Goal: Transaction & Acquisition: Download file/media

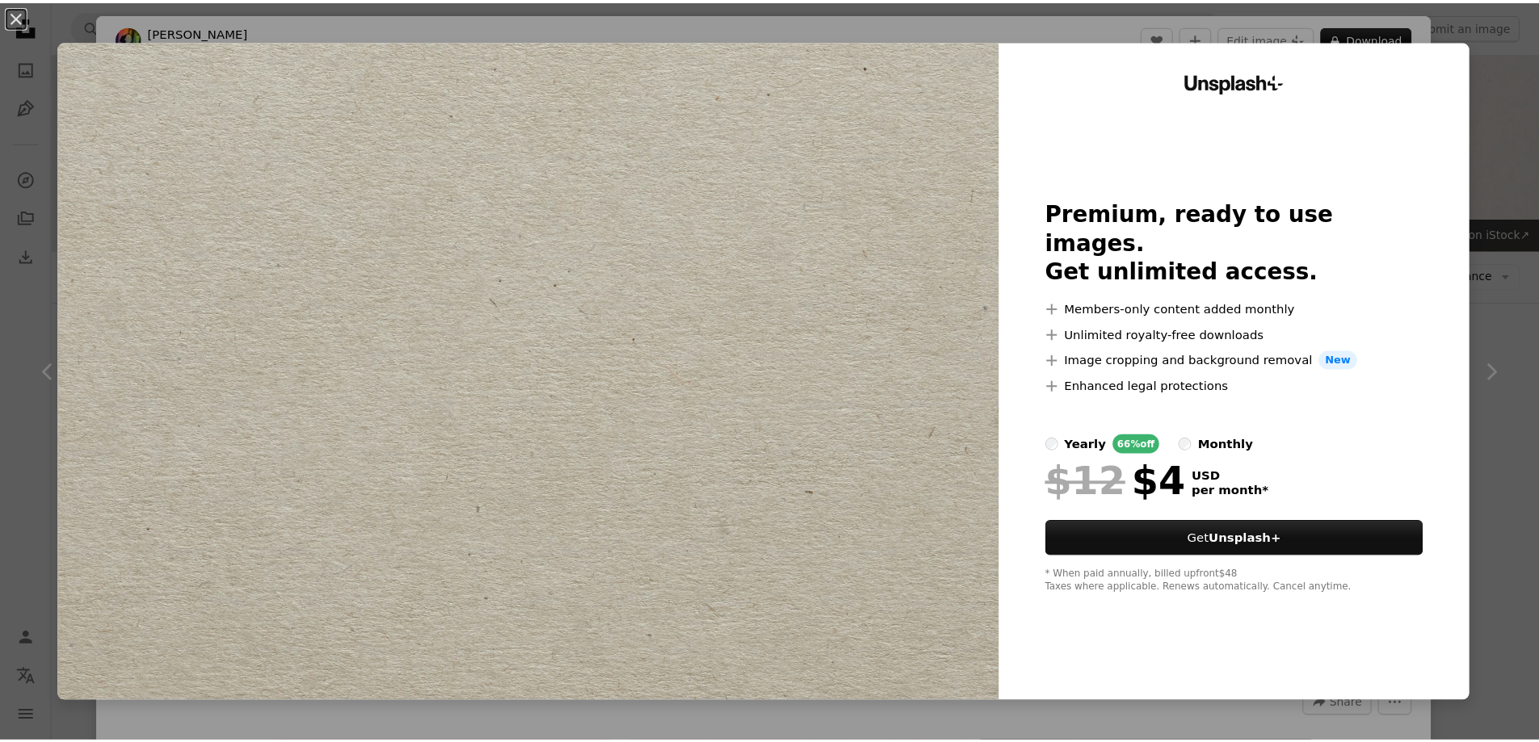
scroll to position [1131, 0]
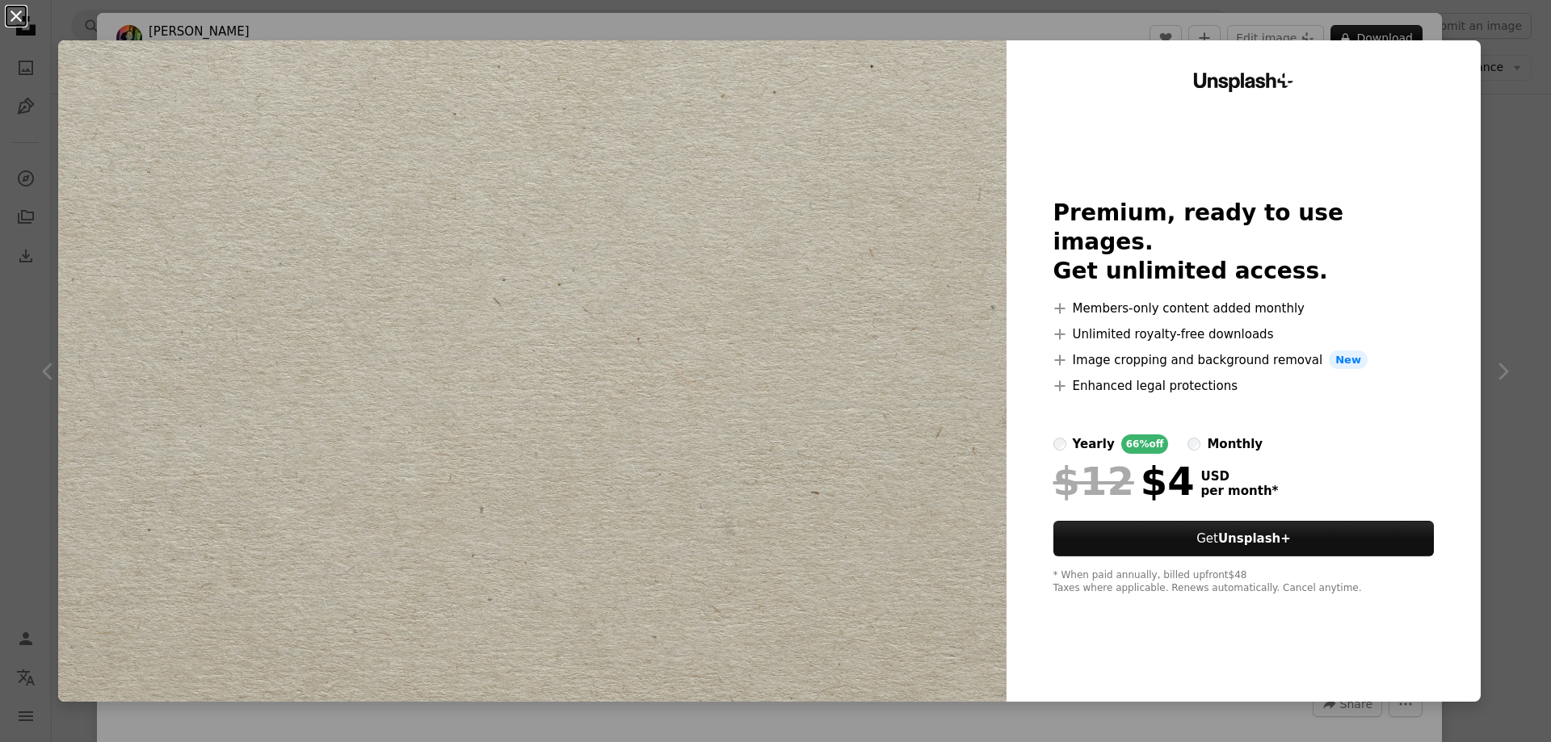
click at [11, 15] on button "An X shape" at bounding box center [15, 15] width 19 height 19
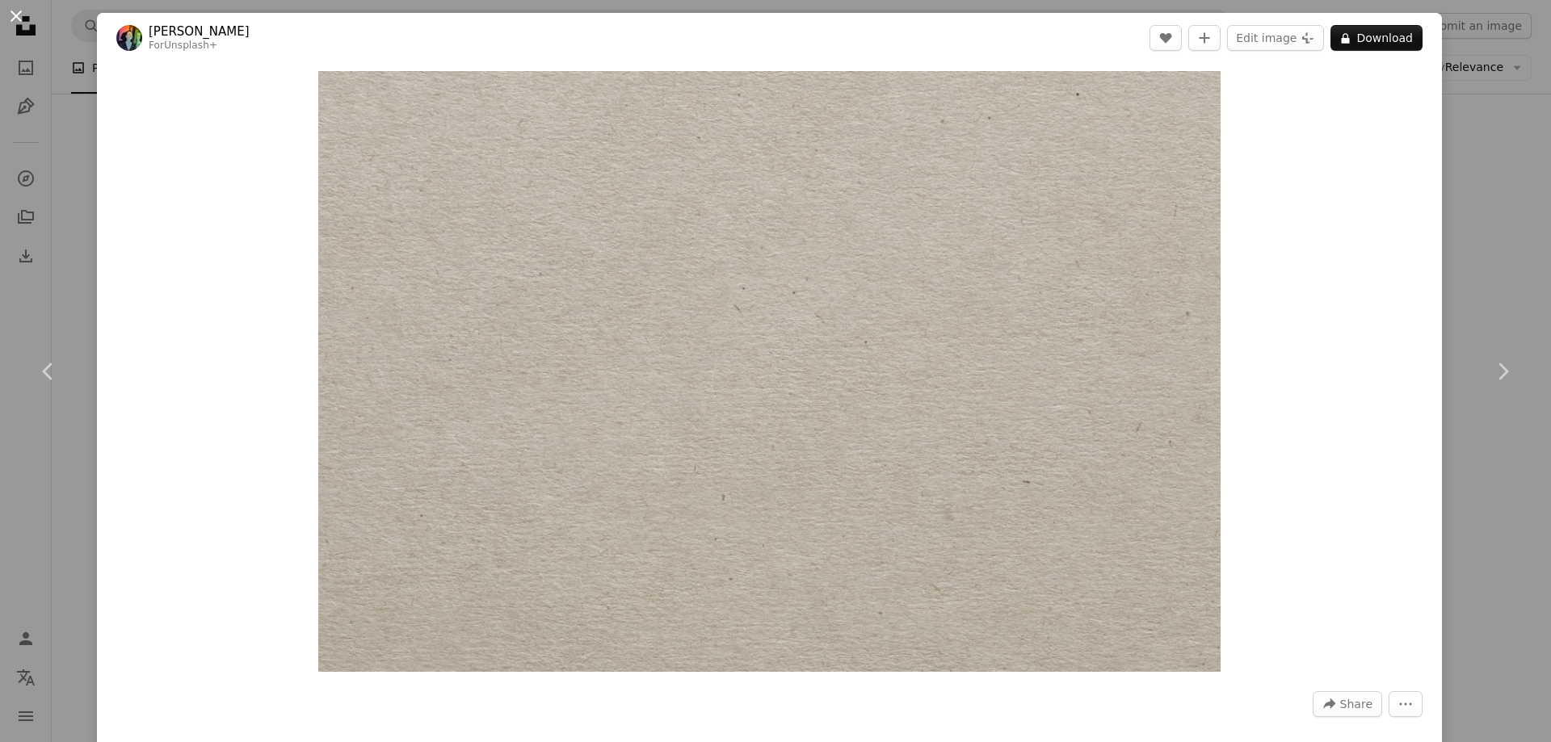
click at [18, 12] on button "An X shape" at bounding box center [15, 15] width 19 height 19
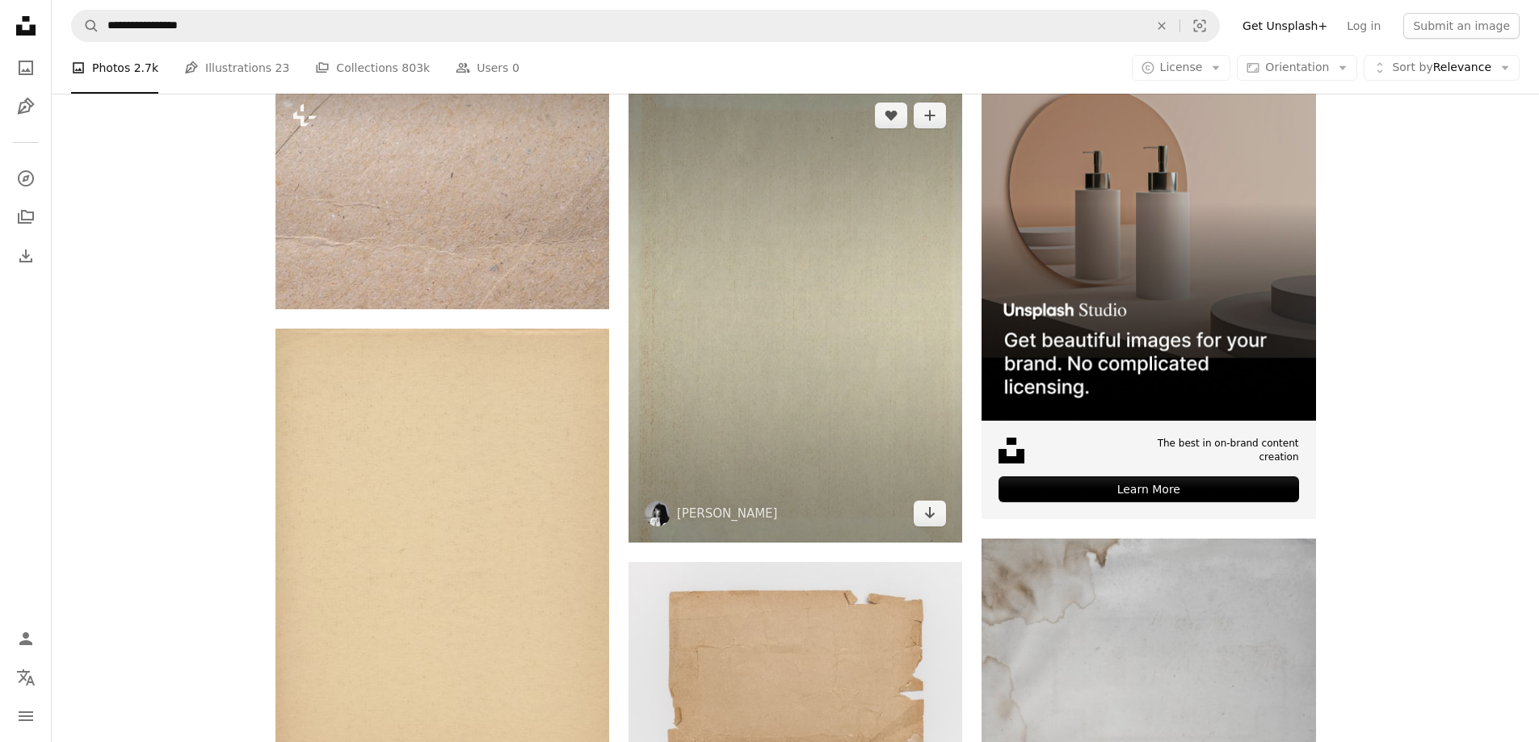
scroll to position [242, 0]
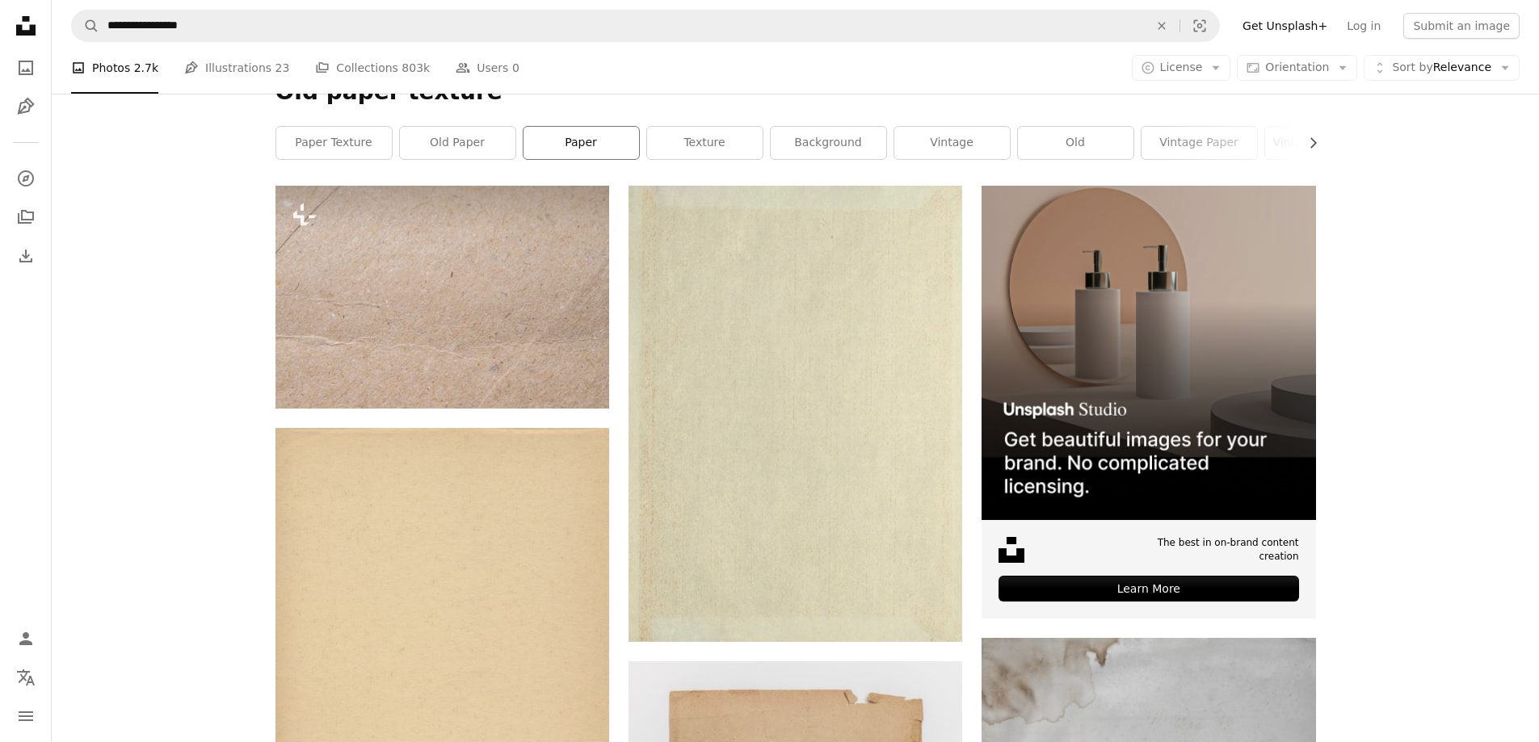
click at [605, 143] on link "paper" at bounding box center [580, 143] width 115 height 32
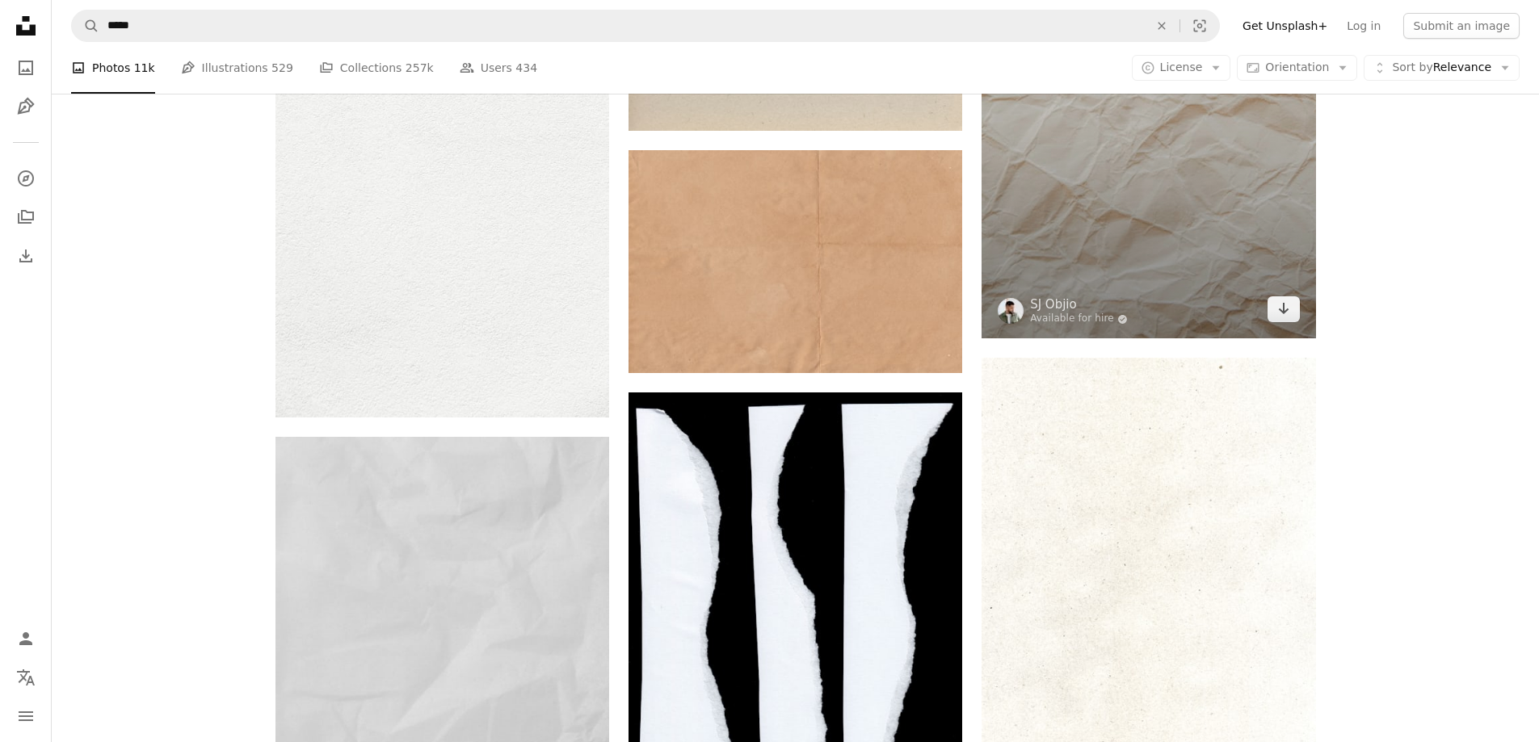
scroll to position [1696, 0]
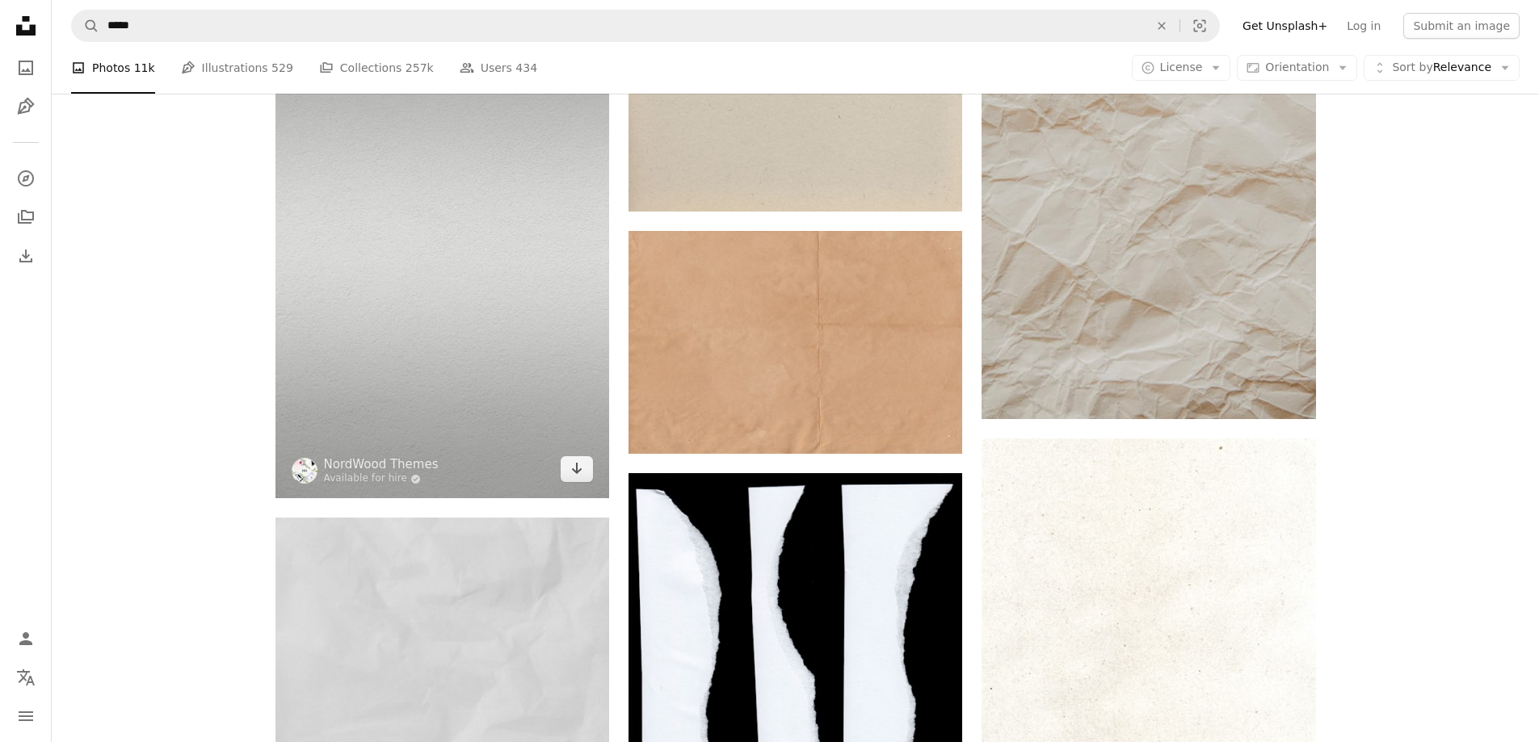
click at [456, 279] on img at bounding box center [442, 248] width 334 height 501
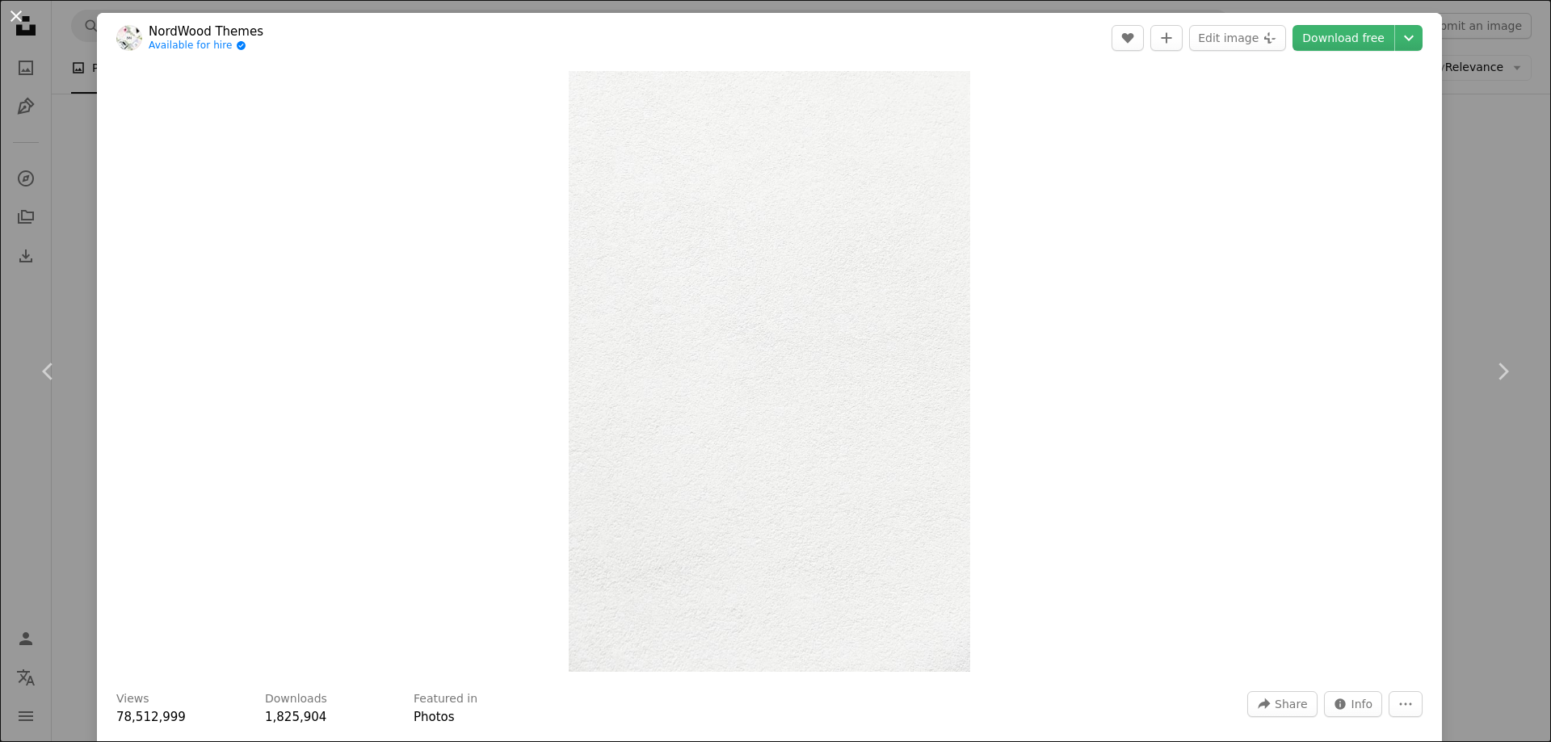
click at [23, 19] on button "An X shape" at bounding box center [15, 15] width 19 height 19
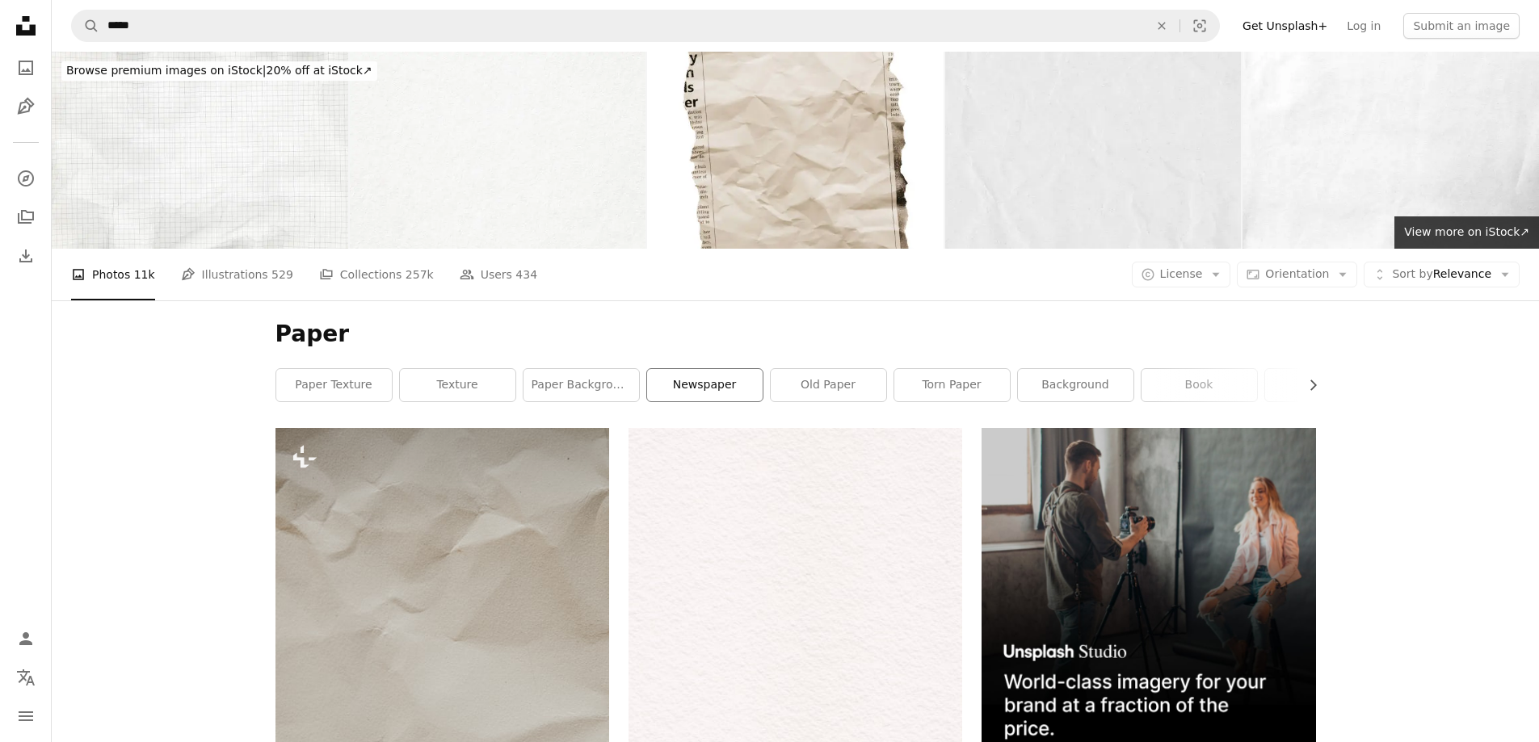
click at [724, 373] on link "newspaper" at bounding box center [704, 385] width 115 height 32
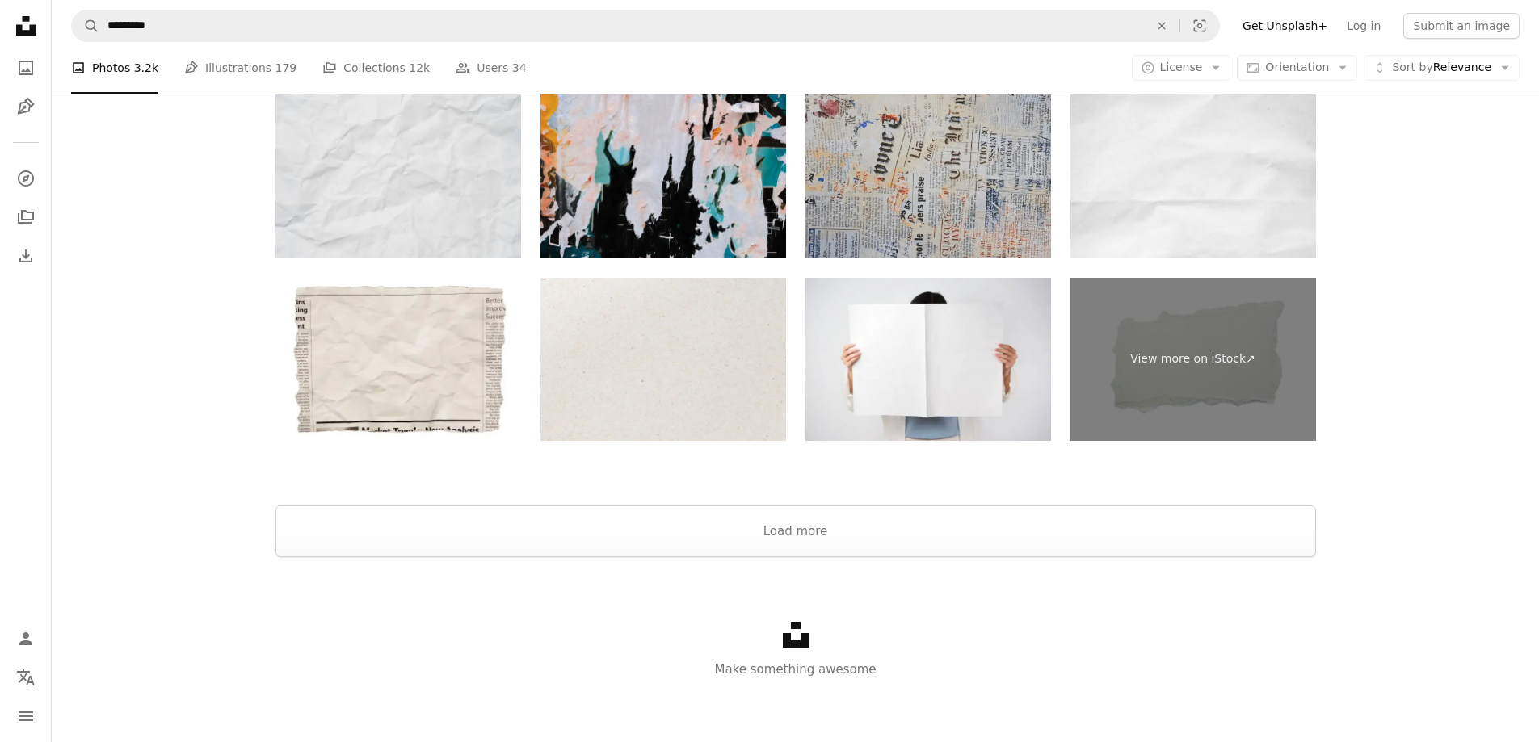
scroll to position [3406, 0]
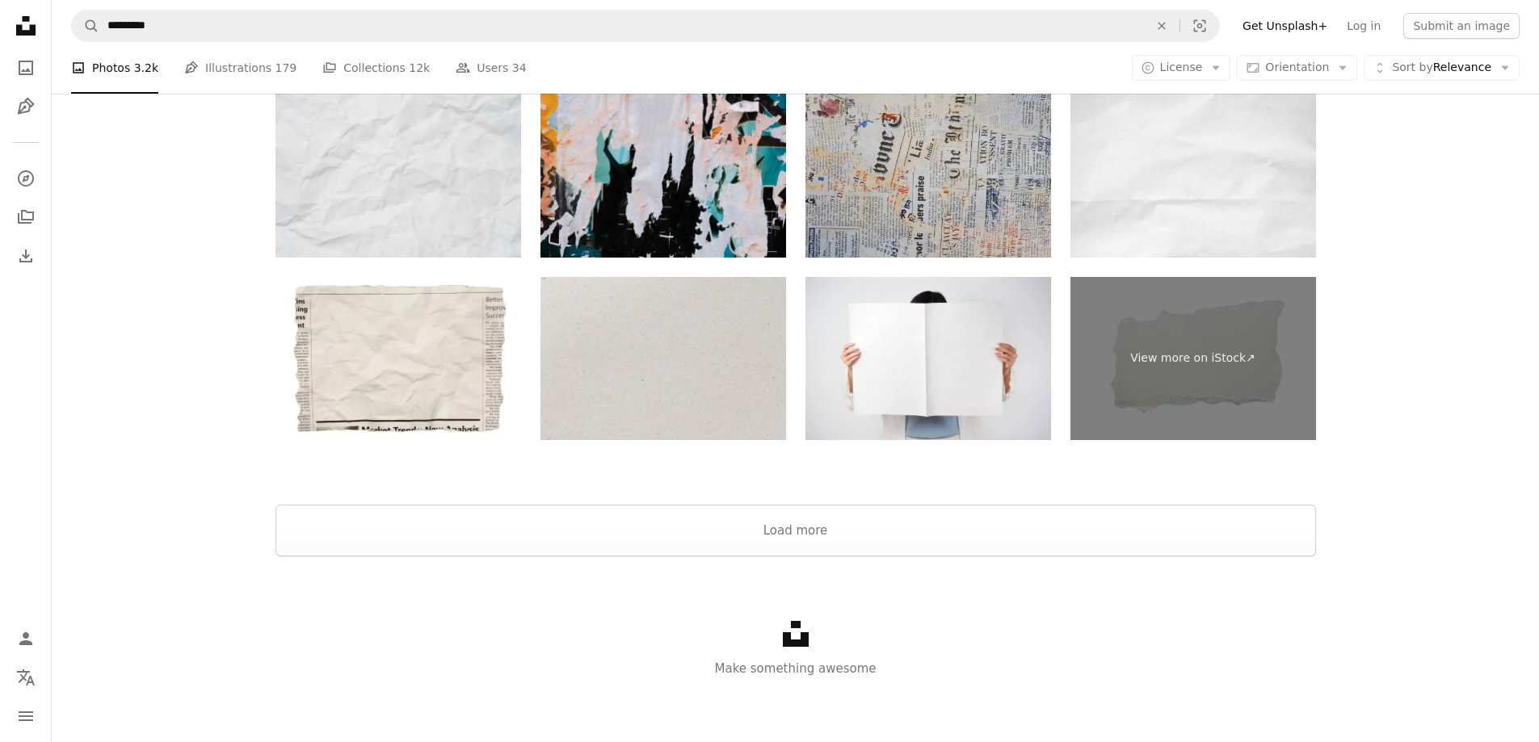
click at [714, 361] on img at bounding box center [663, 359] width 246 height 164
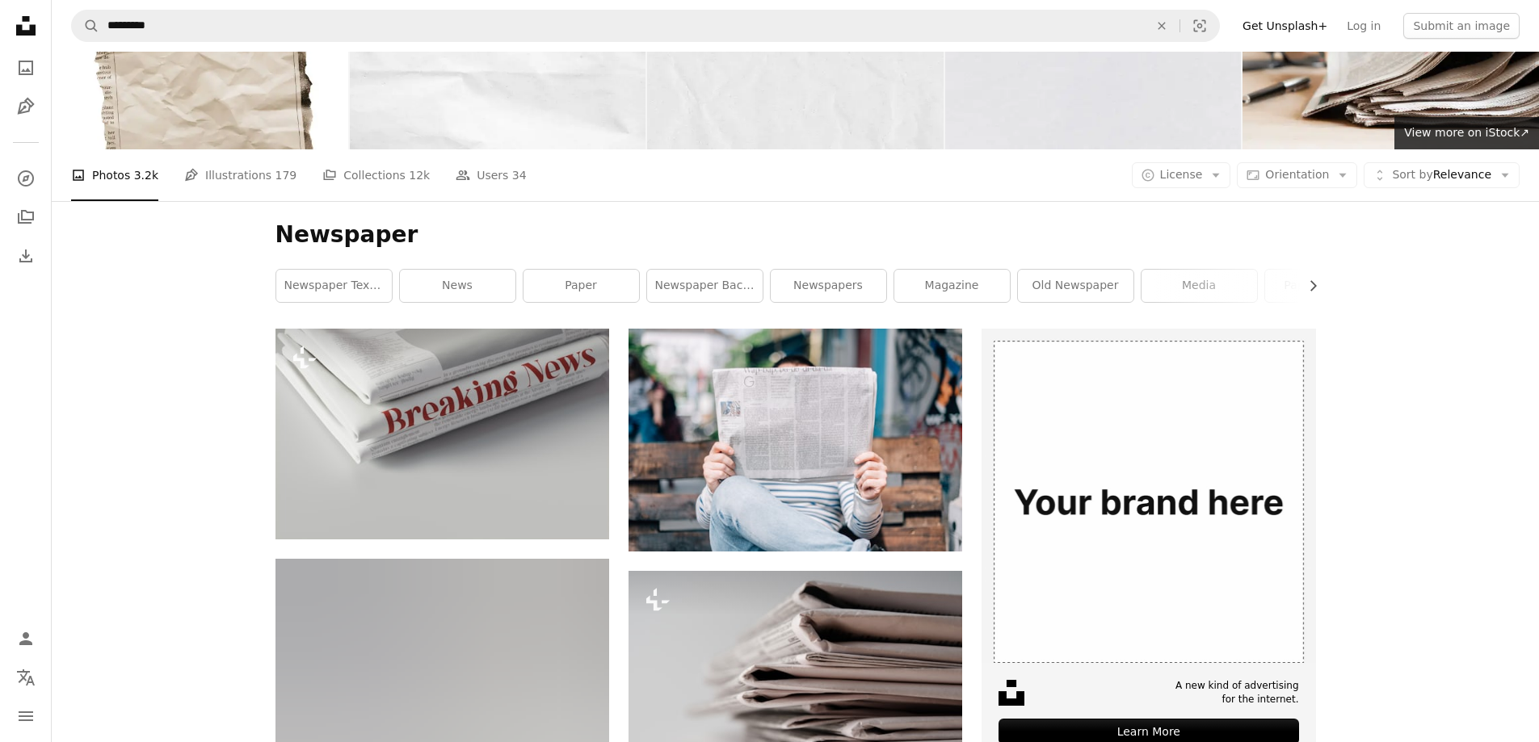
scroll to position [0, 0]
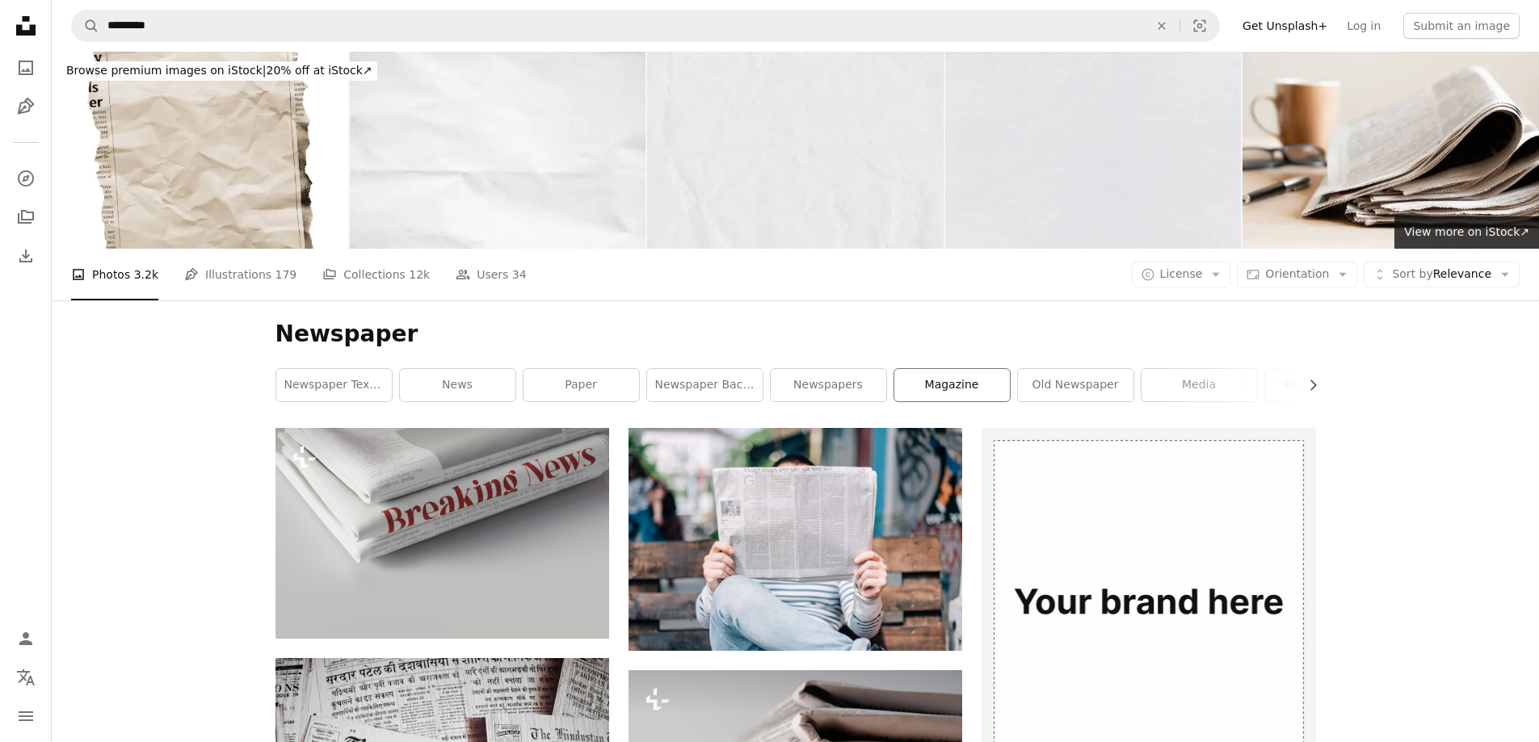
click at [973, 380] on link "magazine" at bounding box center [951, 385] width 115 height 32
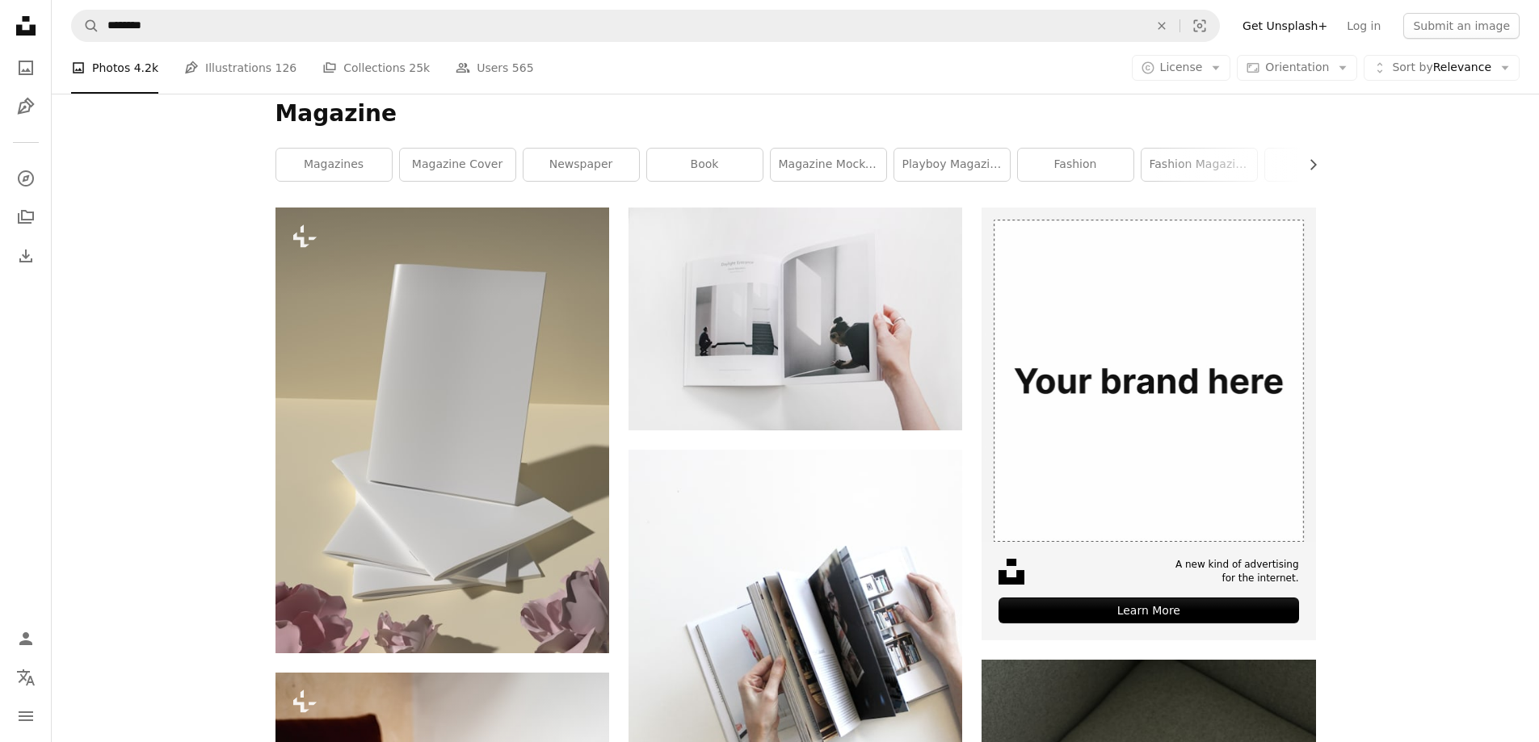
scroll to position [242, 0]
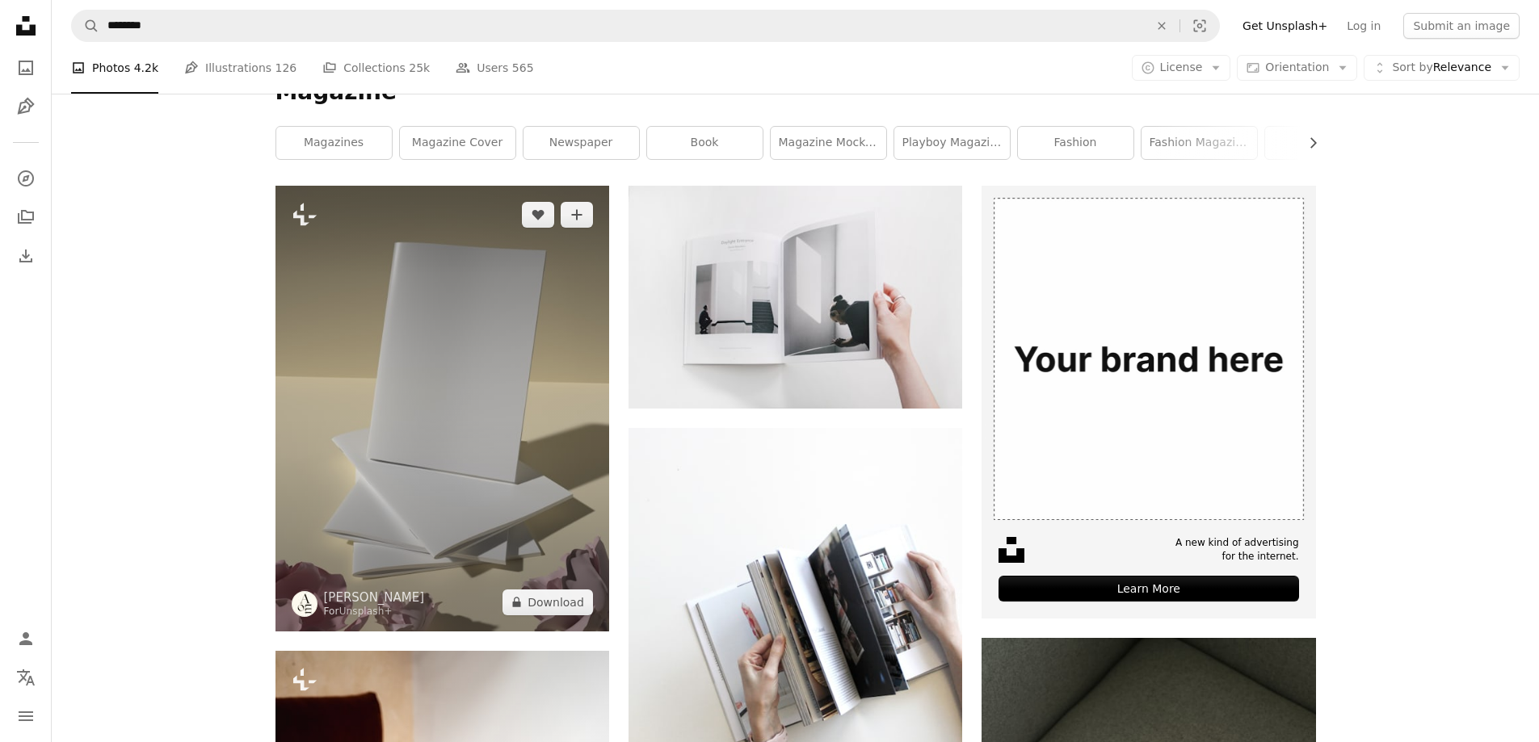
click at [464, 390] on img at bounding box center [442, 408] width 334 height 445
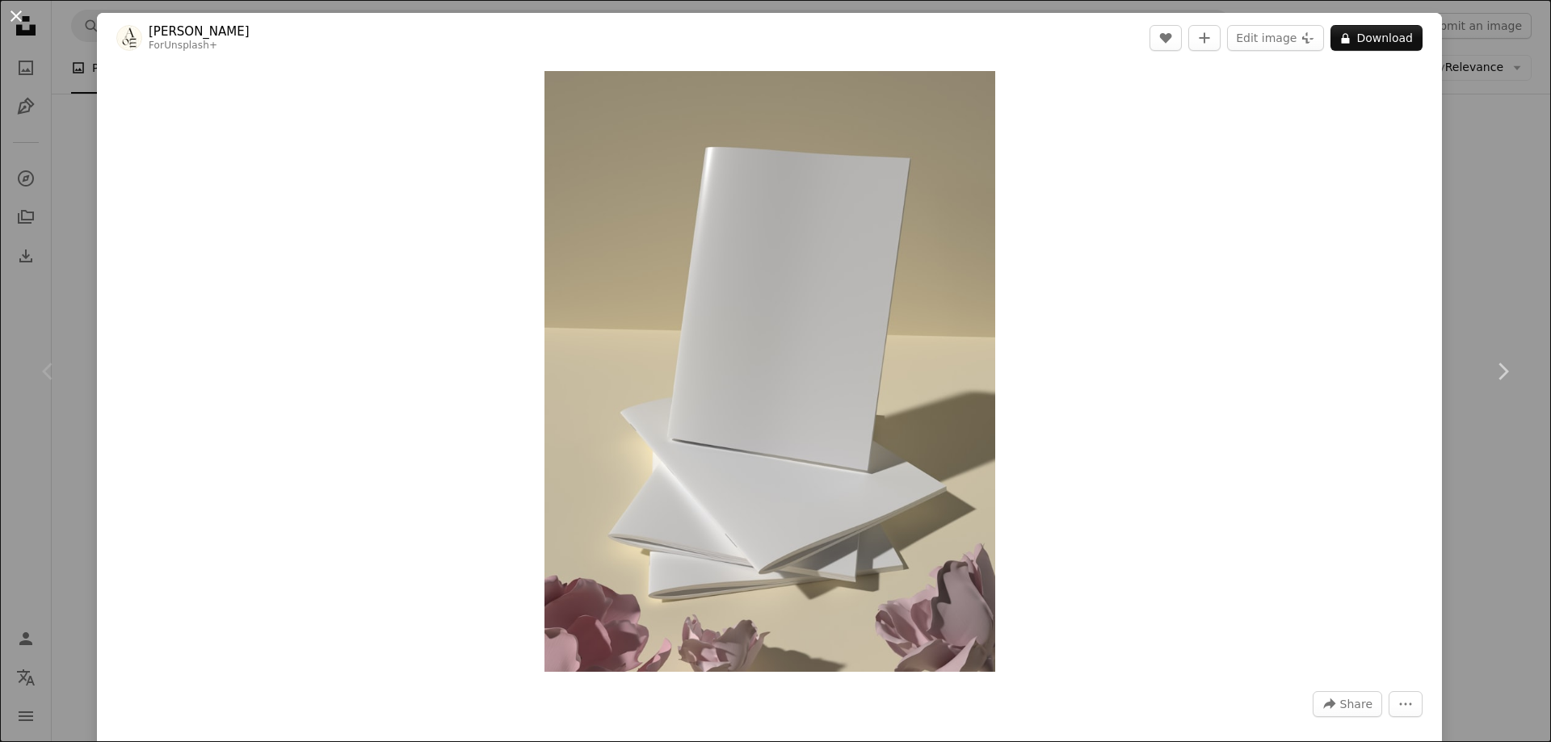
click at [19, 15] on button "An X shape" at bounding box center [15, 15] width 19 height 19
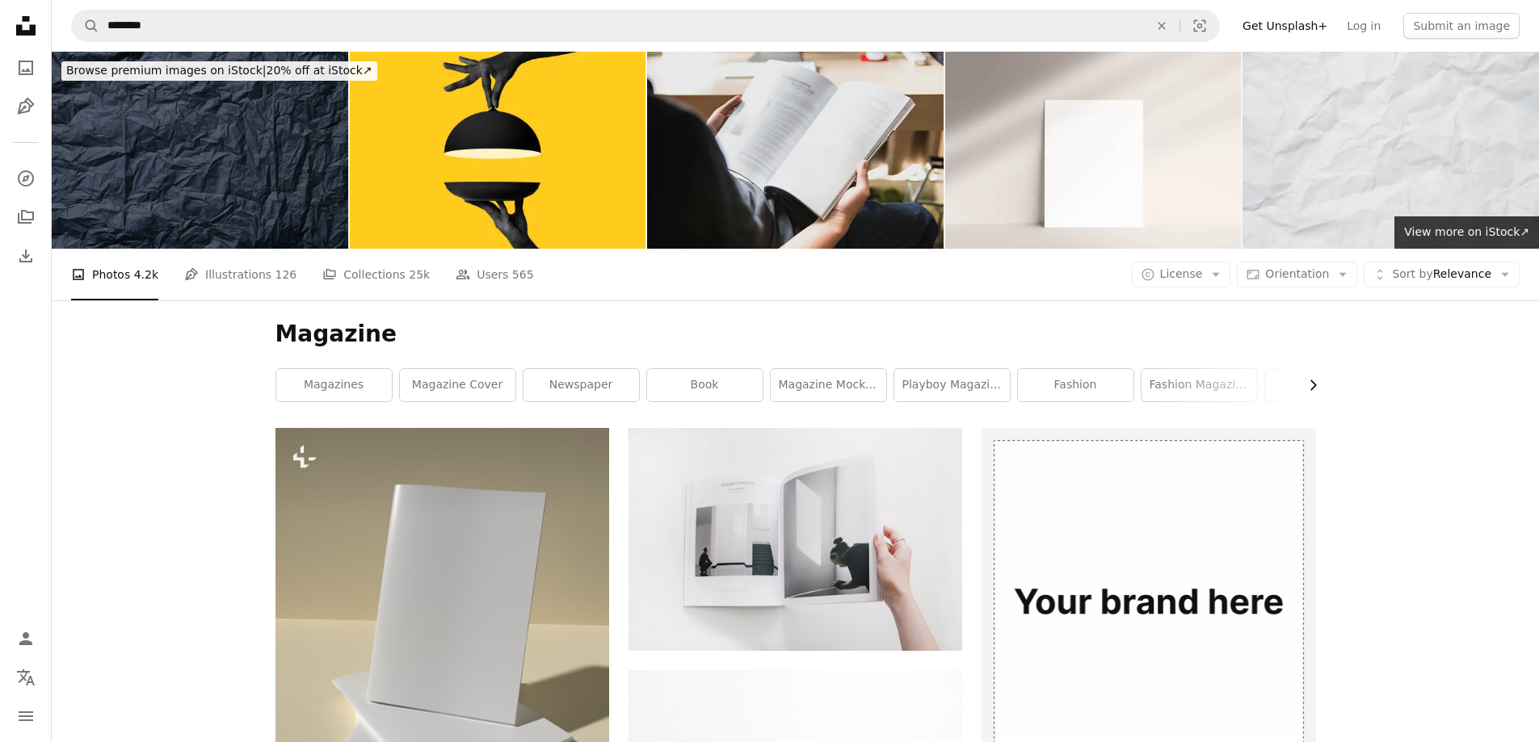
click at [1313, 386] on icon "Chevron right" at bounding box center [1312, 385] width 16 height 16
click at [1130, 387] on link "magazine texture" at bounding box center [1133, 385] width 115 height 32
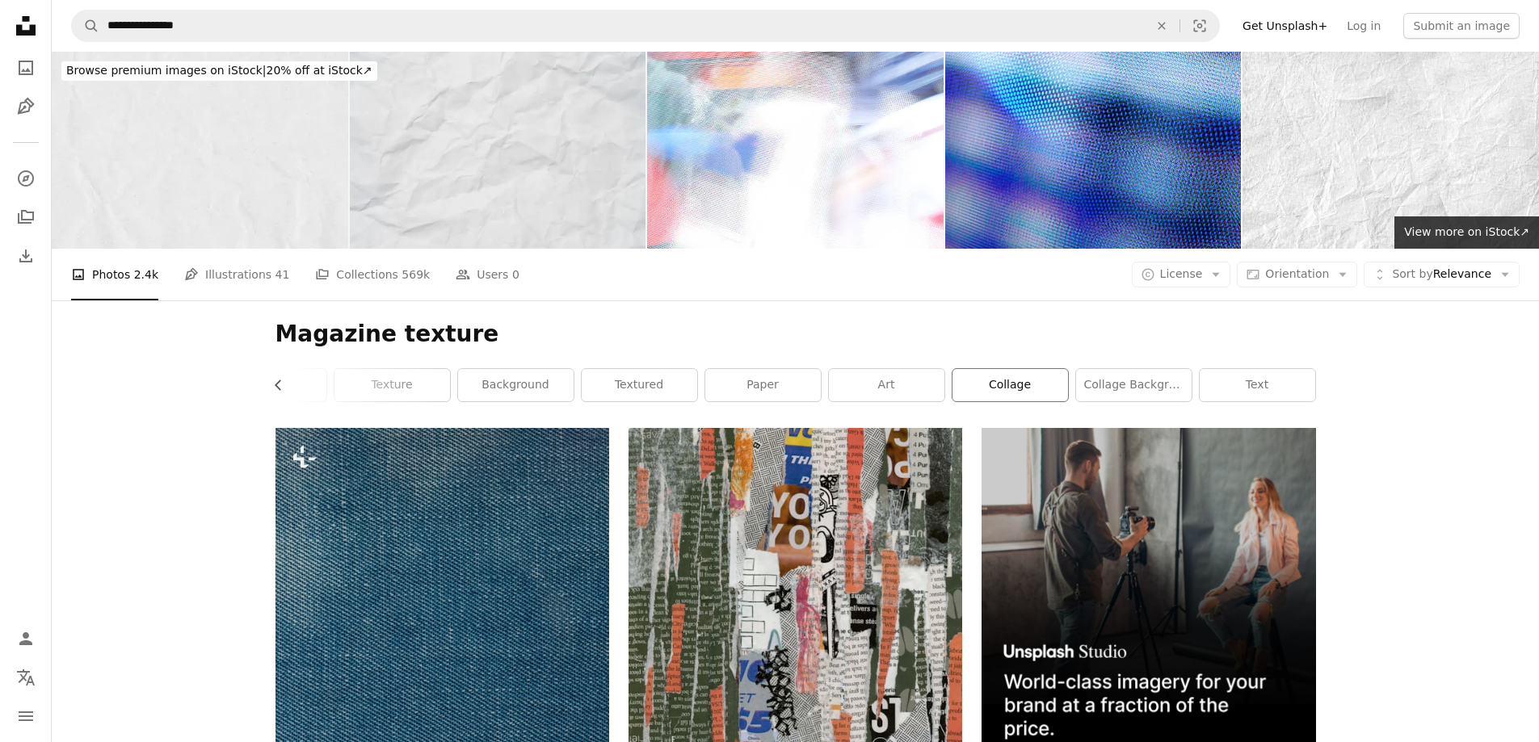
click at [1011, 387] on link "collage" at bounding box center [1009, 385] width 115 height 32
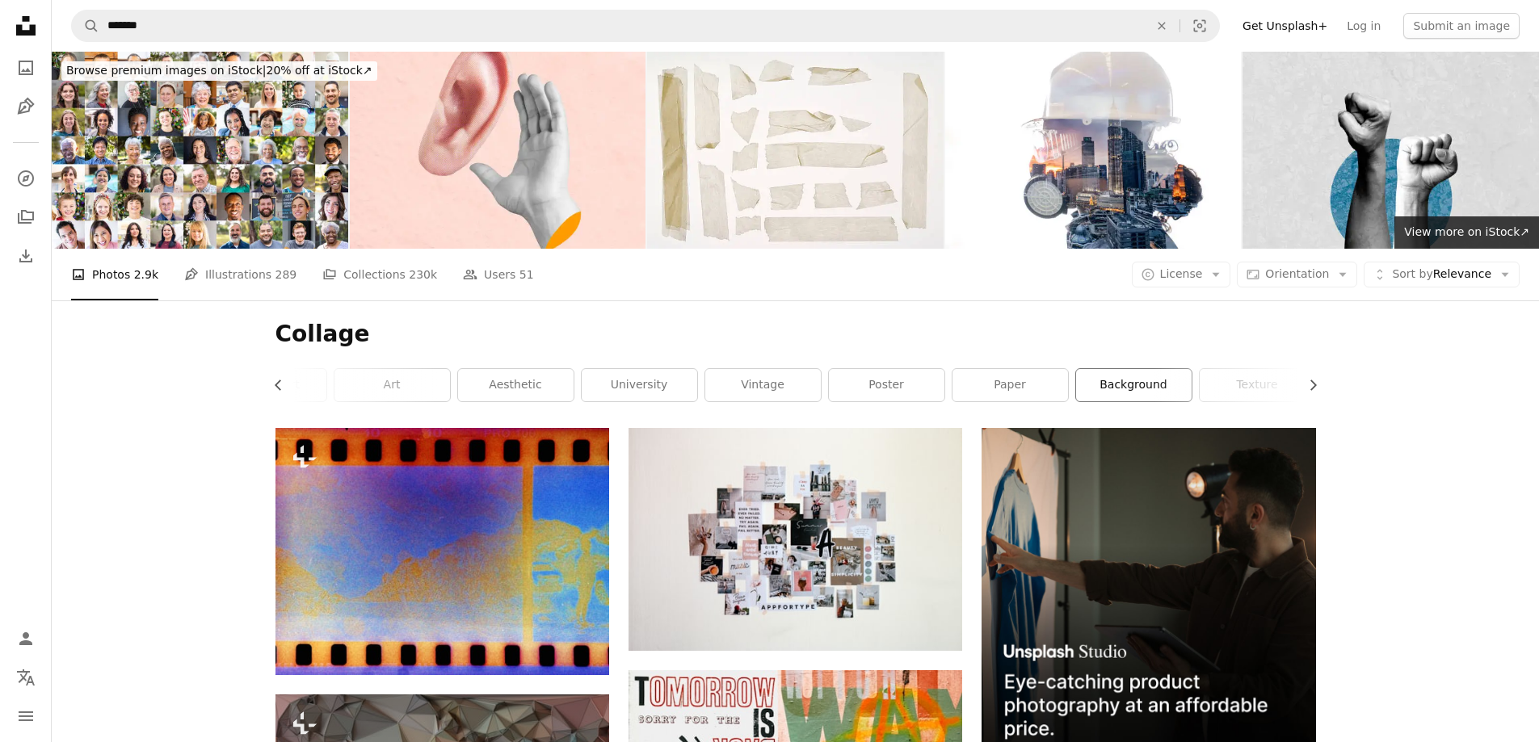
click at [1137, 390] on link "background" at bounding box center [1133, 385] width 115 height 32
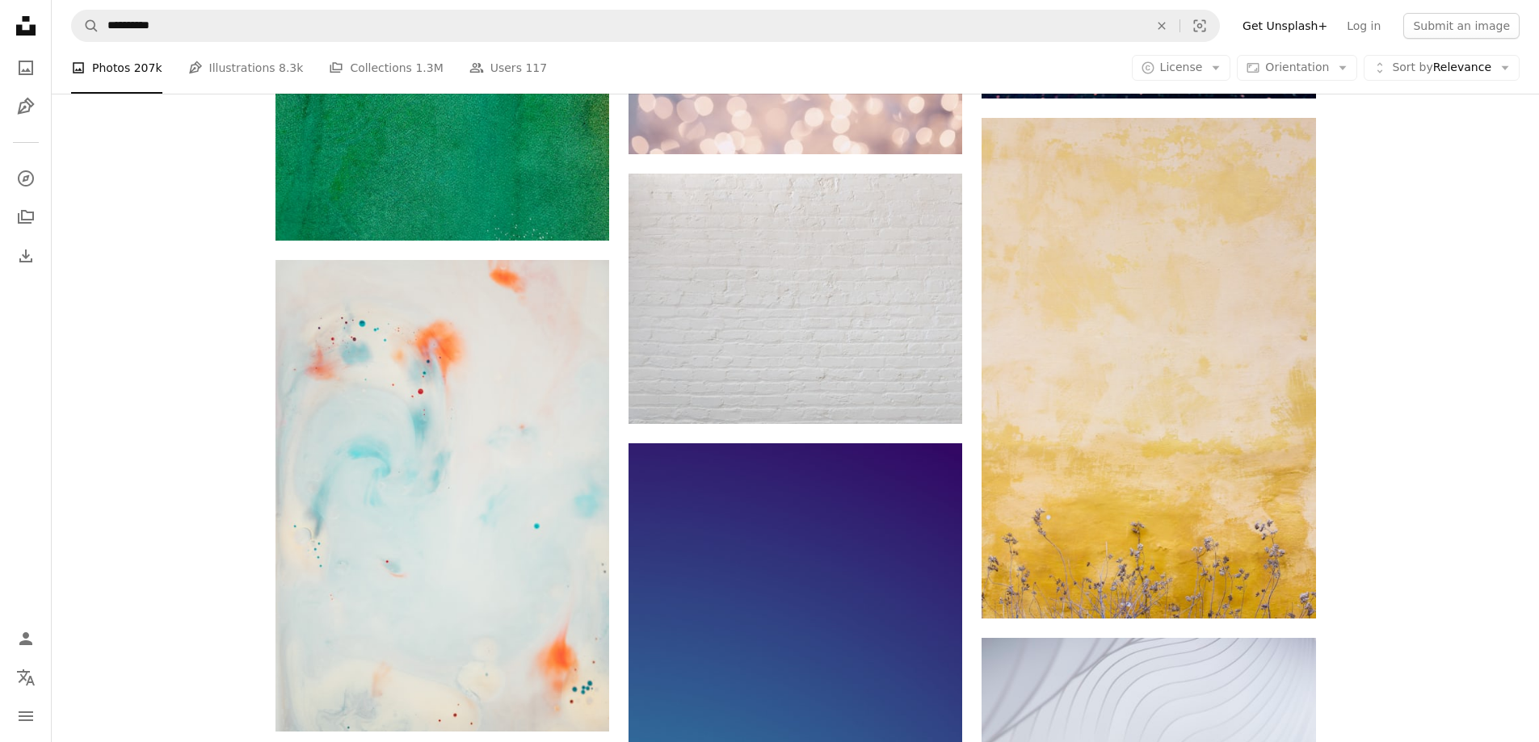
scroll to position [1696, 0]
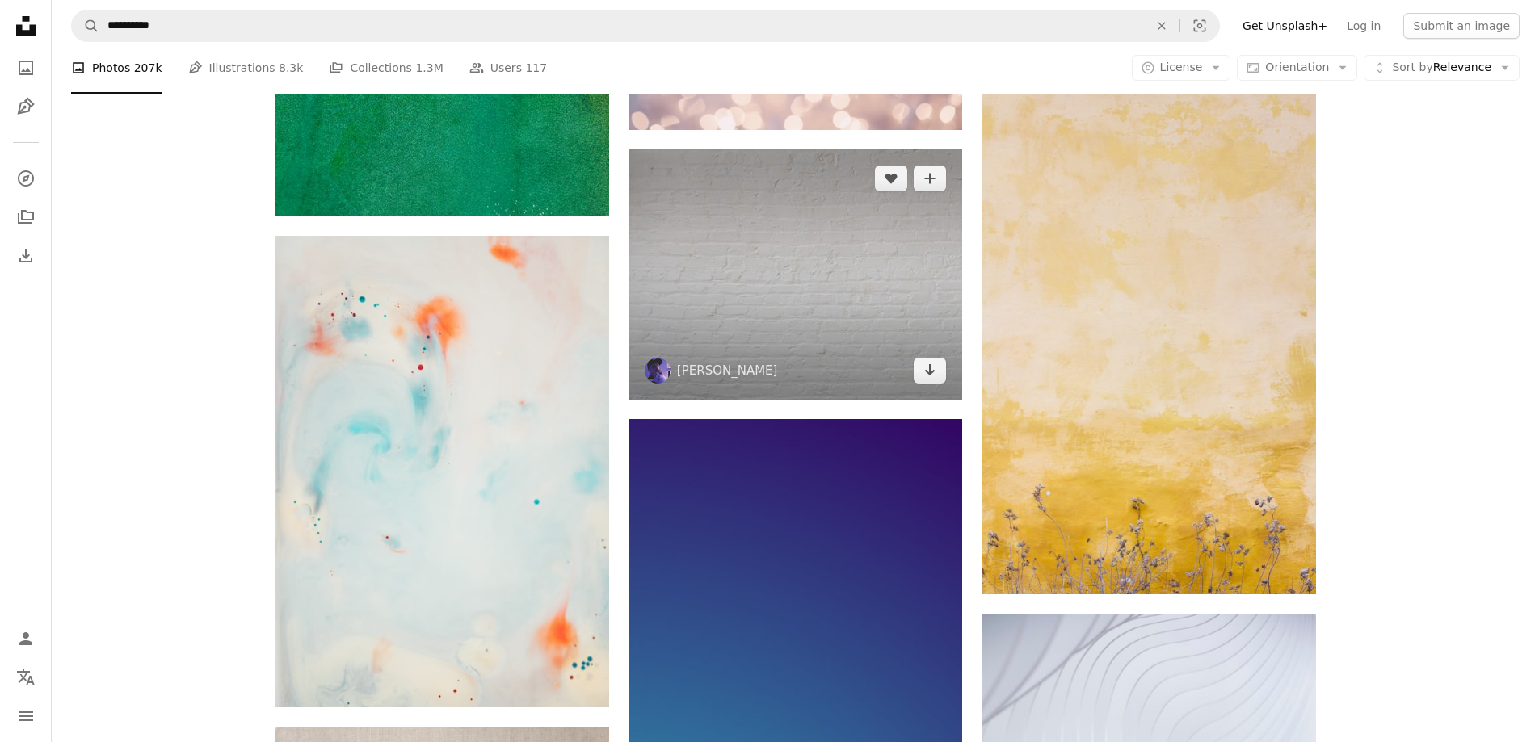
click at [866, 315] on img at bounding box center [795, 274] width 334 height 250
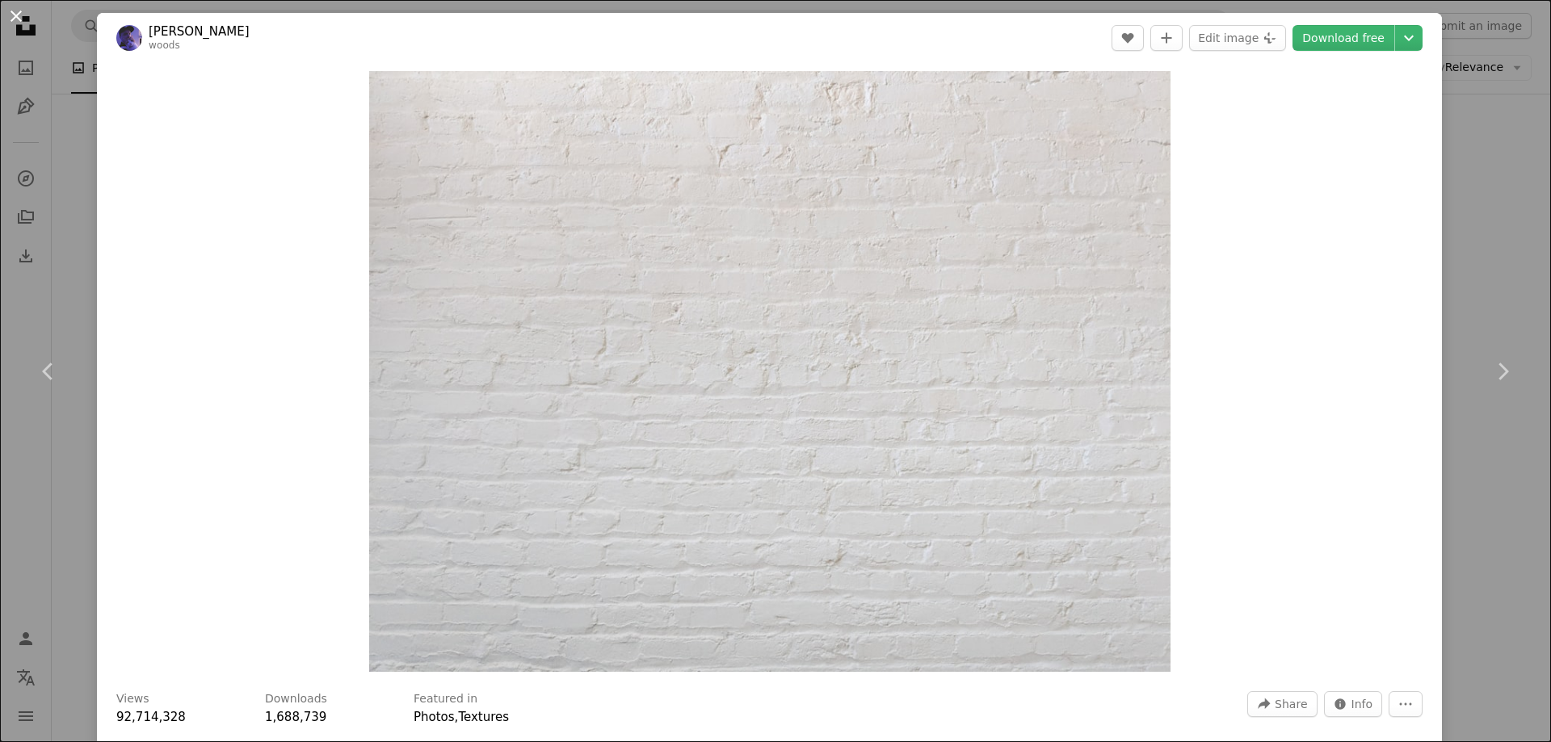
click at [15, 19] on button "An X shape" at bounding box center [15, 15] width 19 height 19
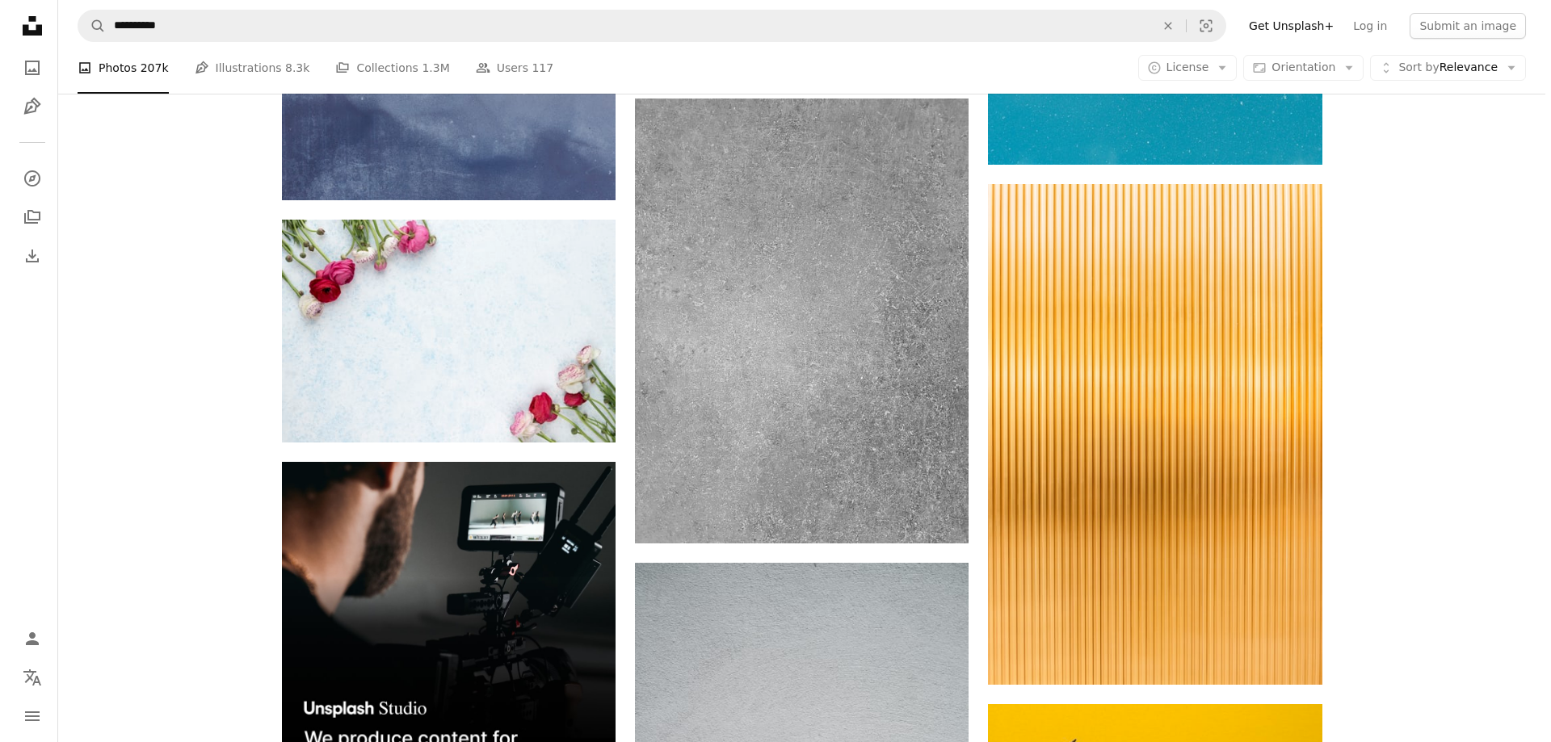
scroll to position [3473, 0]
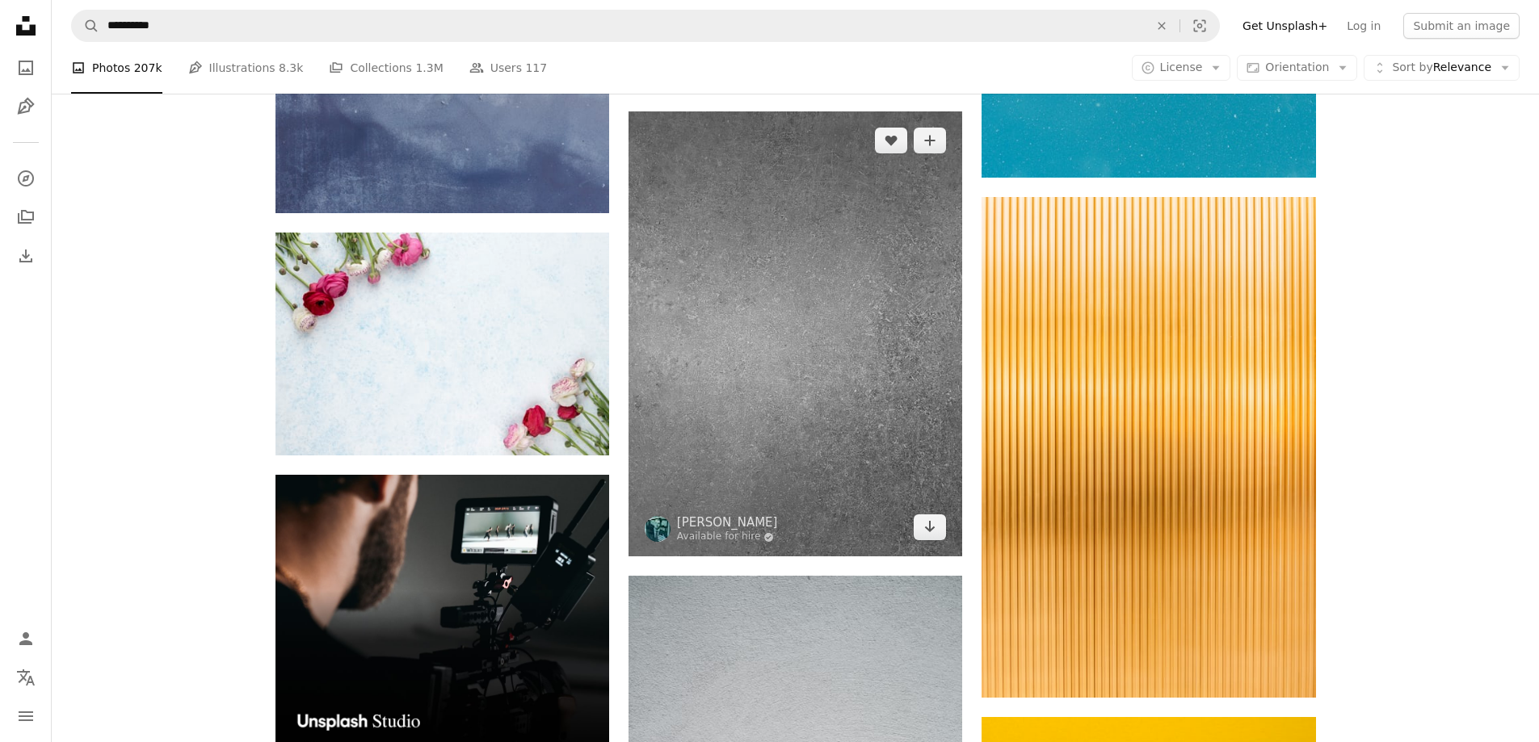
click at [847, 385] on img at bounding box center [795, 333] width 334 height 445
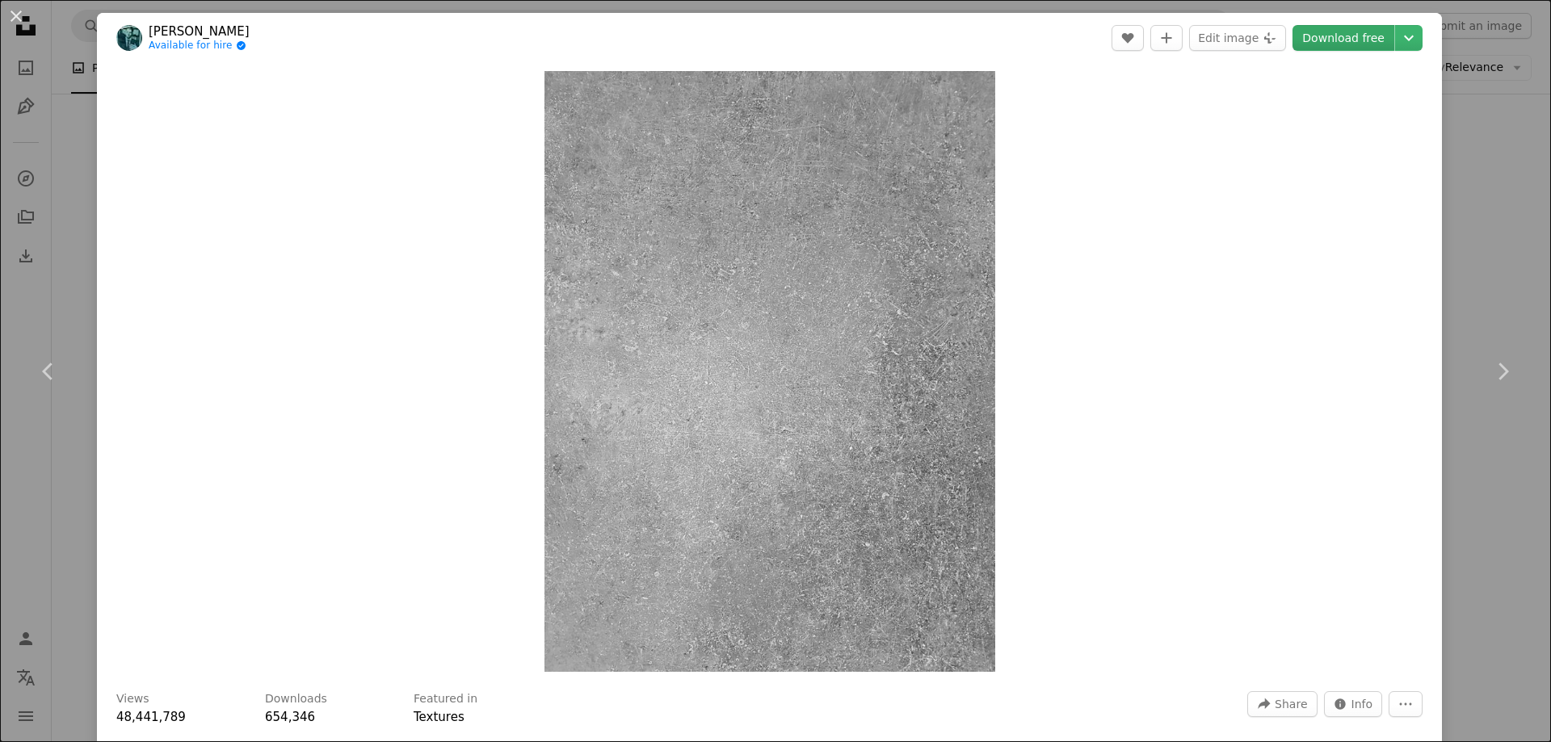
click at [1345, 40] on link "Download free" at bounding box center [1343, 38] width 102 height 26
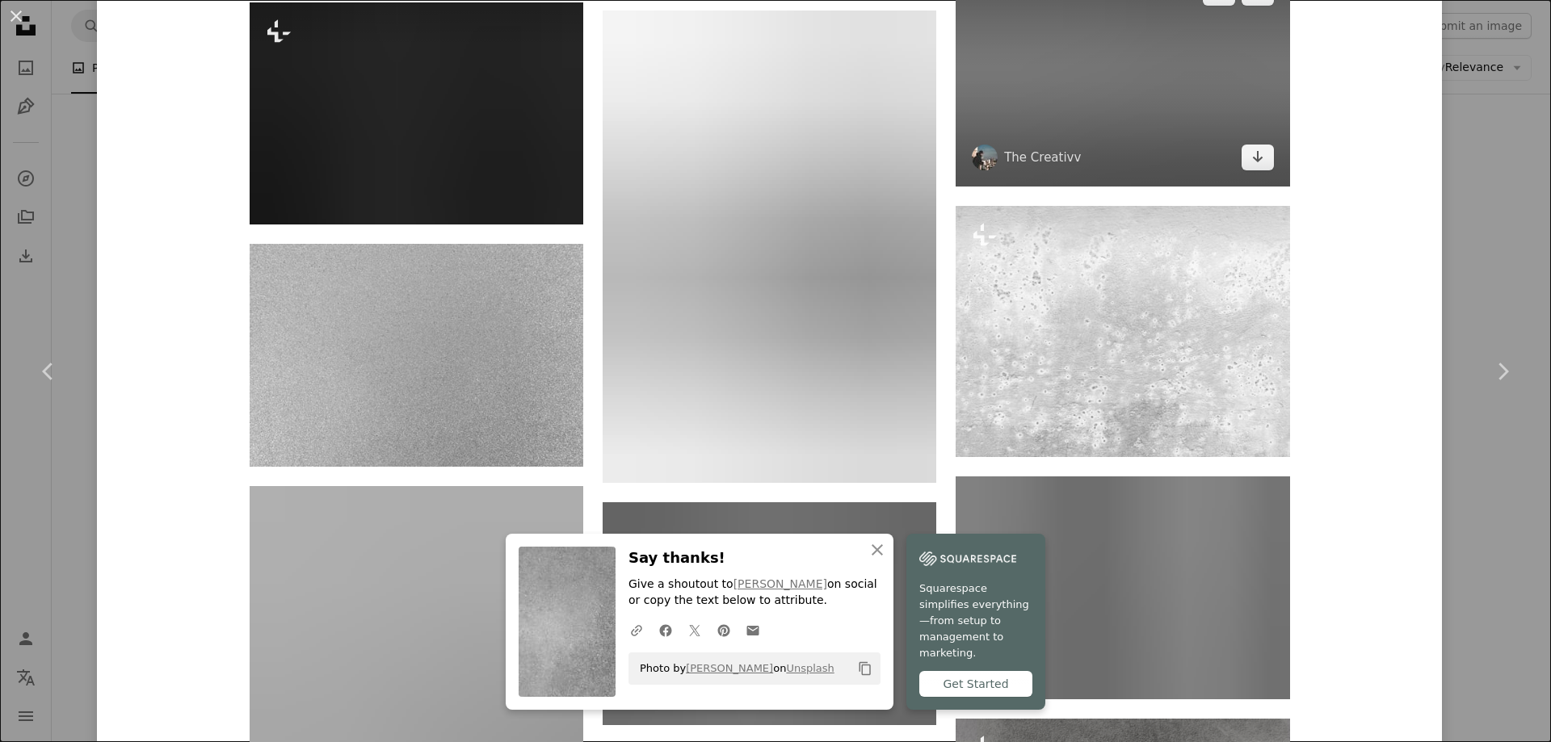
scroll to position [3877, 0]
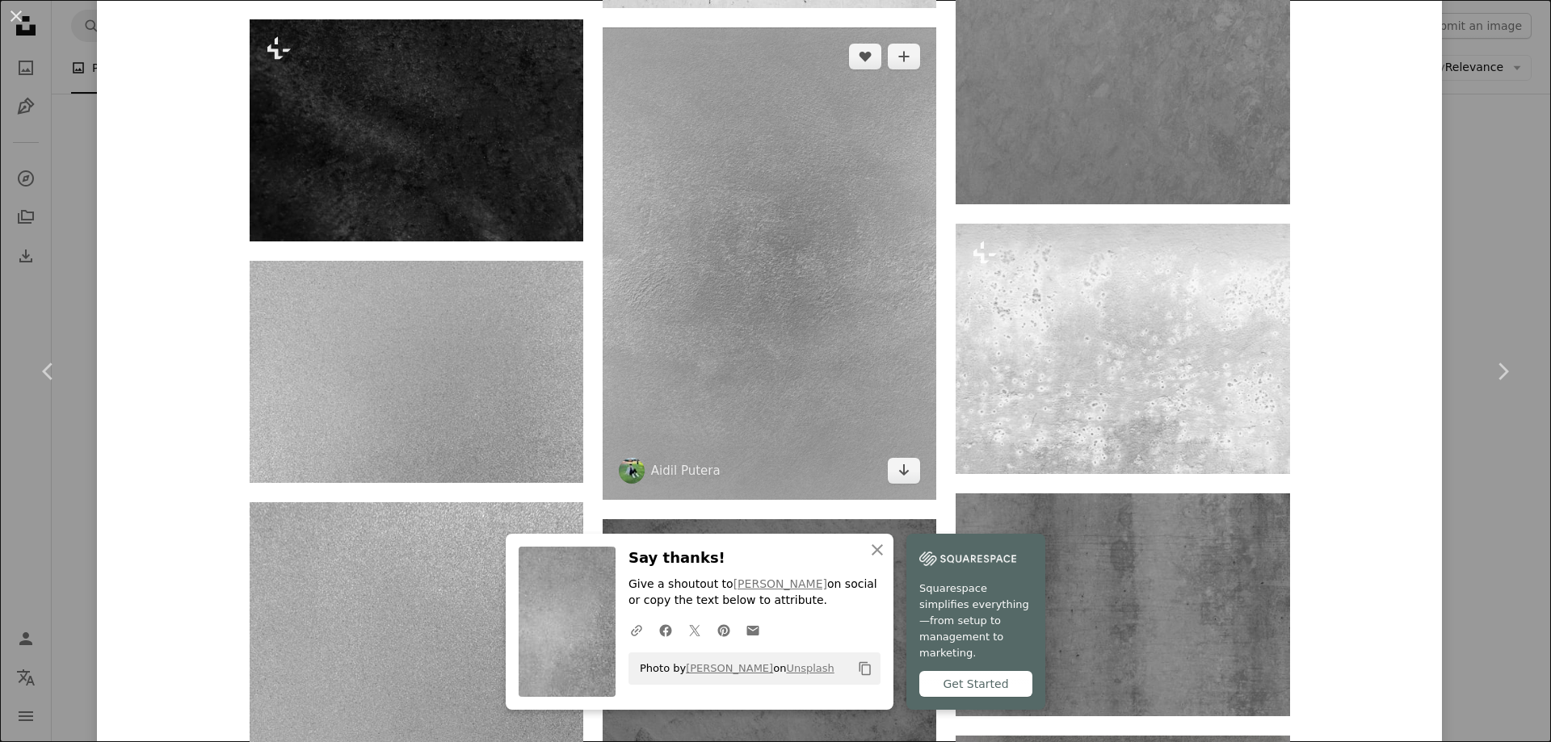
click at [889, 270] on img at bounding box center [770, 263] width 334 height 472
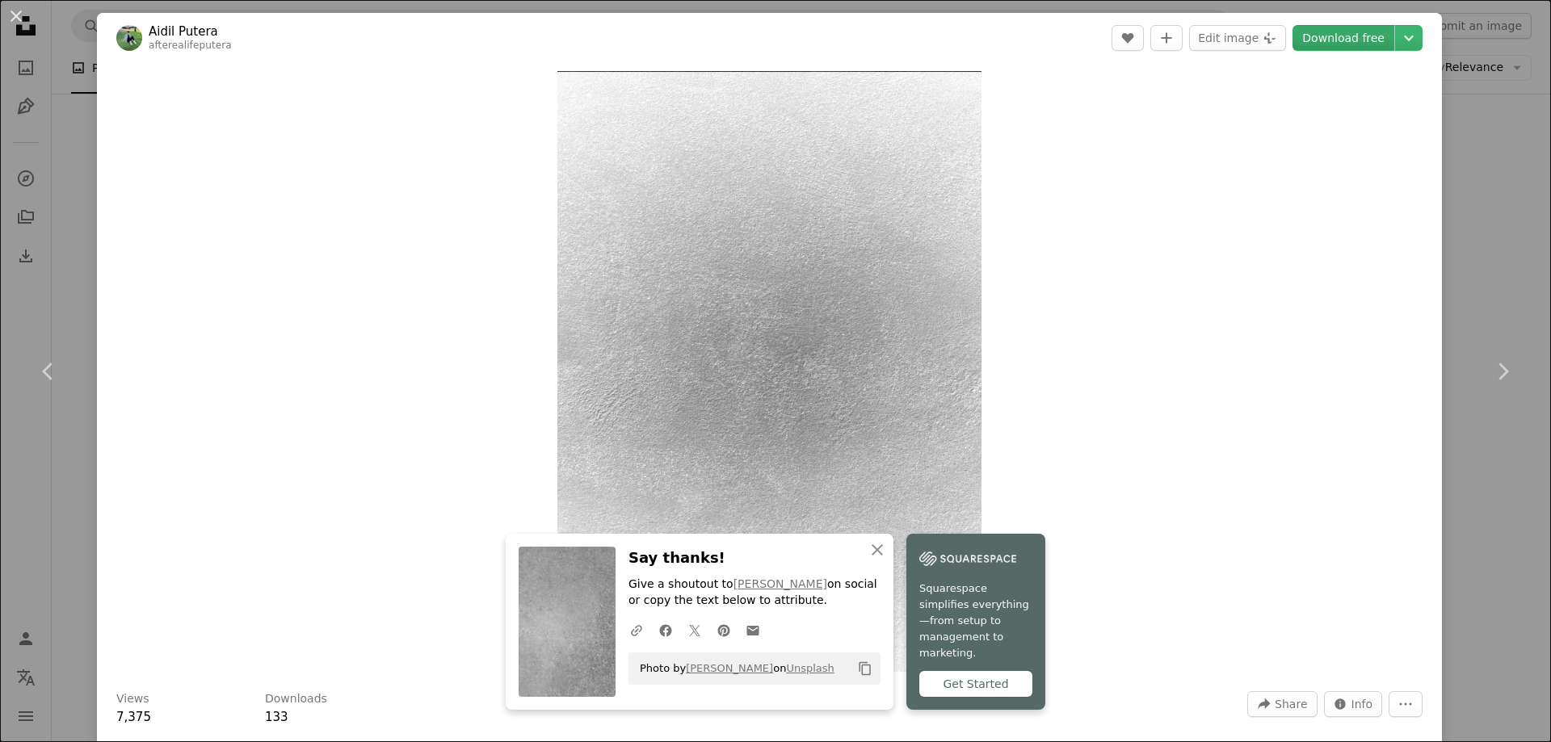
click at [1321, 27] on link "Download free" at bounding box center [1343, 38] width 102 height 26
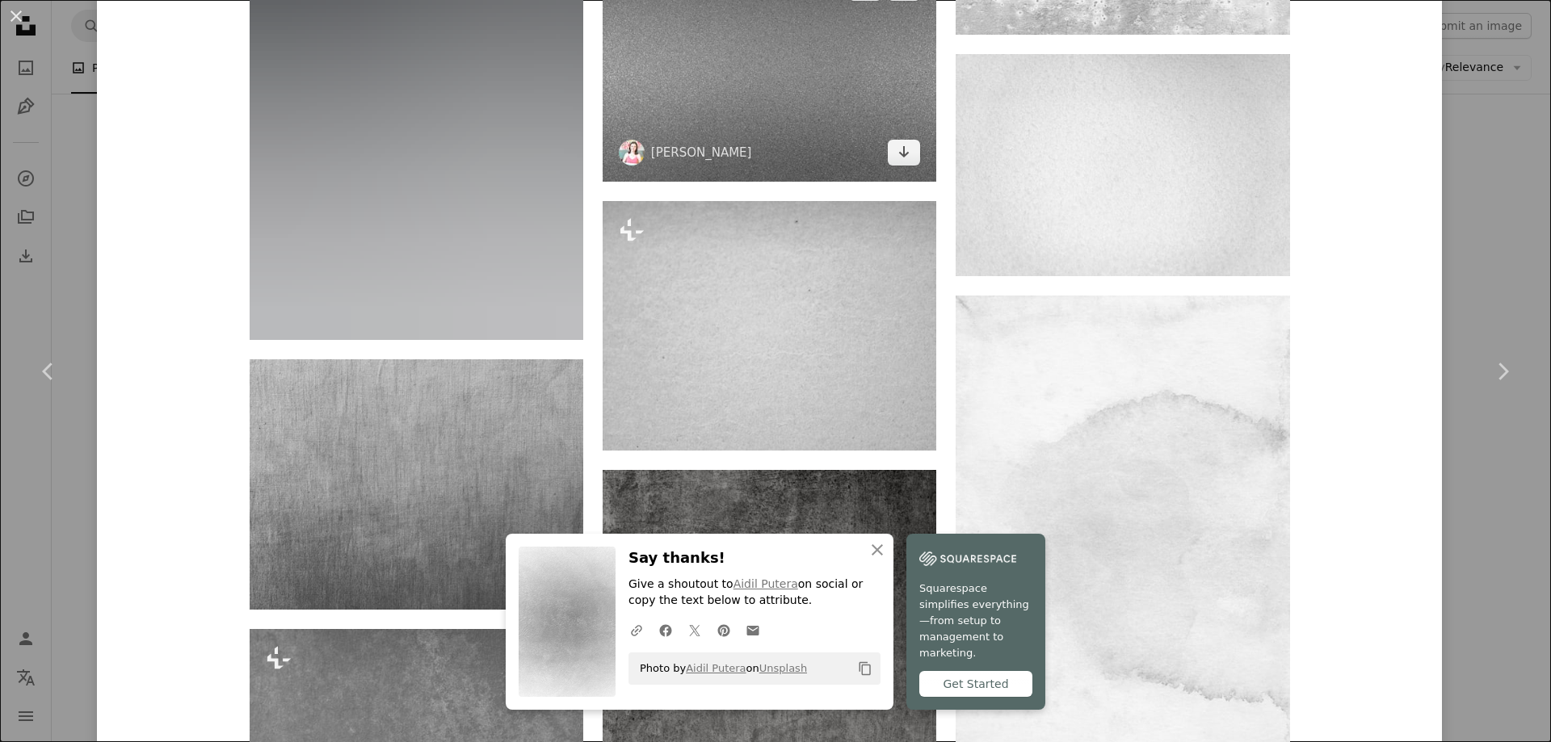
scroll to position [2181, 0]
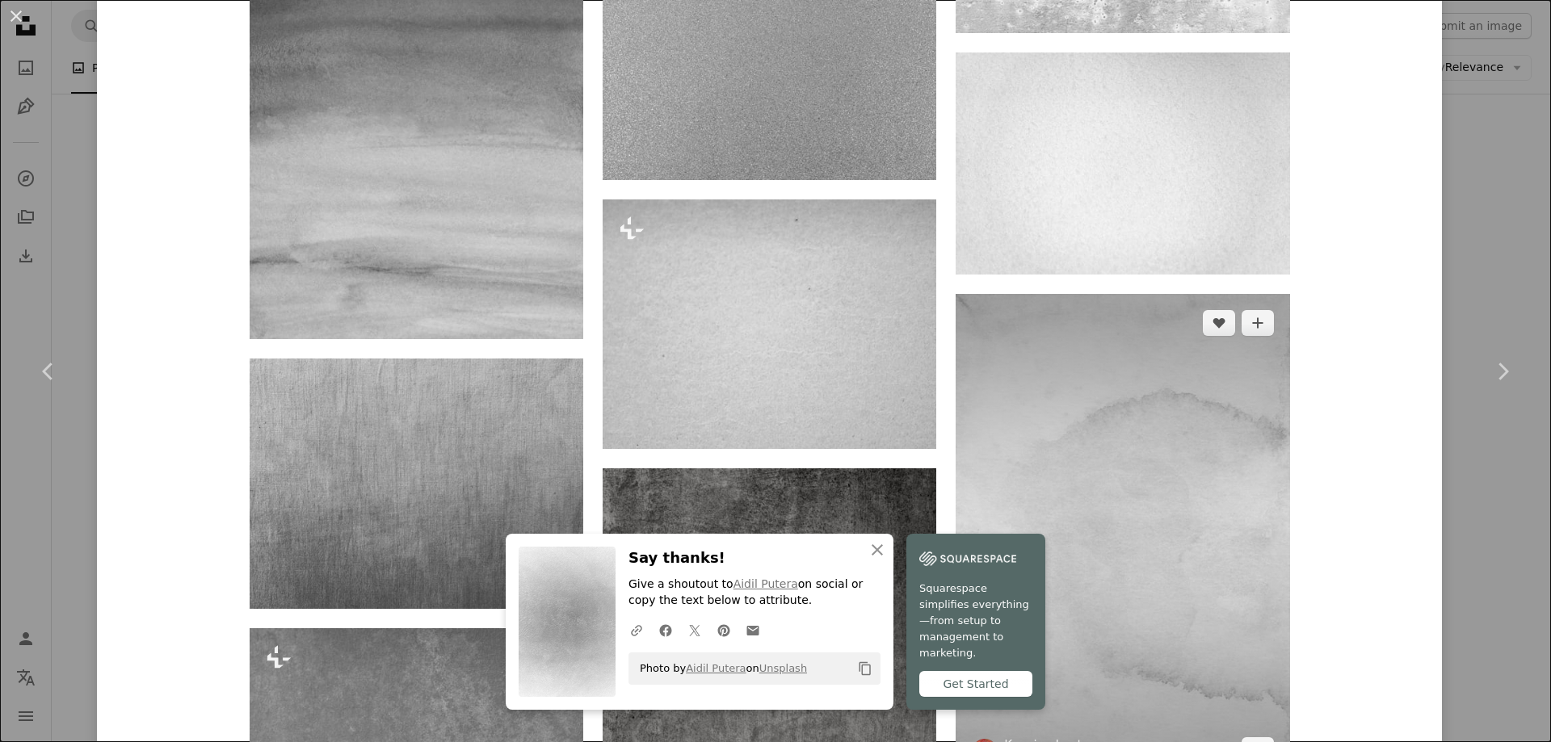
click at [1123, 414] on img at bounding box center [1122, 536] width 334 height 485
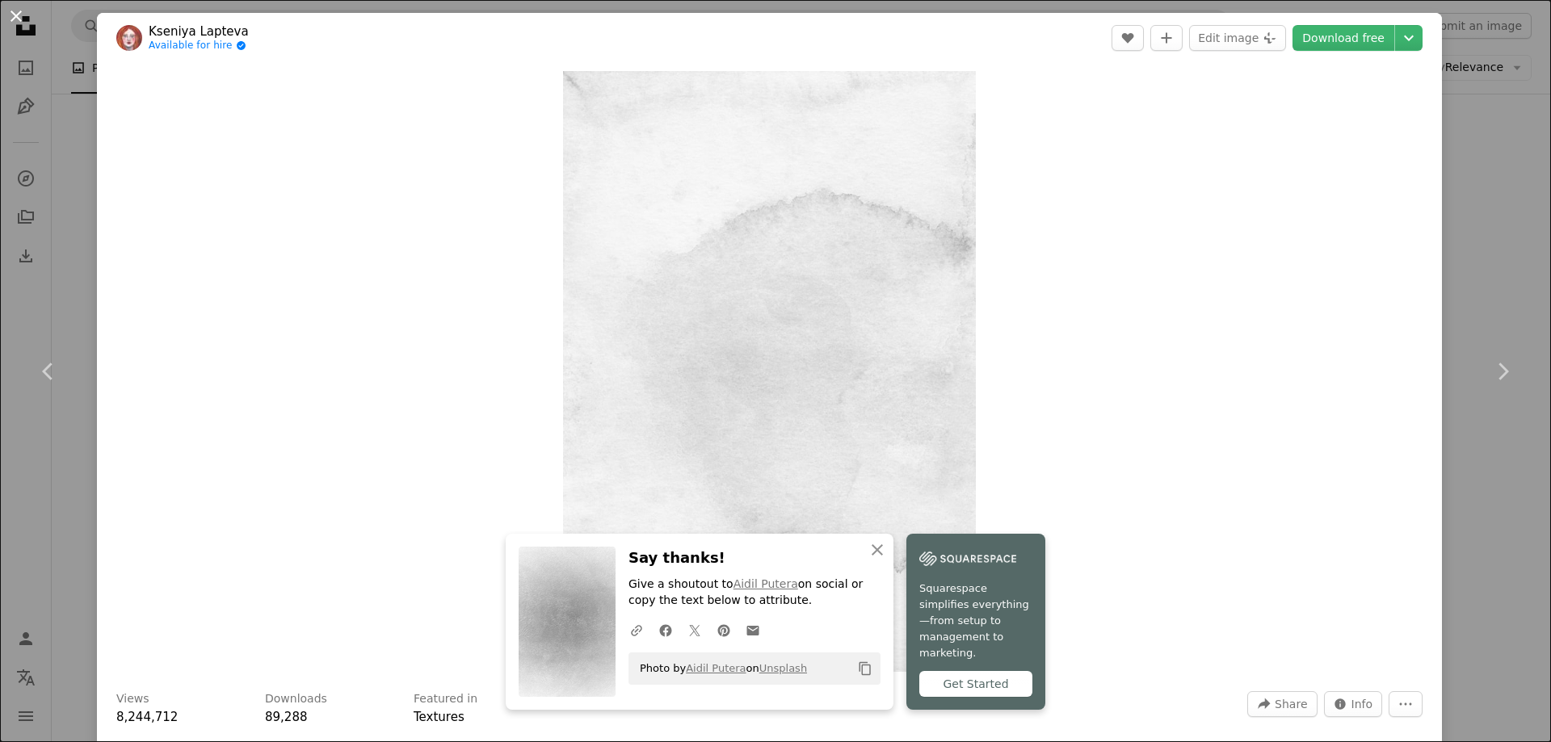
click at [18, 19] on button "An X shape" at bounding box center [15, 15] width 19 height 19
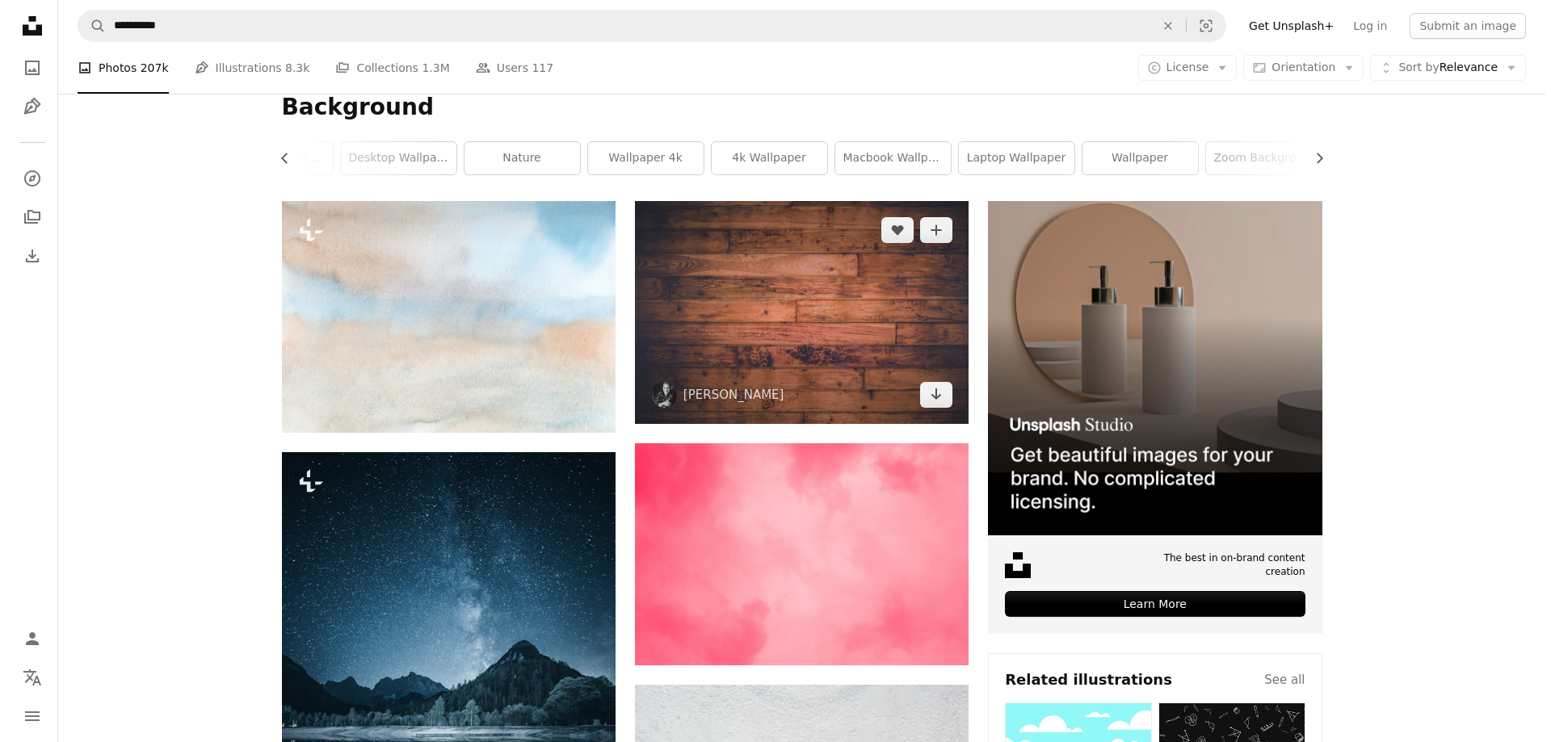
scroll to position [323, 0]
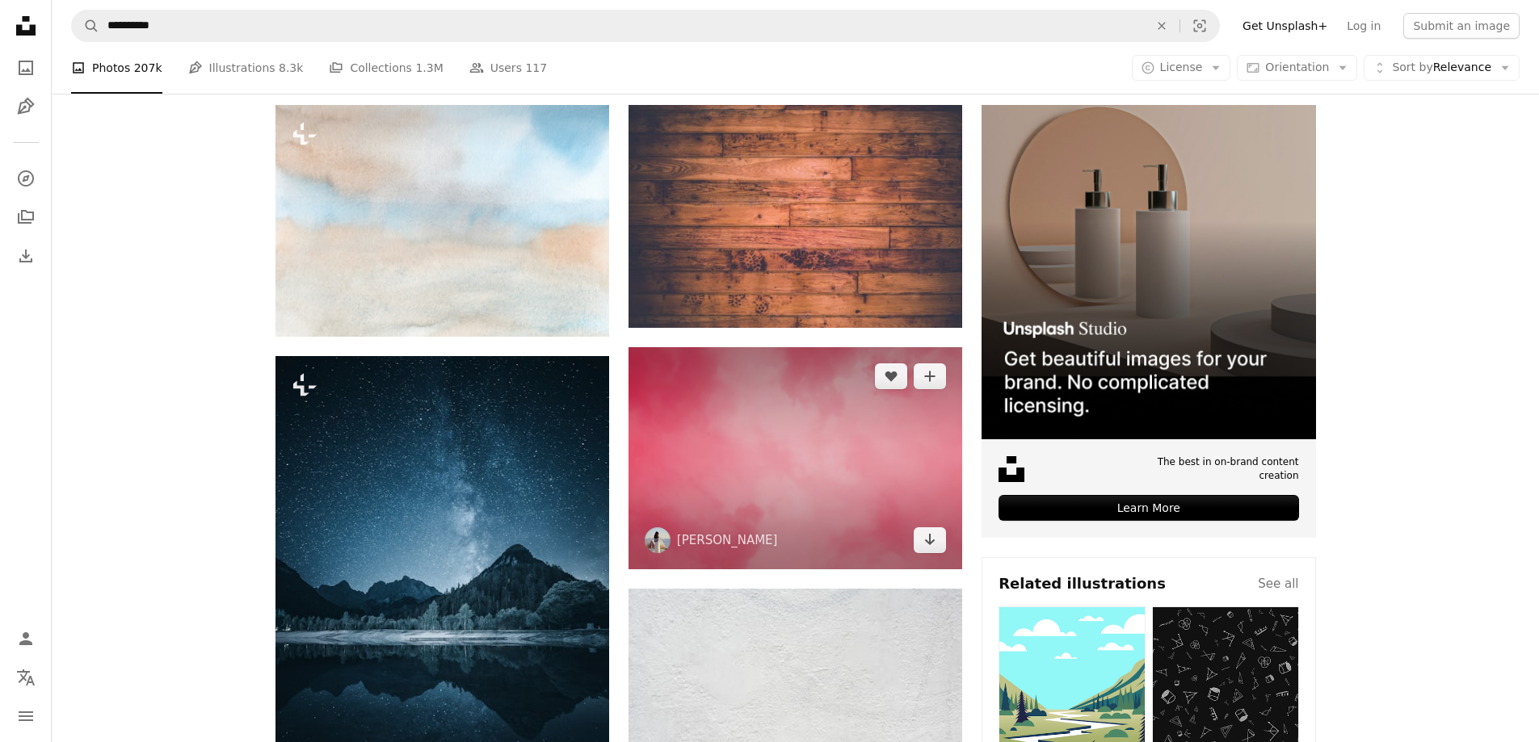
click at [817, 496] on img at bounding box center [795, 458] width 334 height 222
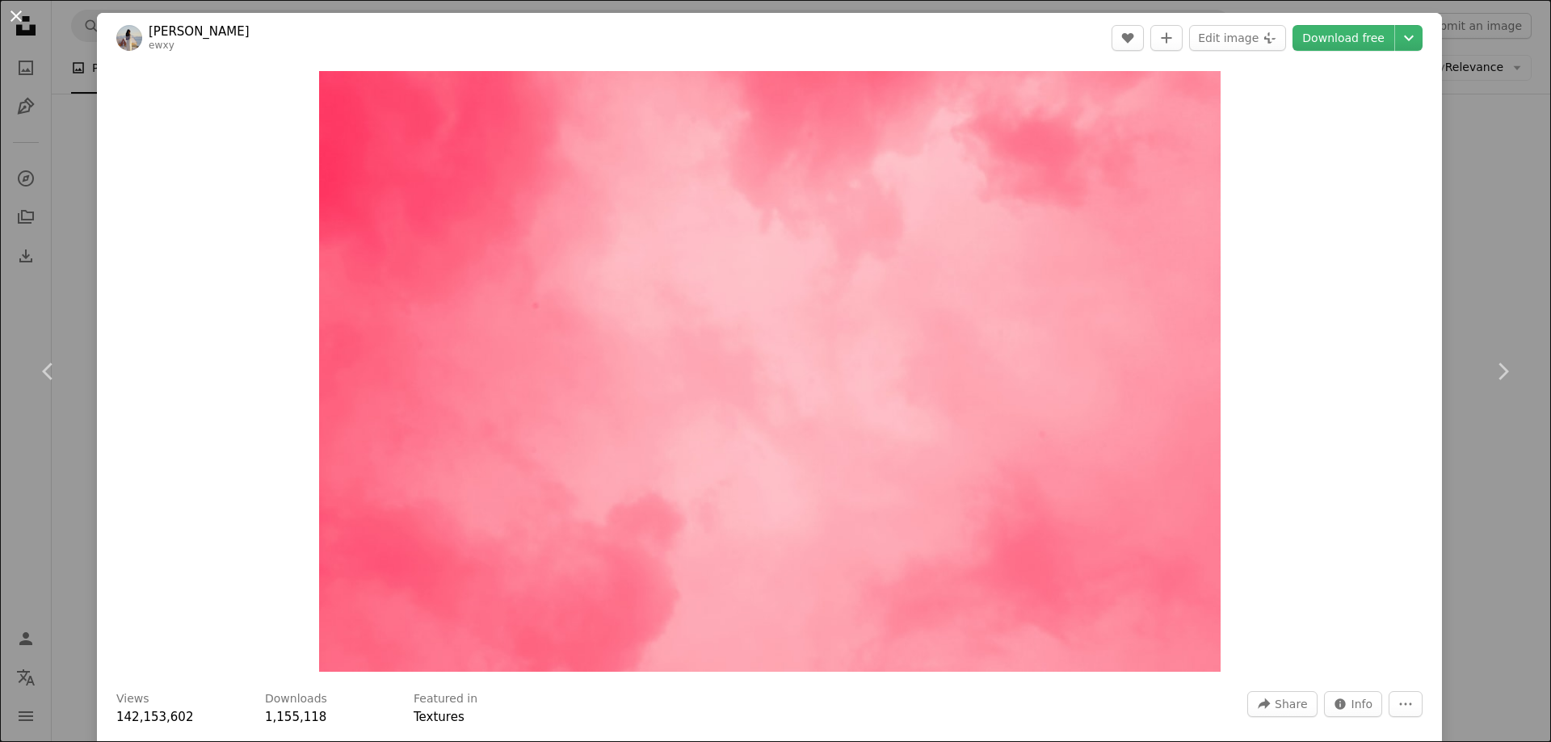
click at [19, 11] on button "An X shape" at bounding box center [15, 15] width 19 height 19
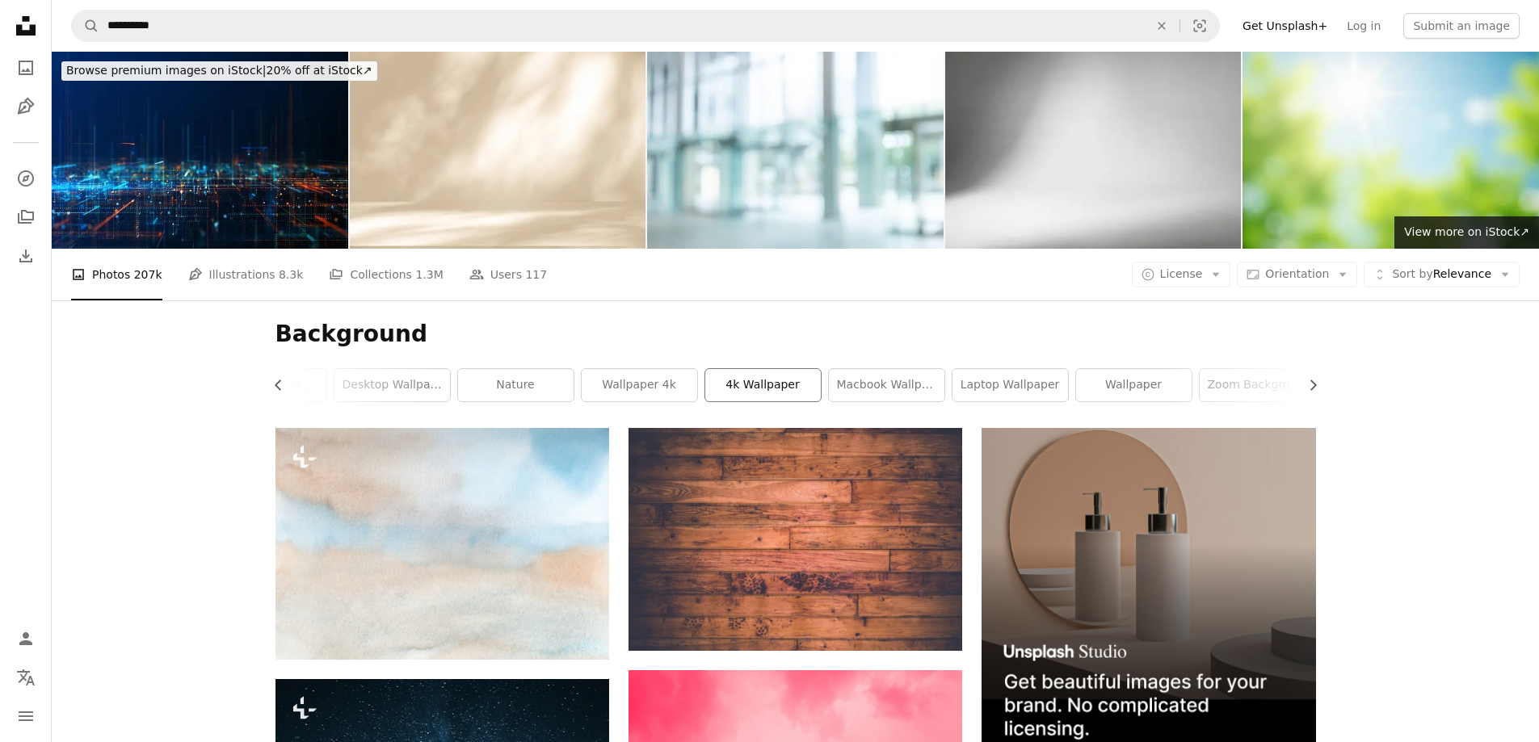
click at [772, 390] on link "4k wallpaper" at bounding box center [762, 385] width 115 height 32
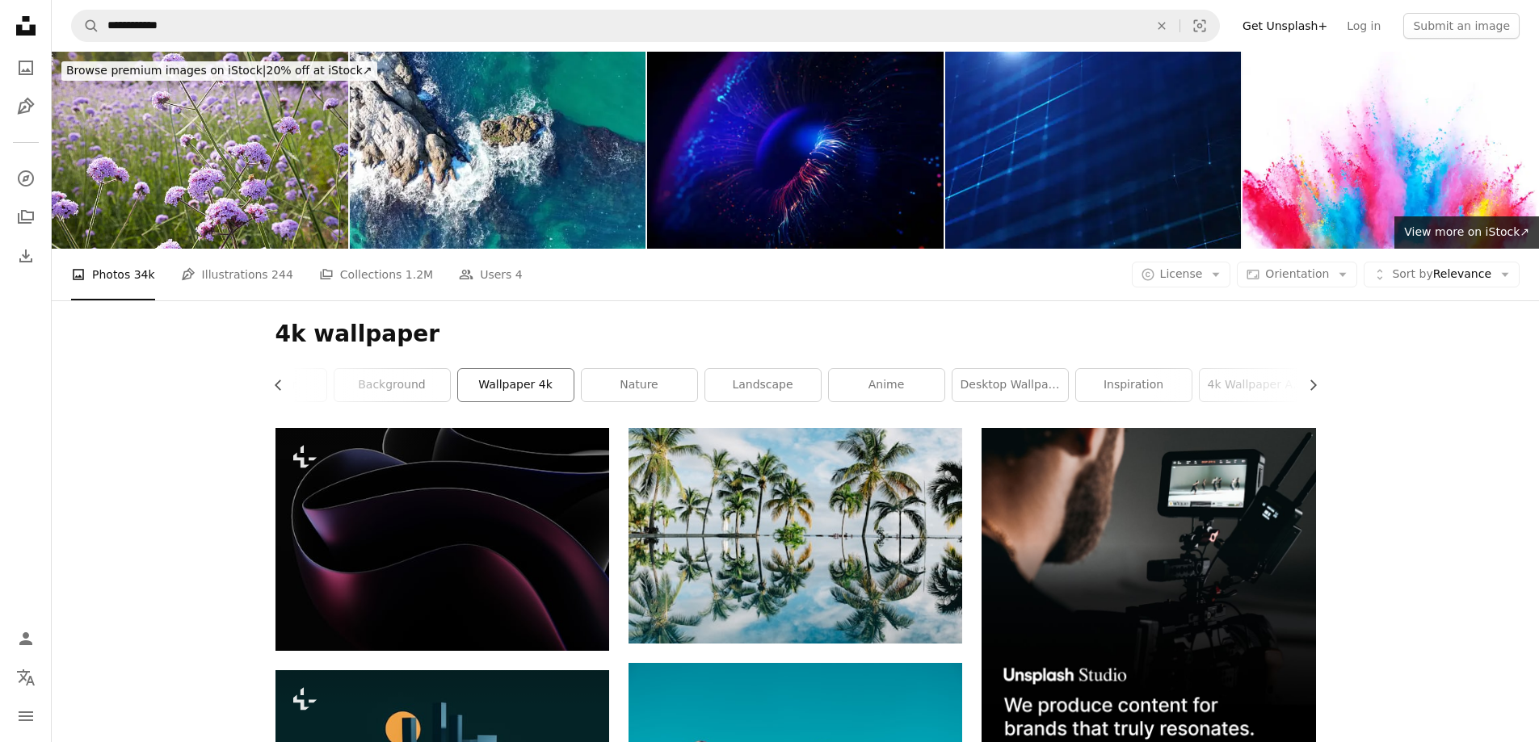
click at [527, 386] on link "wallpaper 4k" at bounding box center [515, 385] width 115 height 32
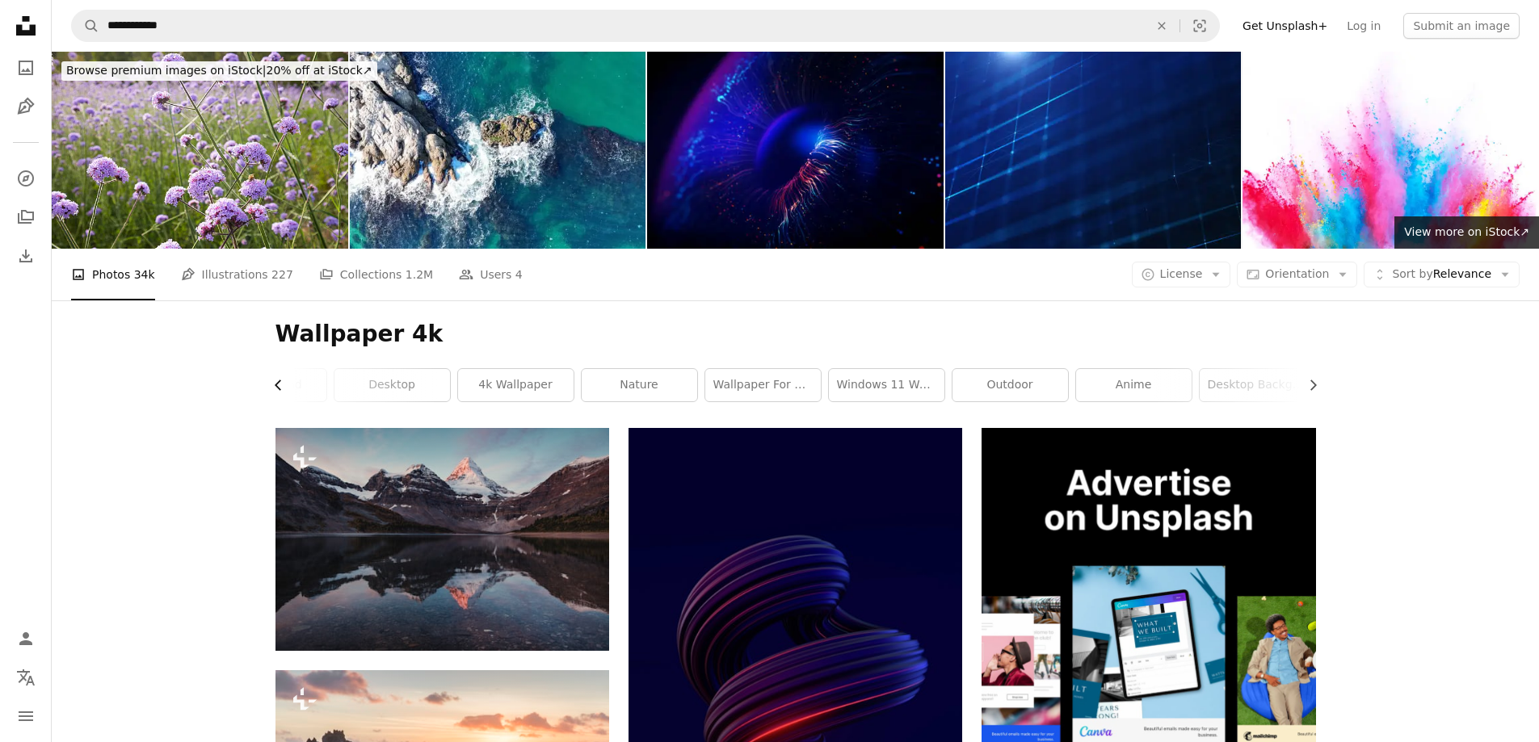
click at [279, 378] on icon "Chevron left" at bounding box center [279, 385] width 16 height 16
click at [279, 379] on link "wallpaper" at bounding box center [333, 385] width 115 height 32
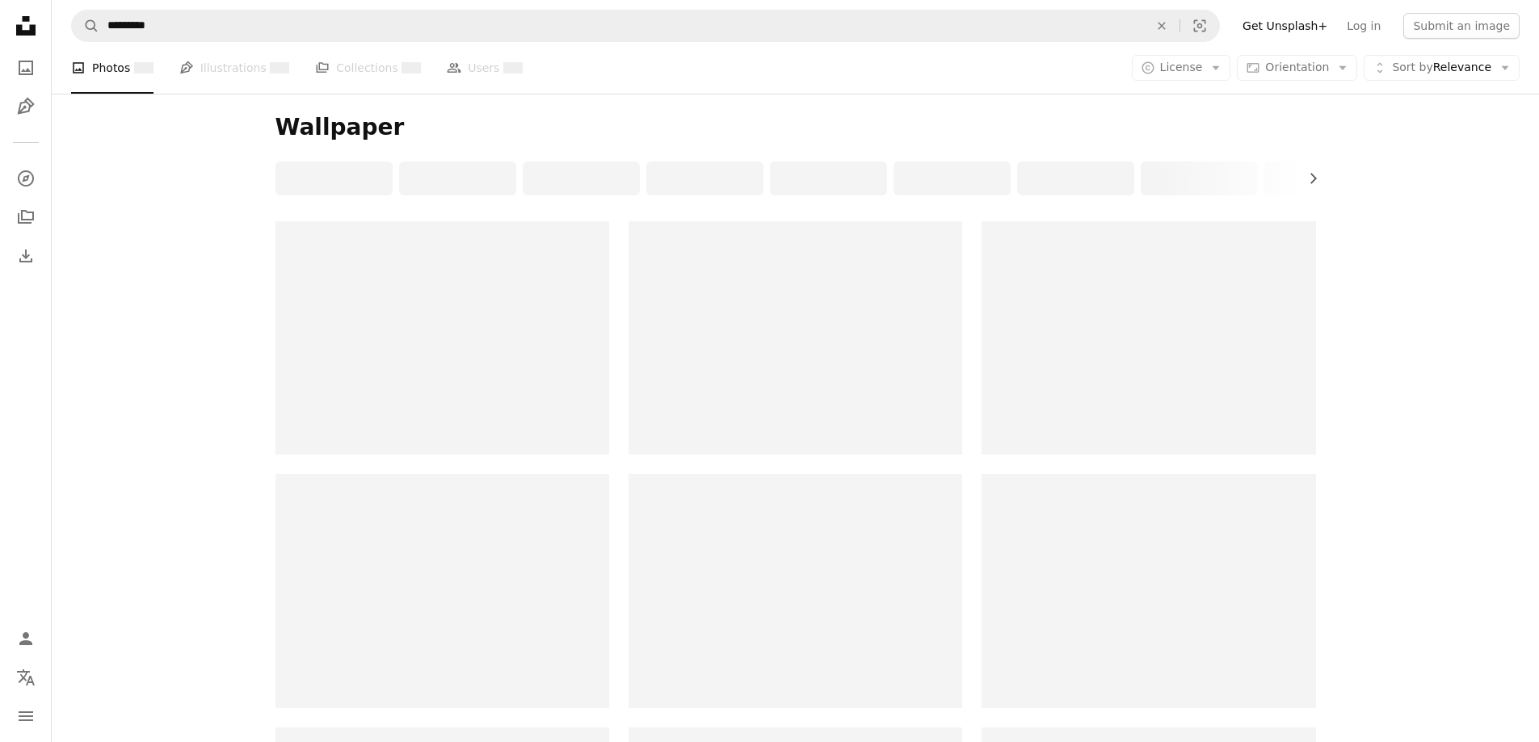
click at [279, 379] on div at bounding box center [442, 337] width 334 height 233
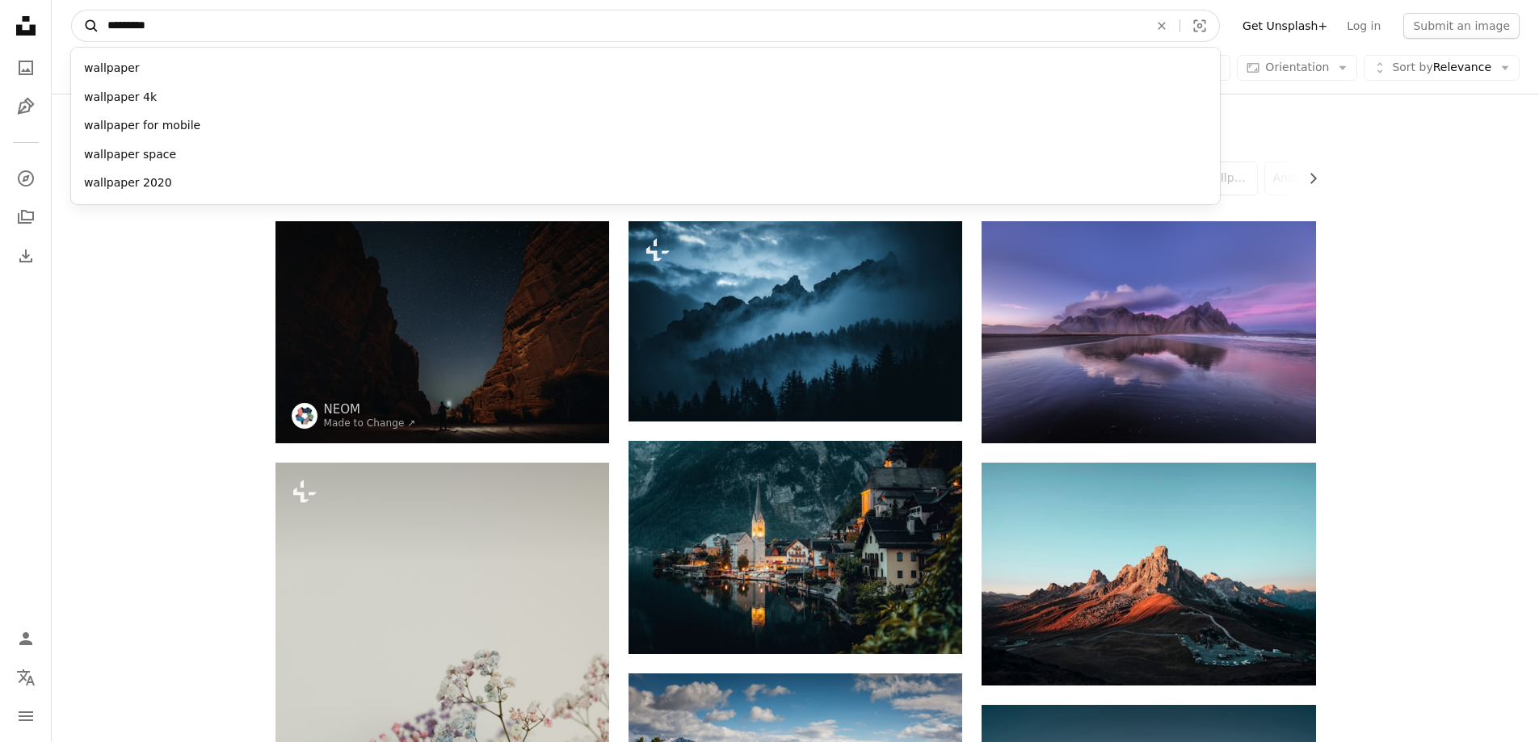
drag, startPoint x: 229, startPoint y: 26, endPoint x: 83, endPoint y: 21, distance: 146.3
click at [86, 23] on form "A magnifying glass ********* wallpaper wallpaper 4k wallpaper for mobile wallpa…" at bounding box center [645, 26] width 1149 height 32
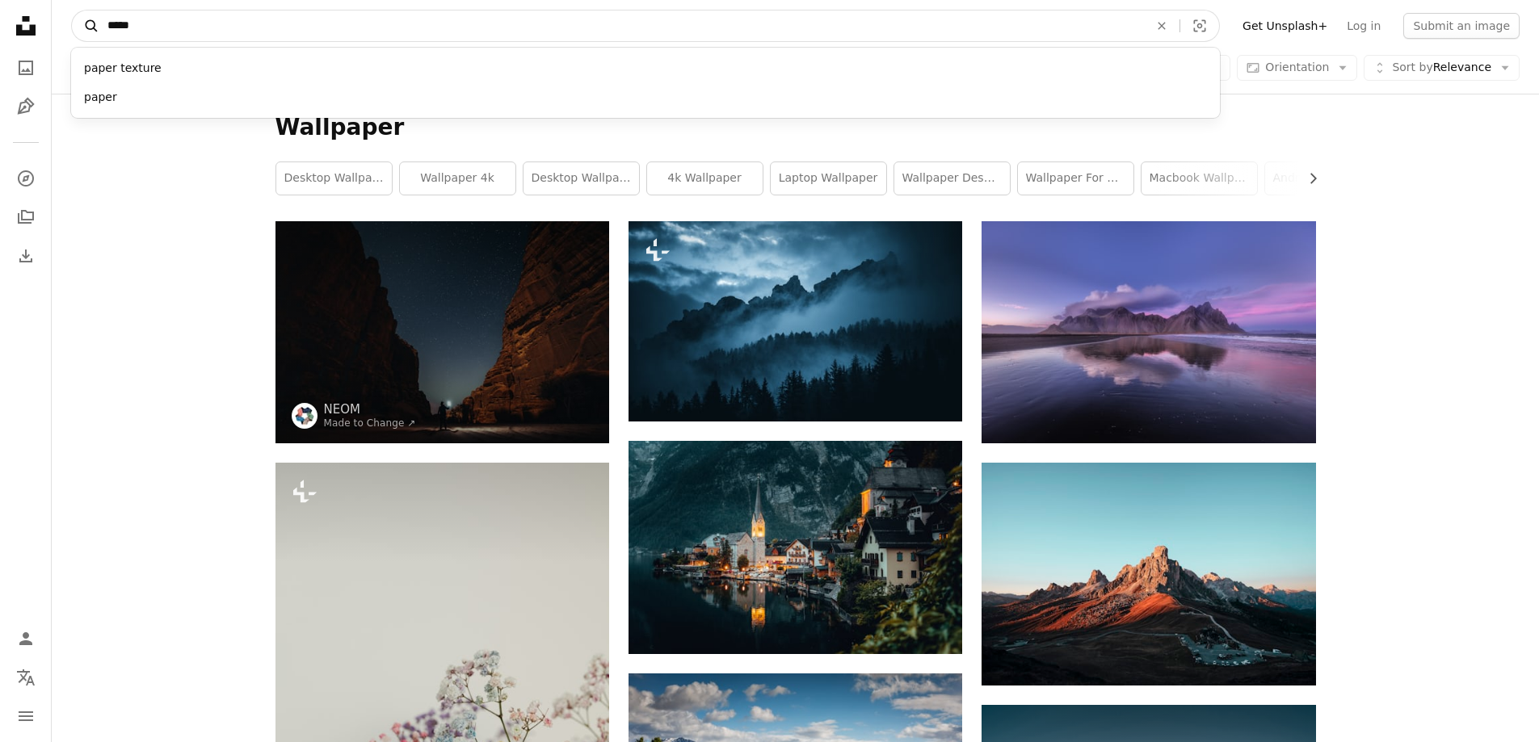
type input "*****"
click at [72, 10] on button "A magnifying glass" at bounding box center [85, 25] width 27 height 31
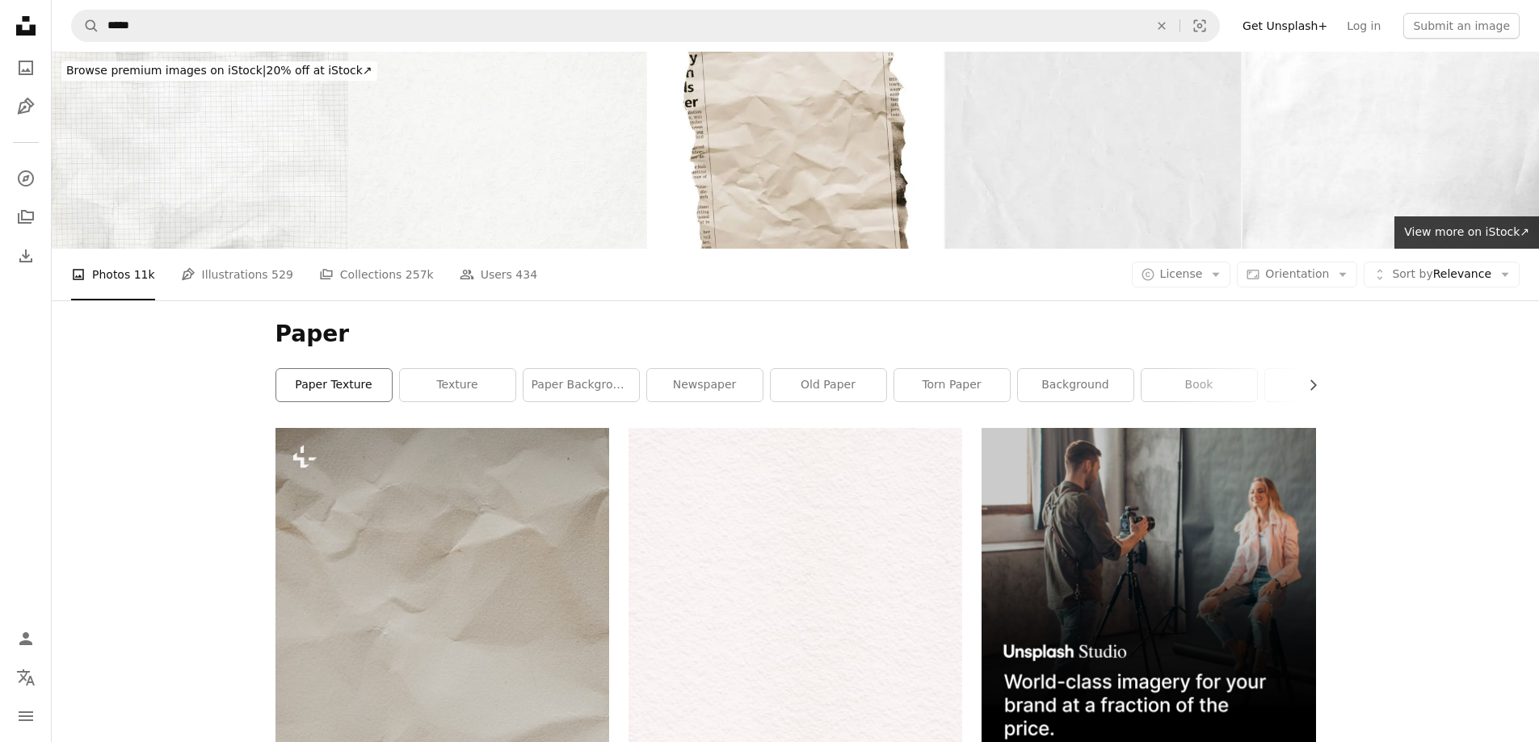
click at [343, 379] on link "paper texture" at bounding box center [333, 385] width 115 height 32
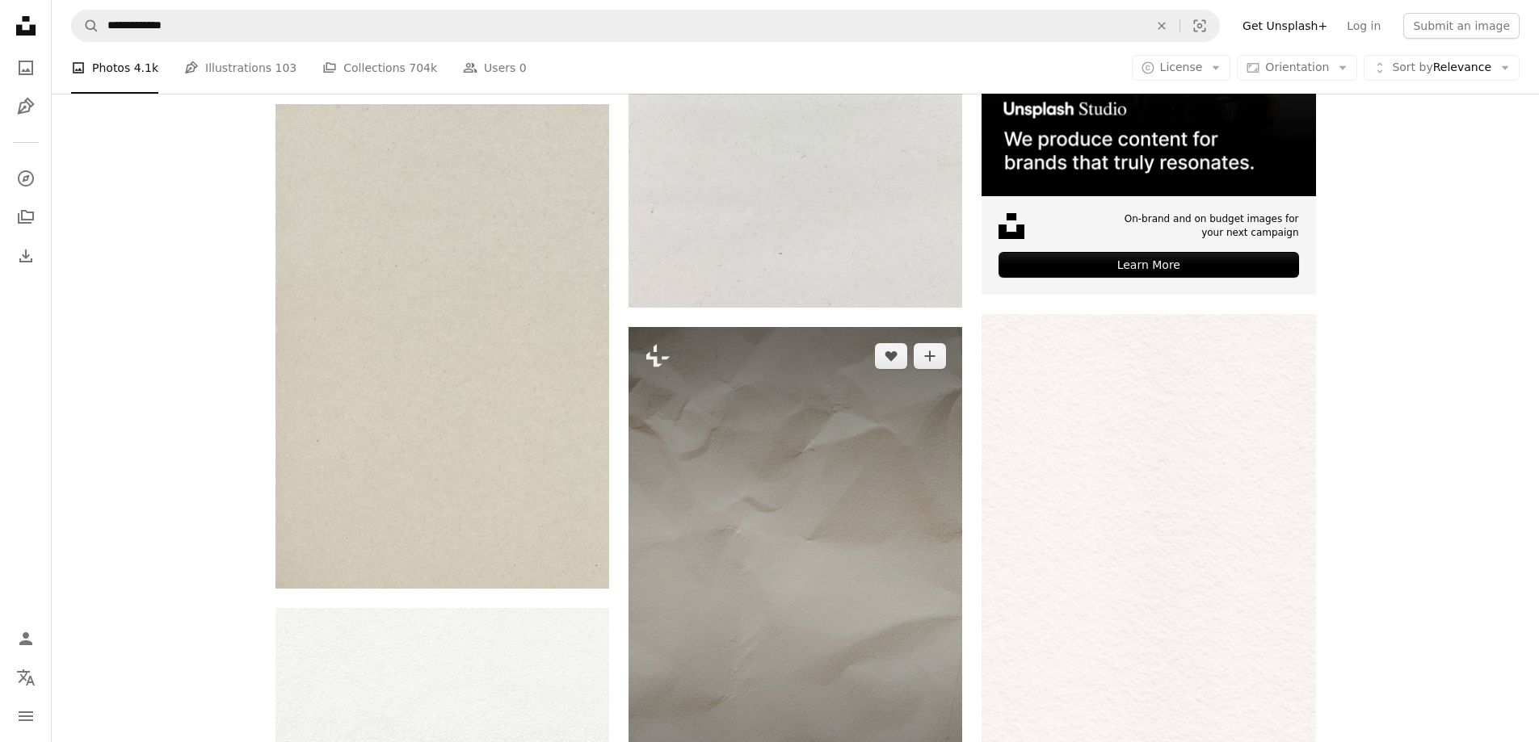
scroll to position [565, 0]
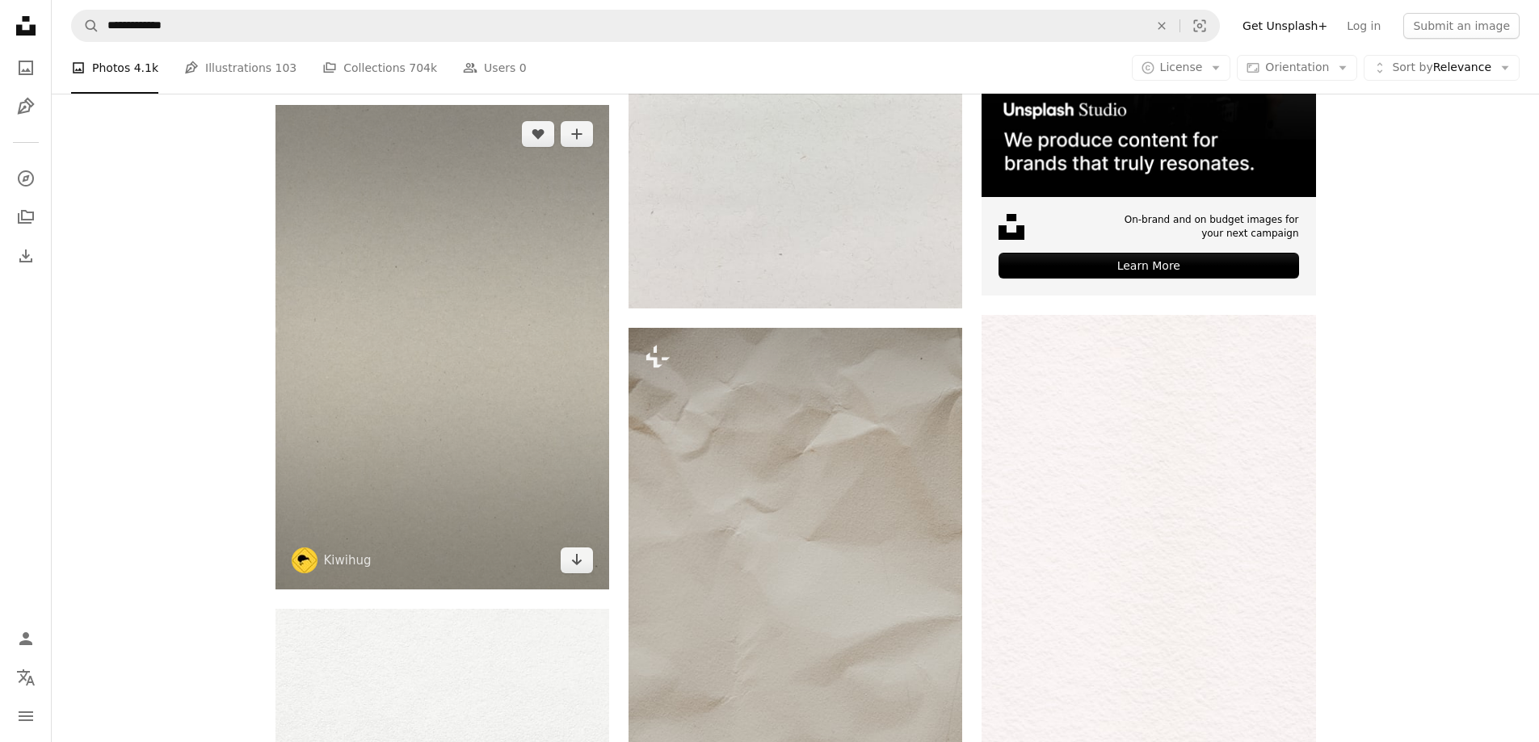
click at [490, 380] on img at bounding box center [442, 347] width 334 height 484
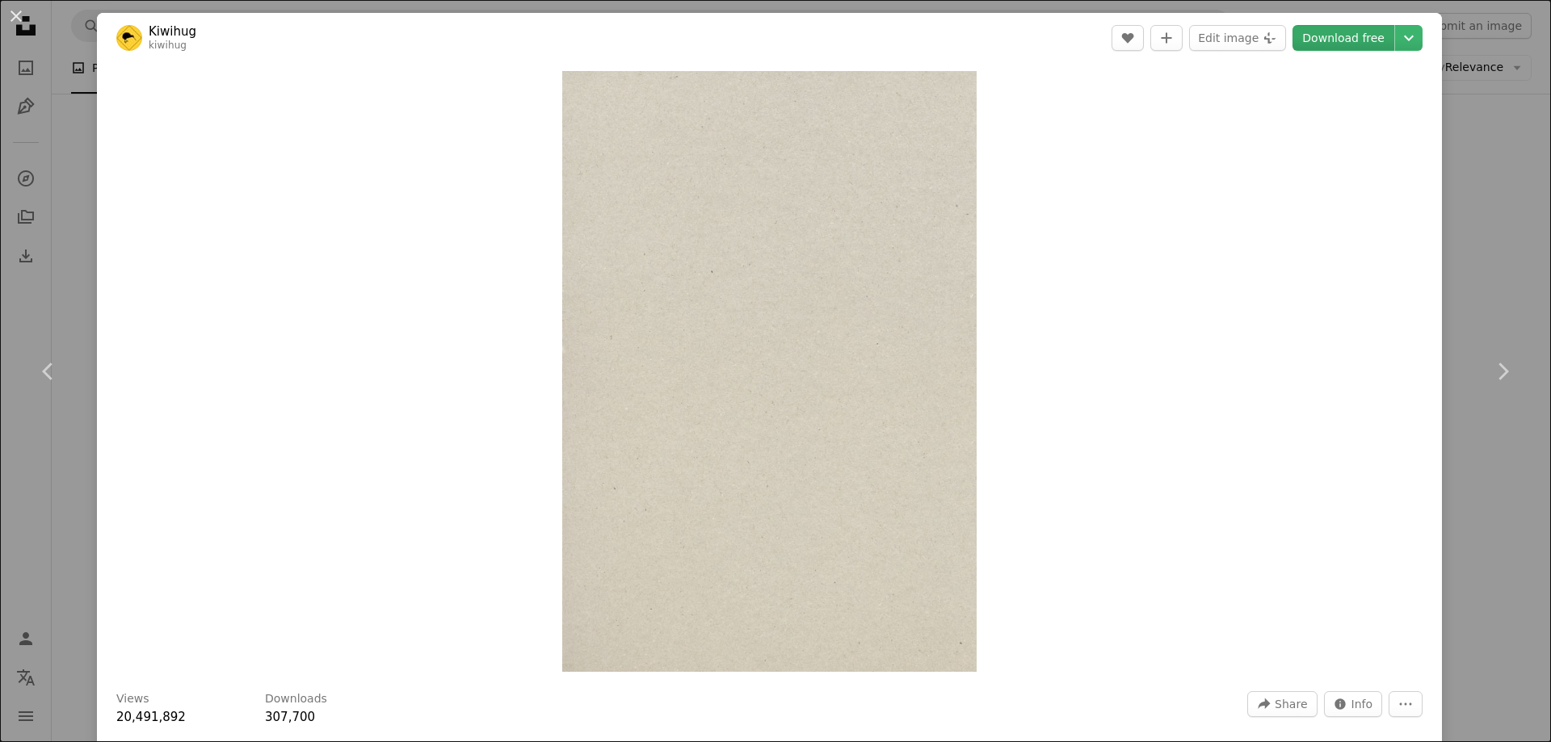
click at [1333, 38] on link "Download free" at bounding box center [1343, 38] width 102 height 26
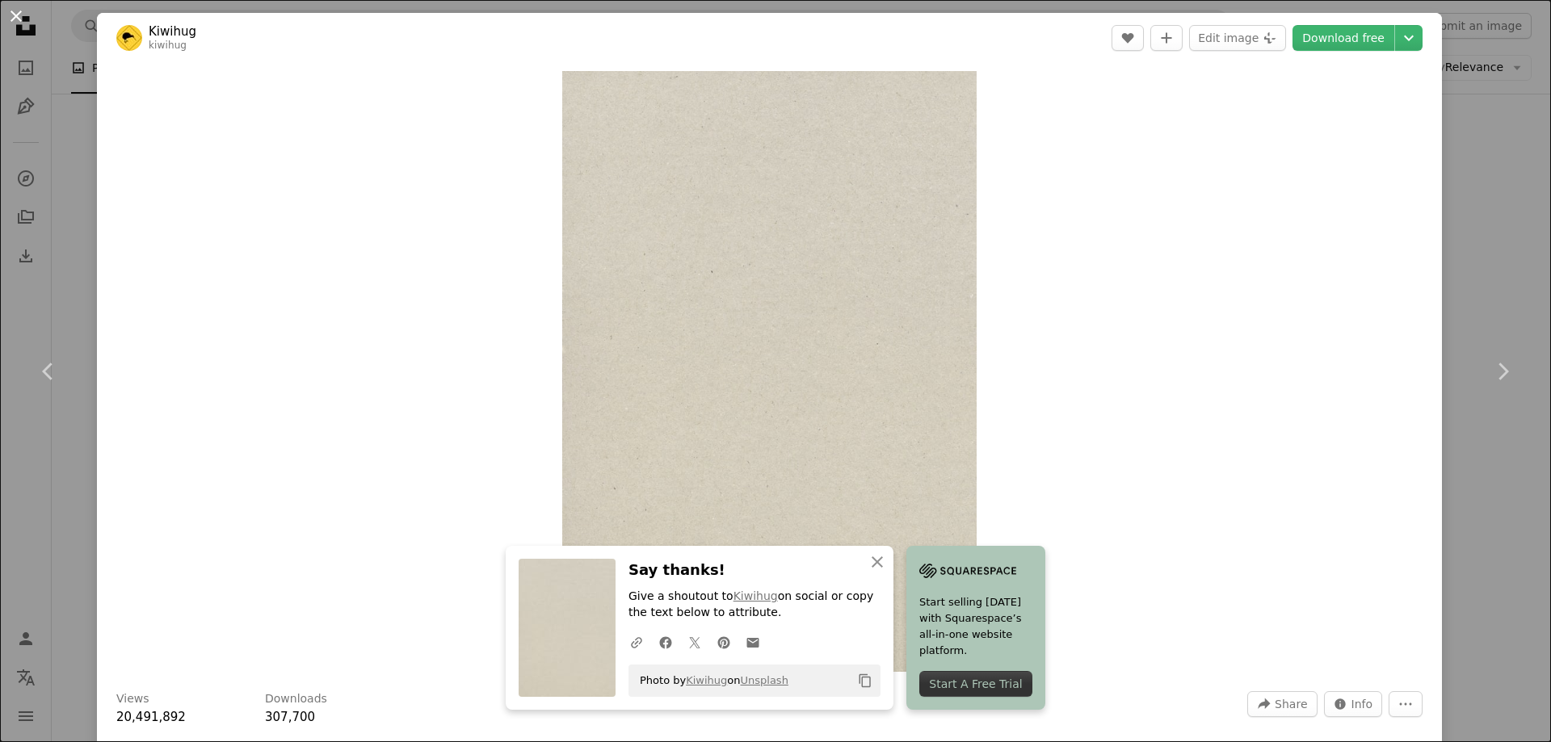
click at [14, 11] on button "An X shape" at bounding box center [15, 15] width 19 height 19
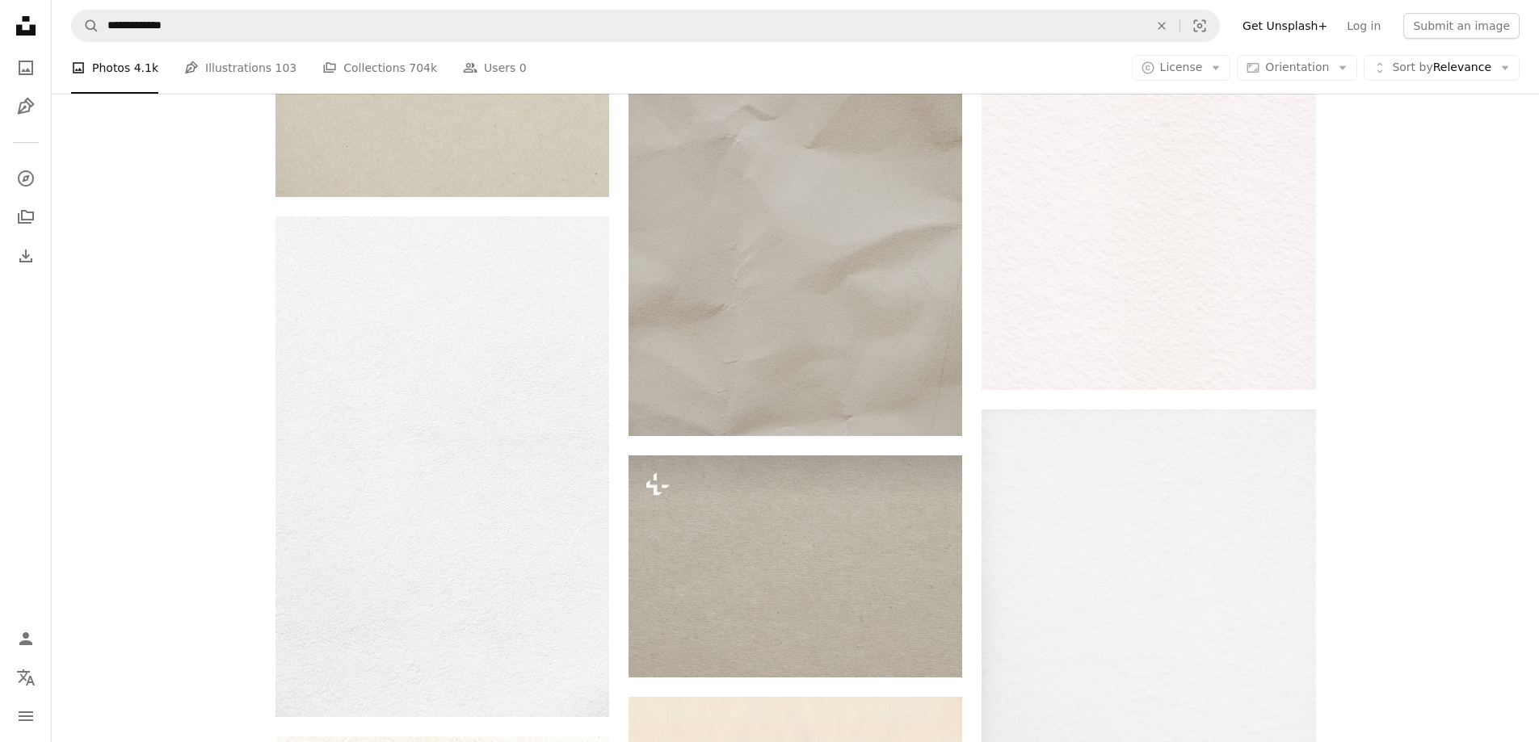
scroll to position [1050, 0]
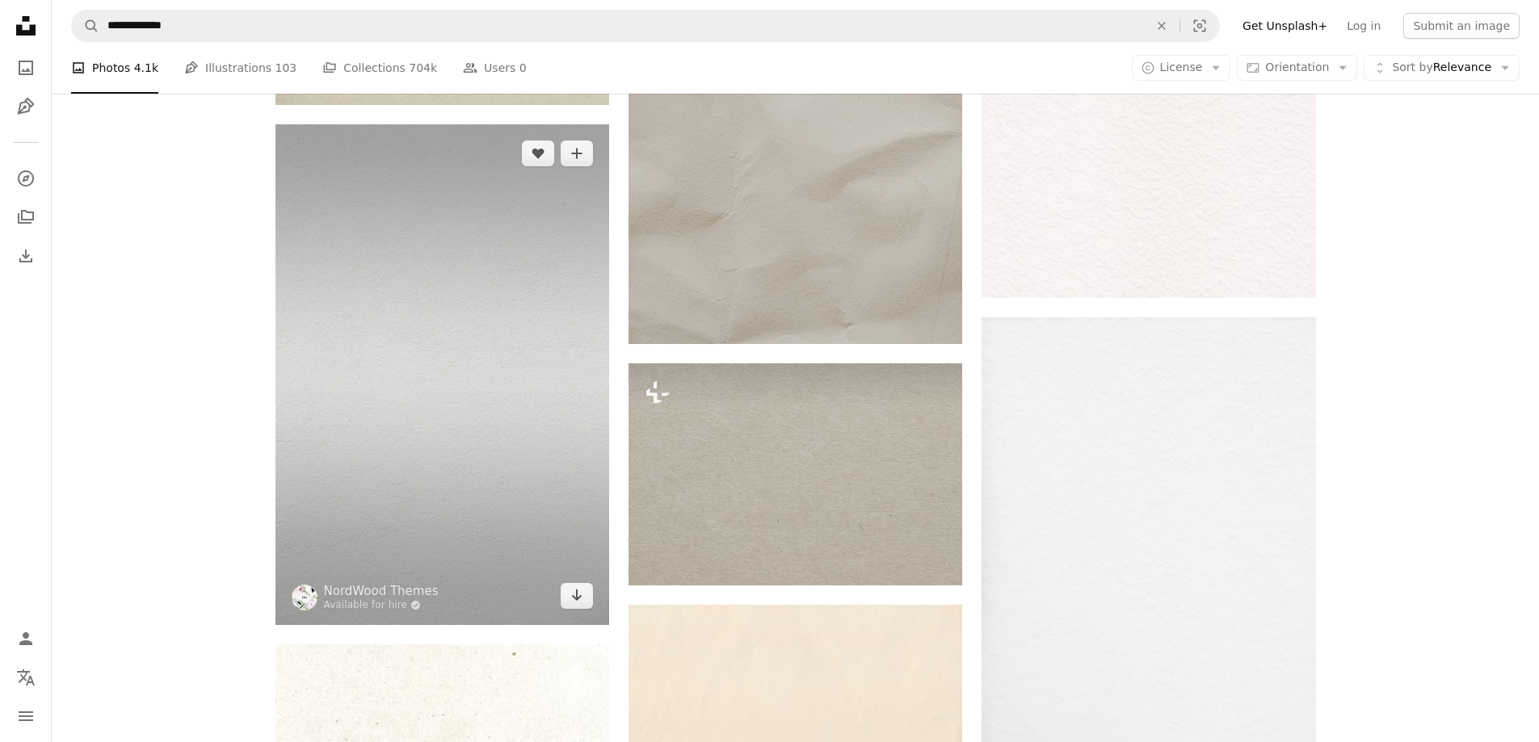
click at [380, 456] on img at bounding box center [442, 374] width 334 height 501
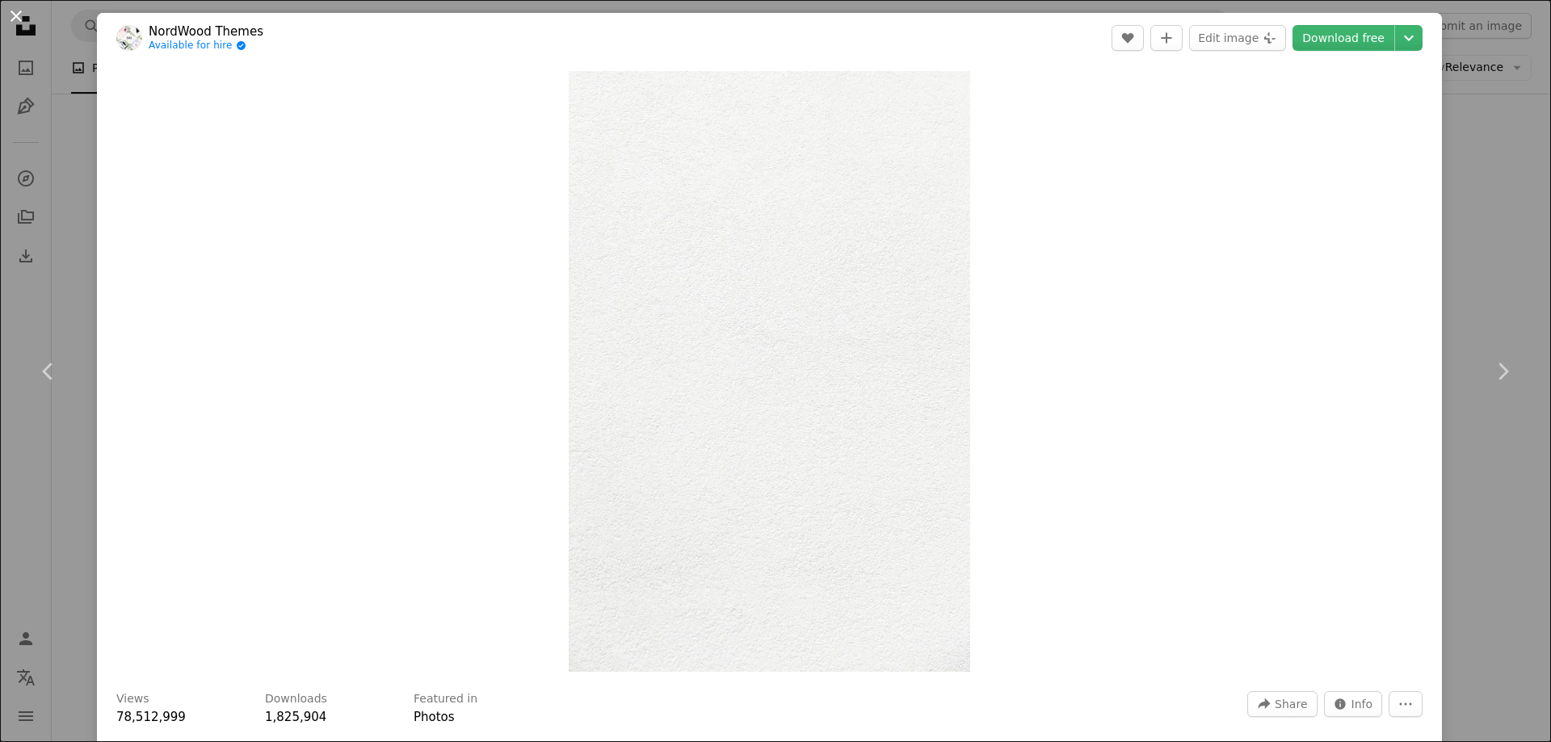
click at [19, 18] on button "An X shape" at bounding box center [15, 15] width 19 height 19
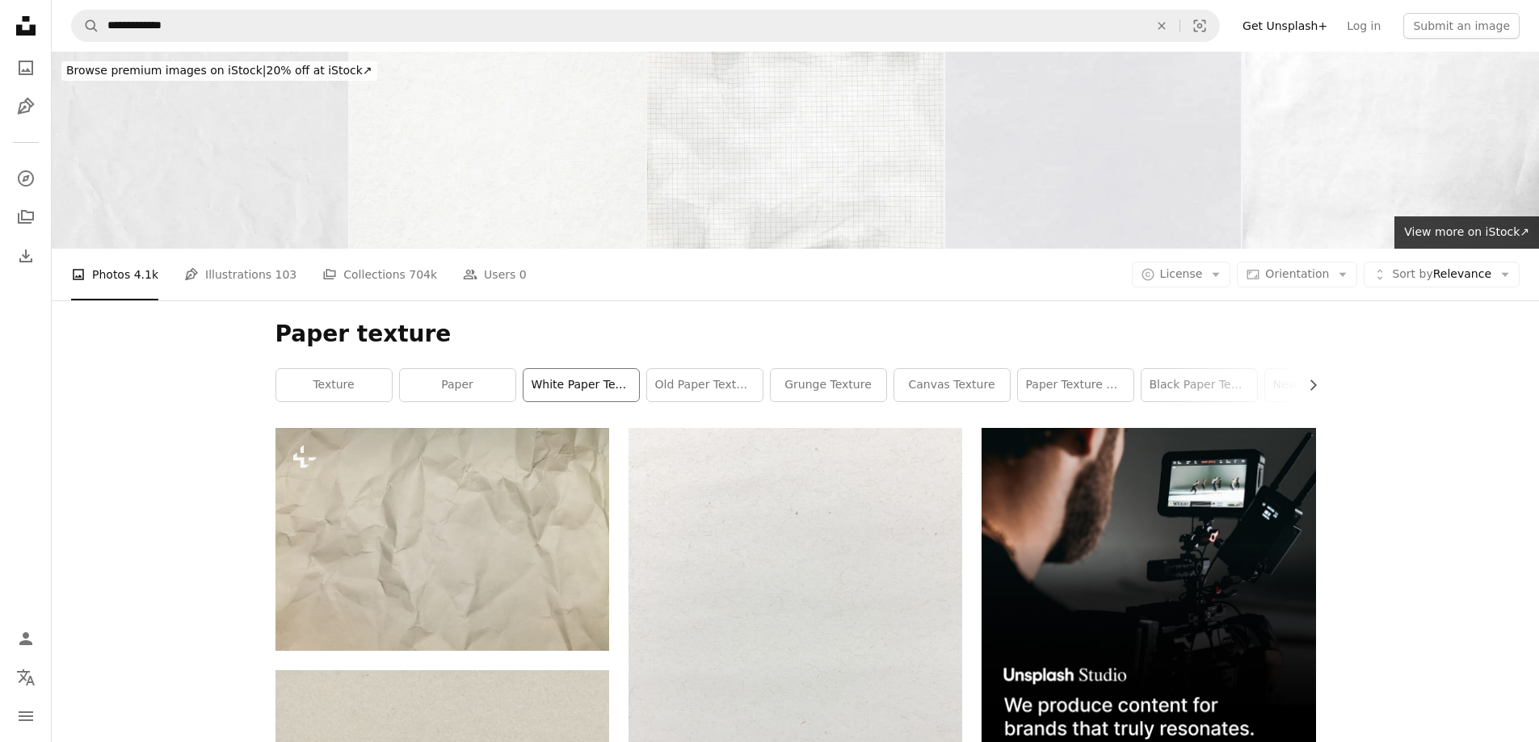
click at [570, 387] on link "white paper texture" at bounding box center [580, 385] width 115 height 32
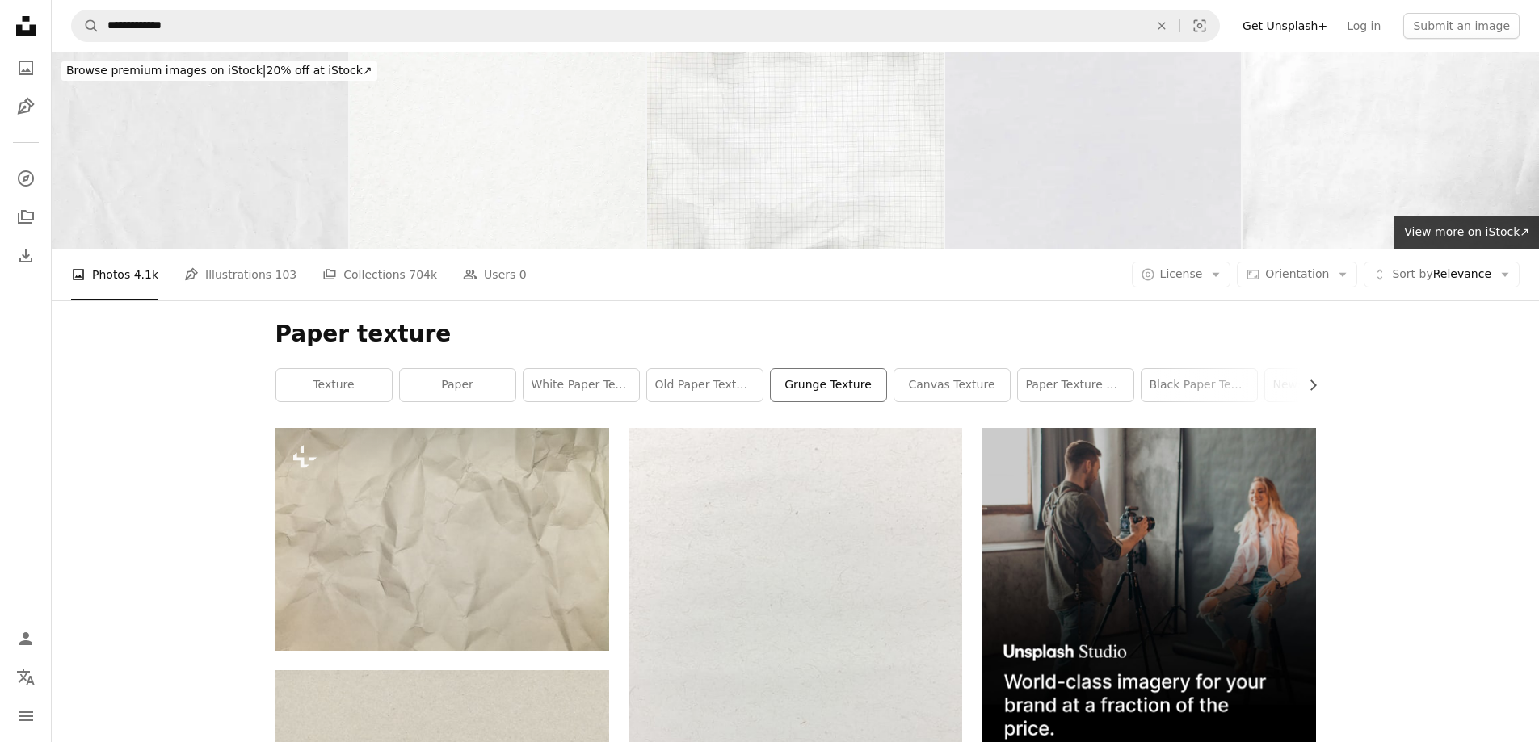
click at [831, 382] on link "grunge texture" at bounding box center [828, 385] width 115 height 32
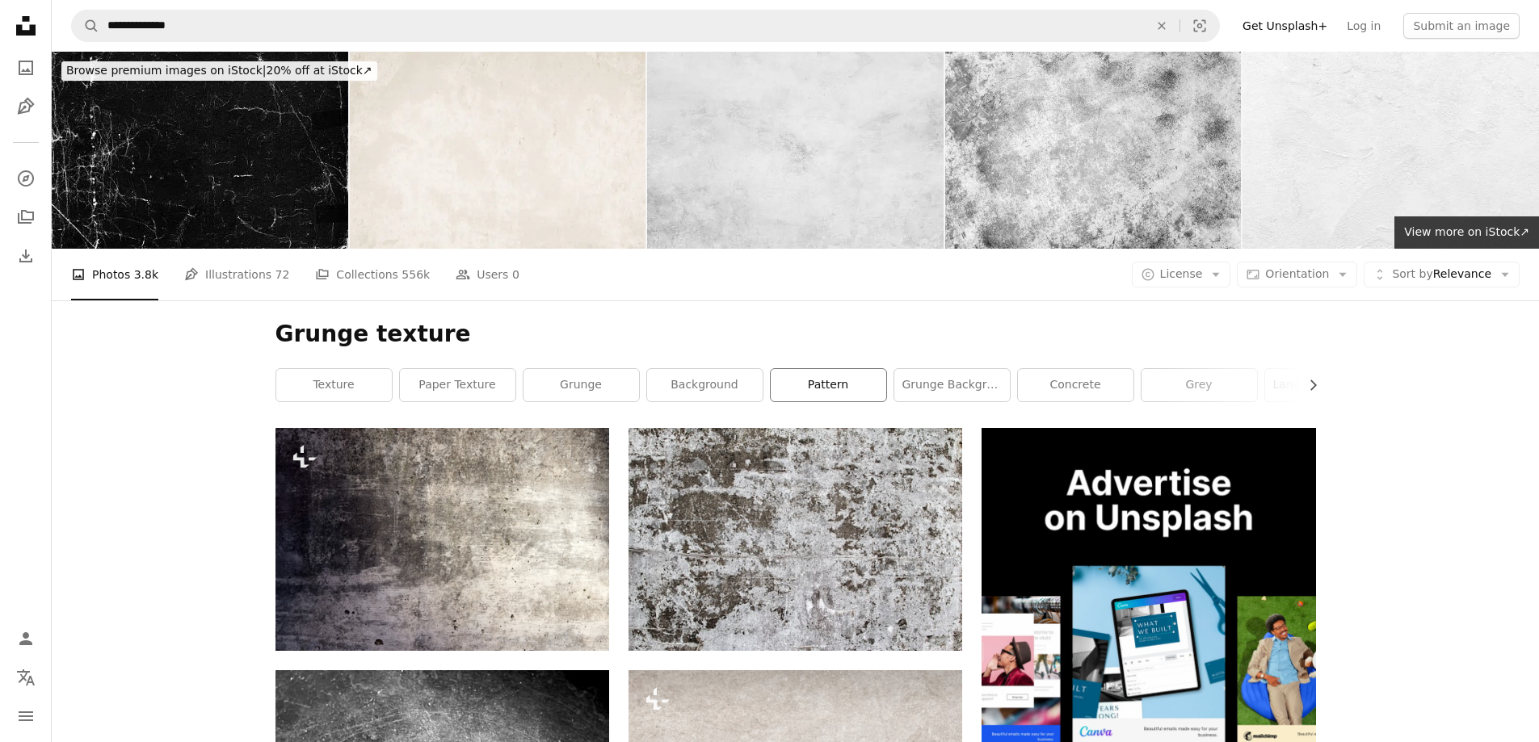
click at [835, 388] on link "pattern" at bounding box center [828, 385] width 115 height 32
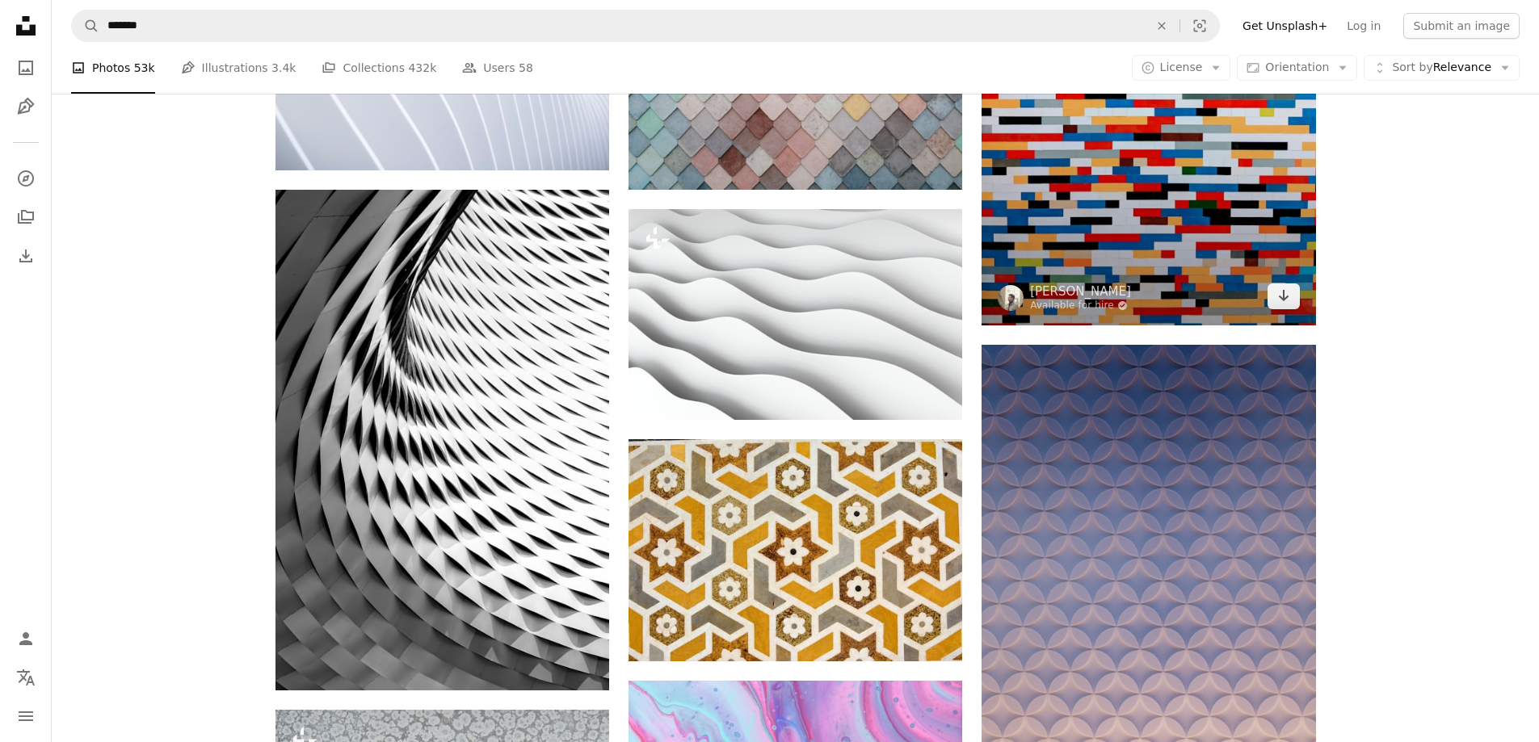
scroll to position [1050, 0]
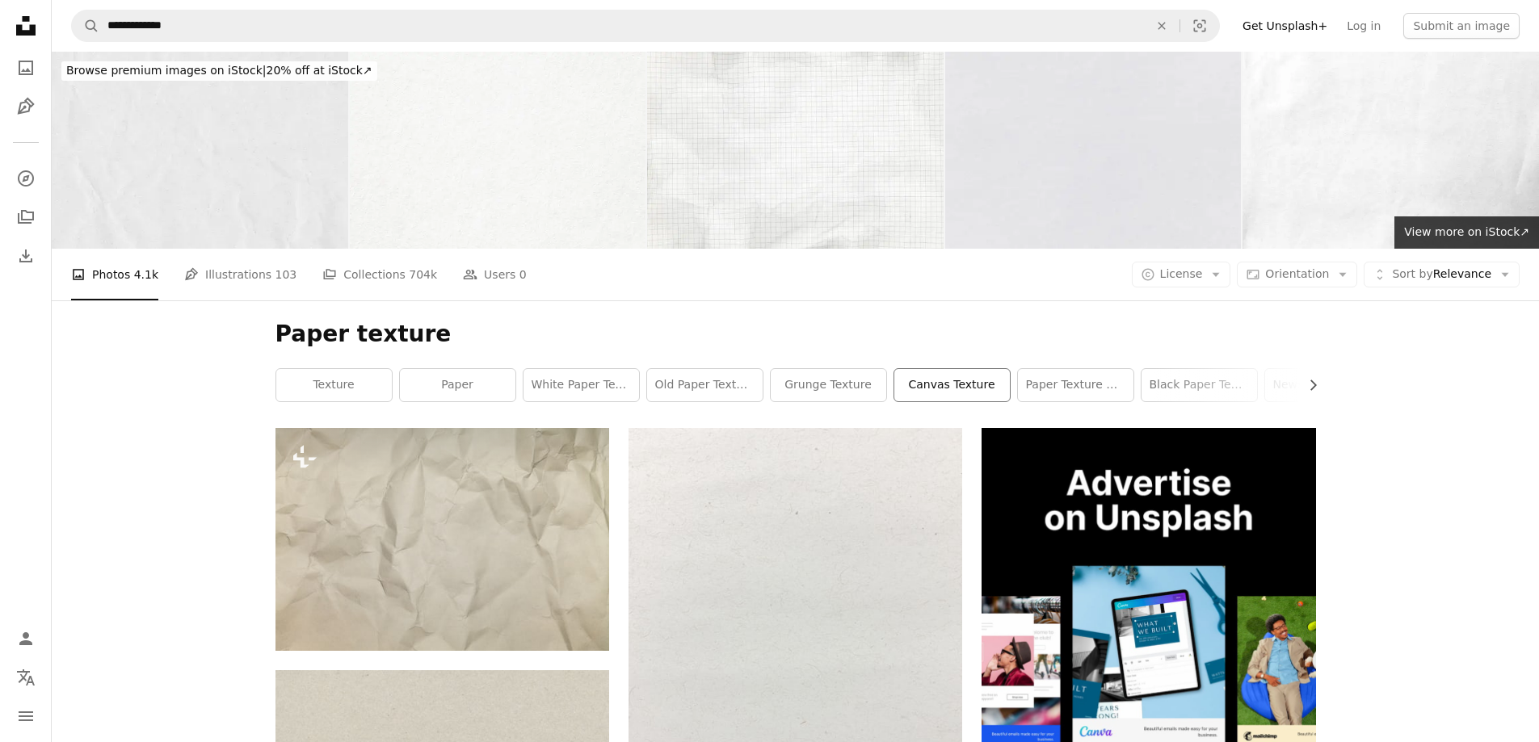
click at [969, 379] on link "canvas texture" at bounding box center [951, 385] width 115 height 32
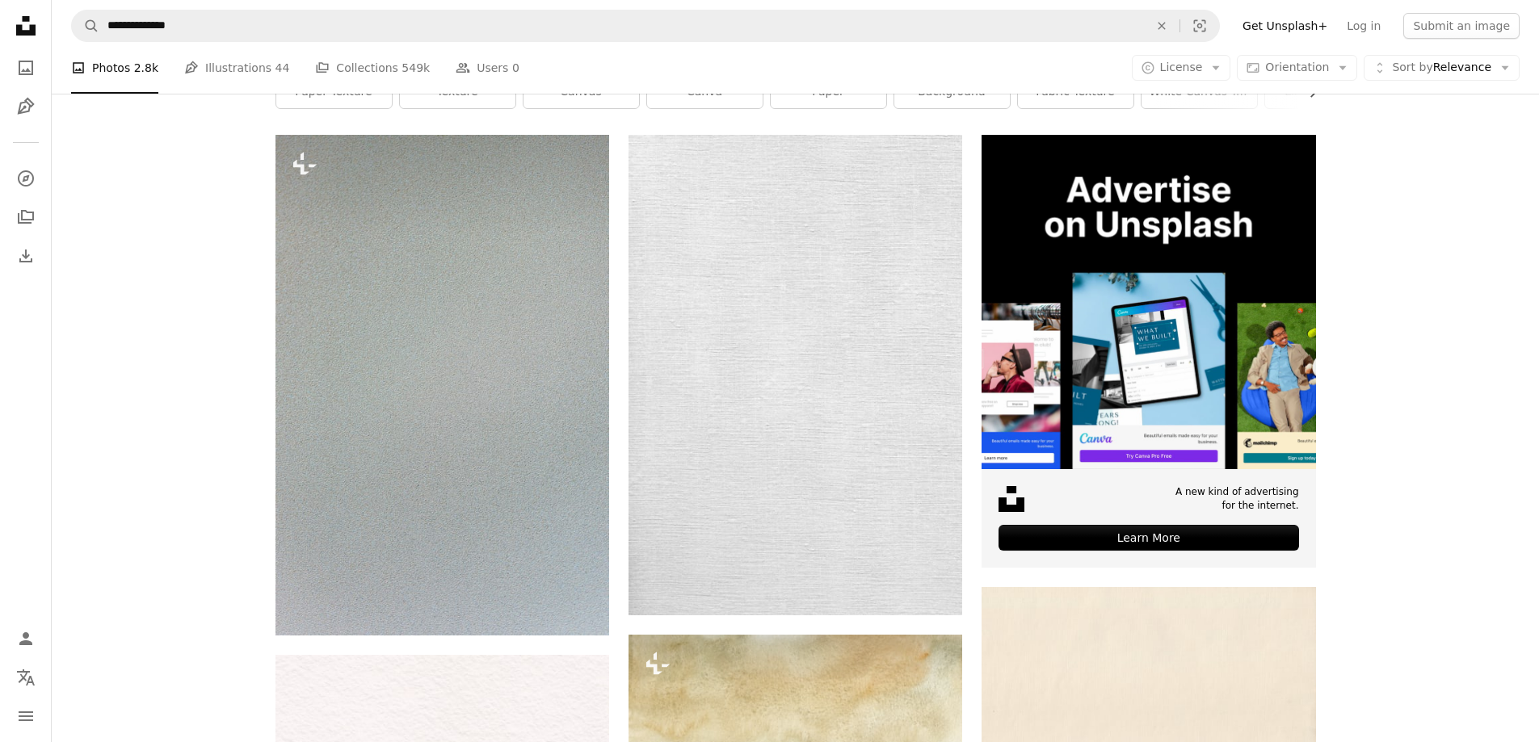
scroll to position [323, 0]
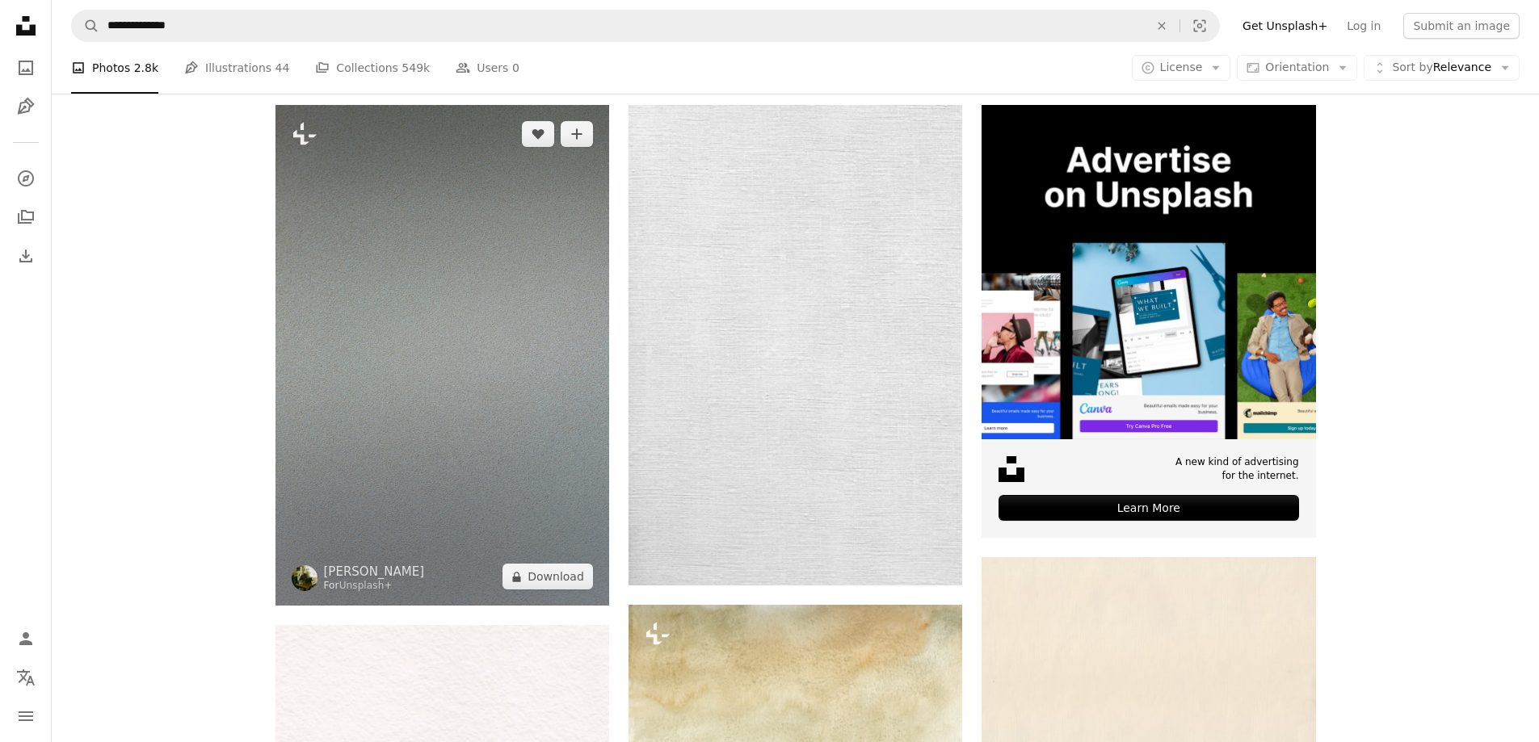
click at [497, 451] on img at bounding box center [442, 355] width 334 height 501
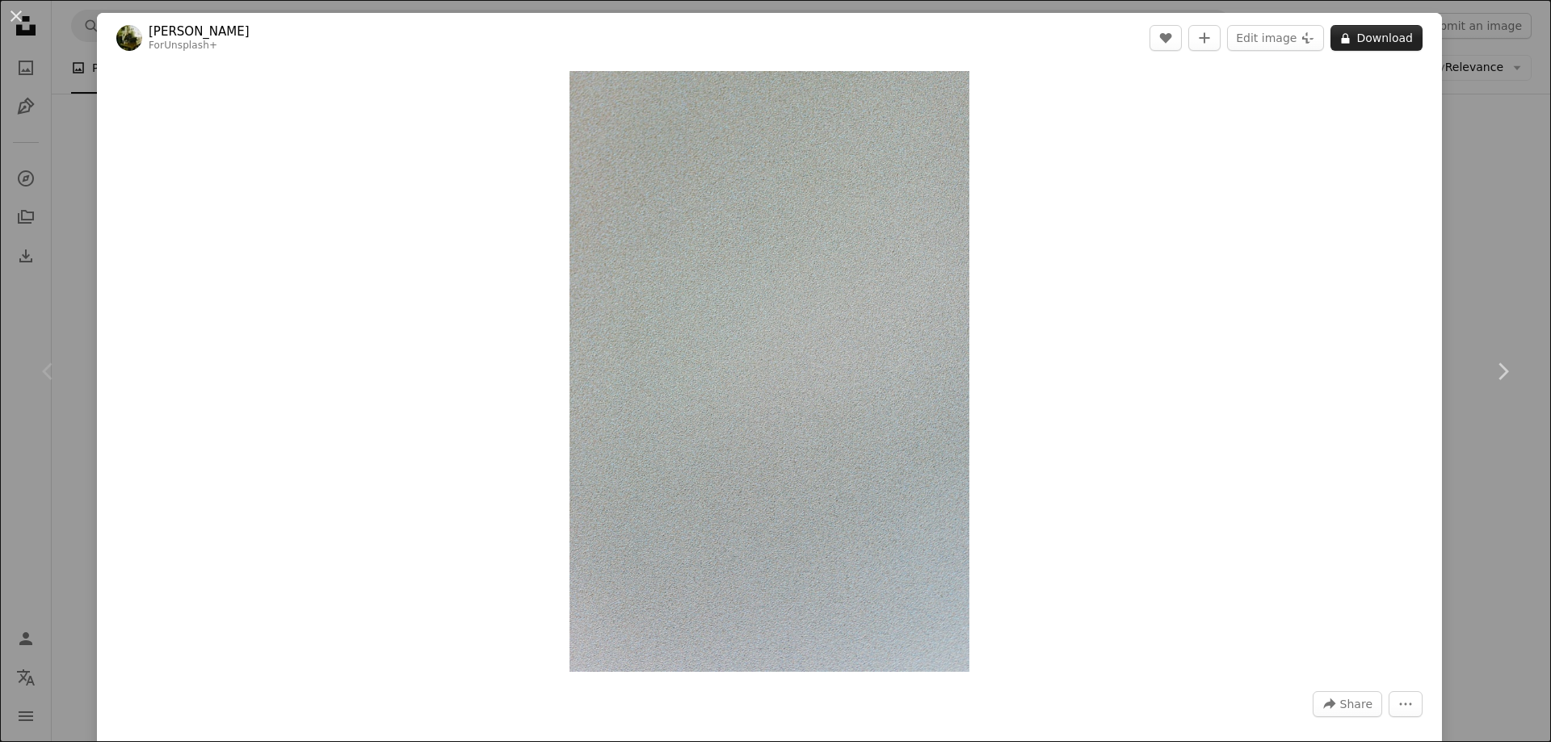
click at [1367, 38] on button "A lock Download" at bounding box center [1376, 38] width 92 height 26
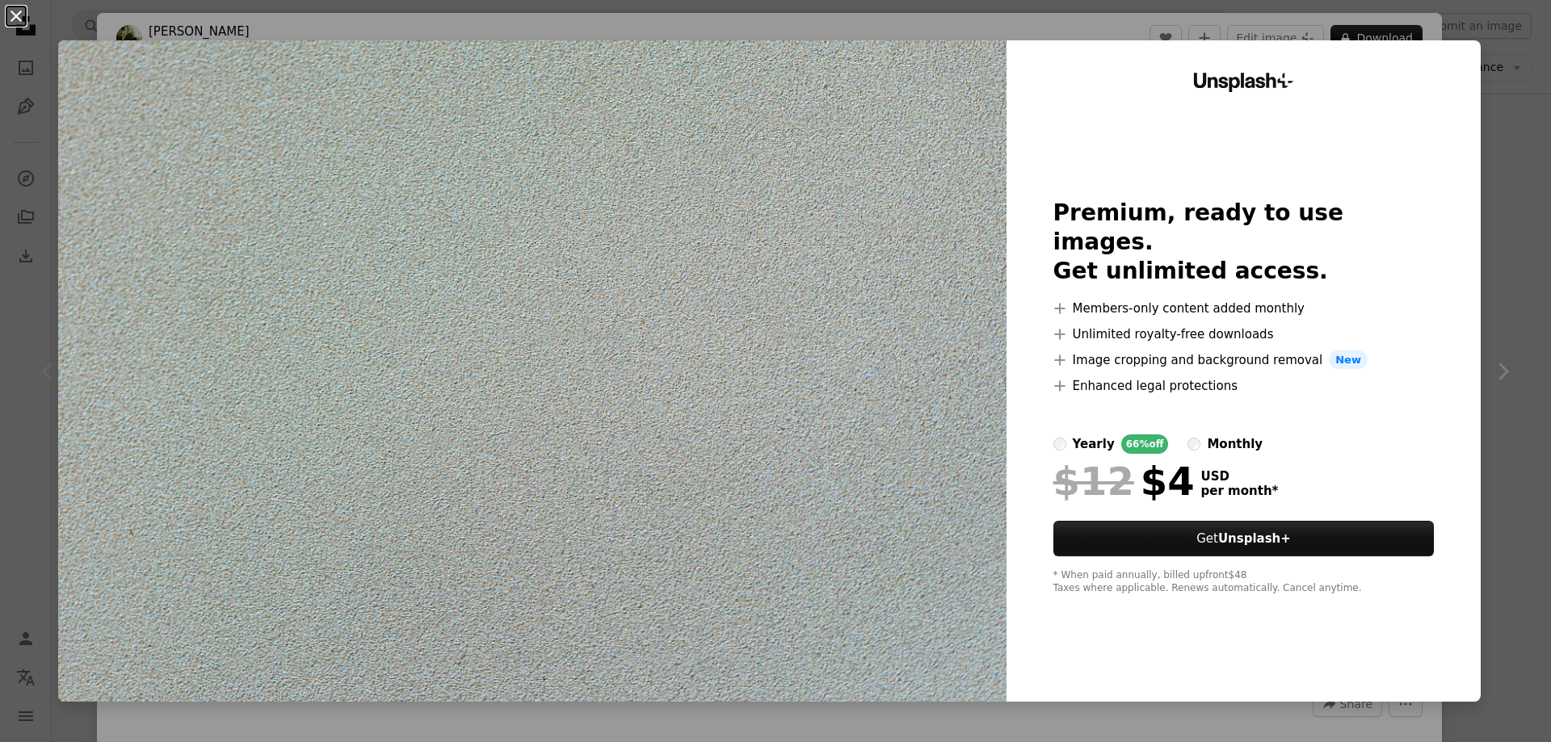
click at [12, 16] on button "An X shape" at bounding box center [15, 15] width 19 height 19
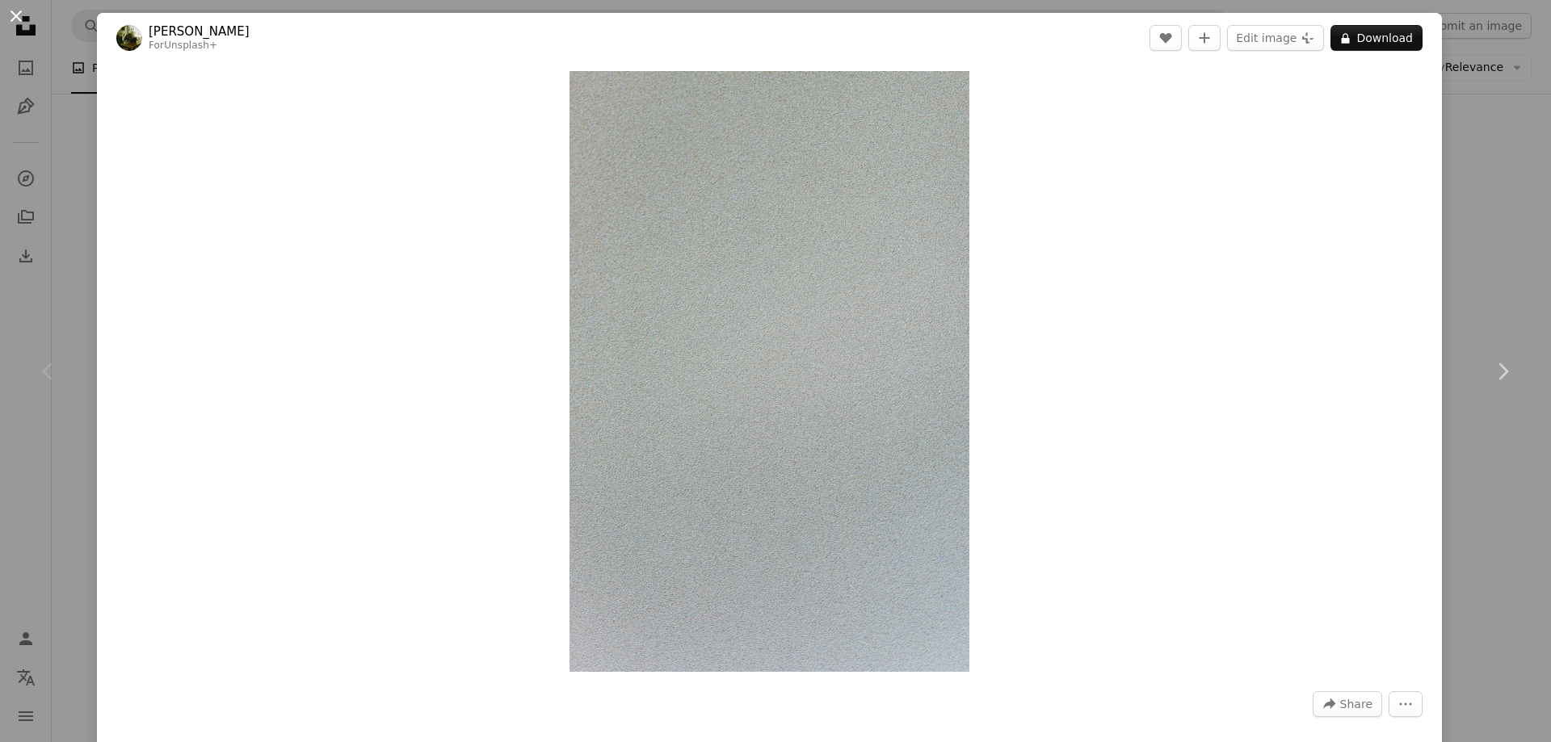
click at [18, 13] on button "An X shape" at bounding box center [15, 15] width 19 height 19
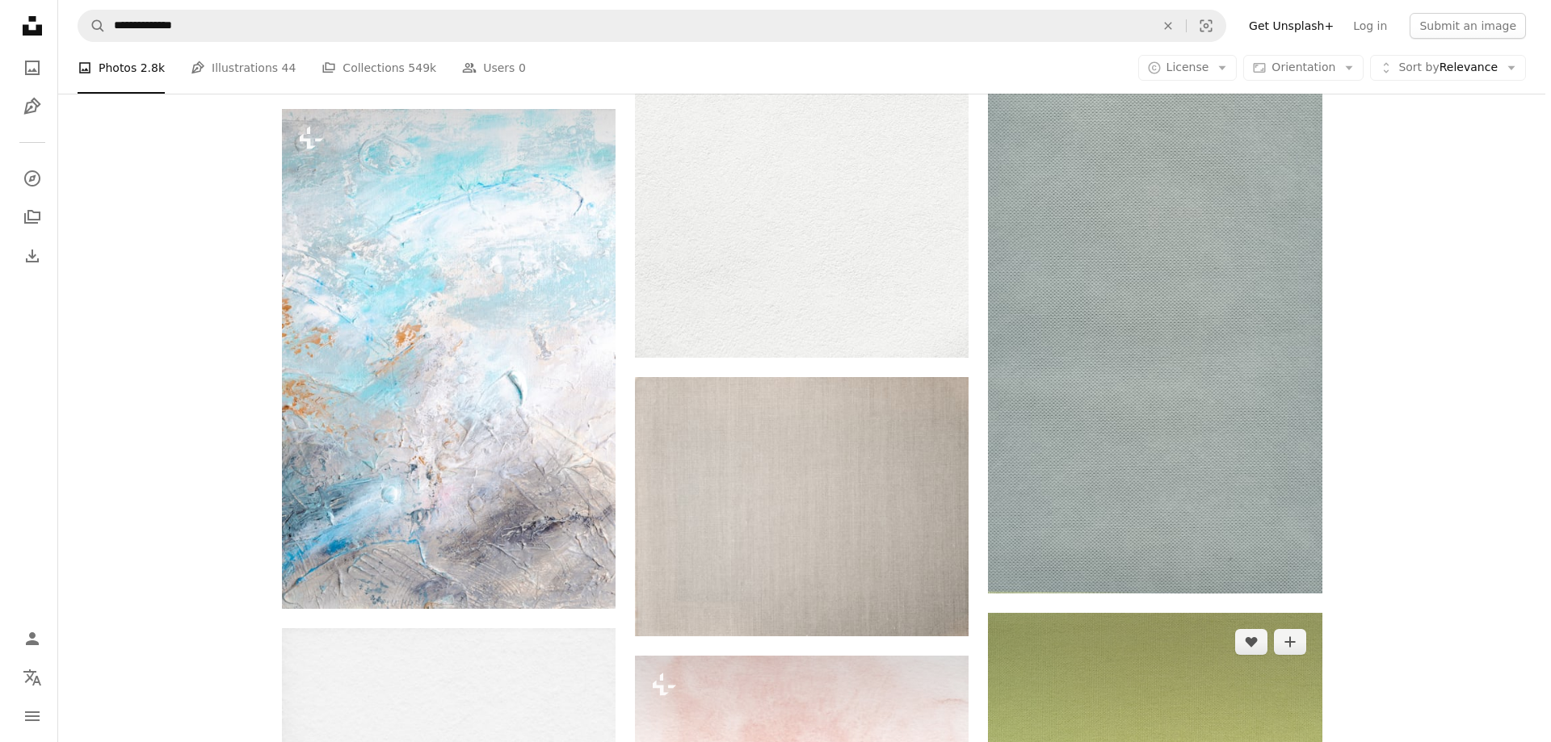
scroll to position [1292, 0]
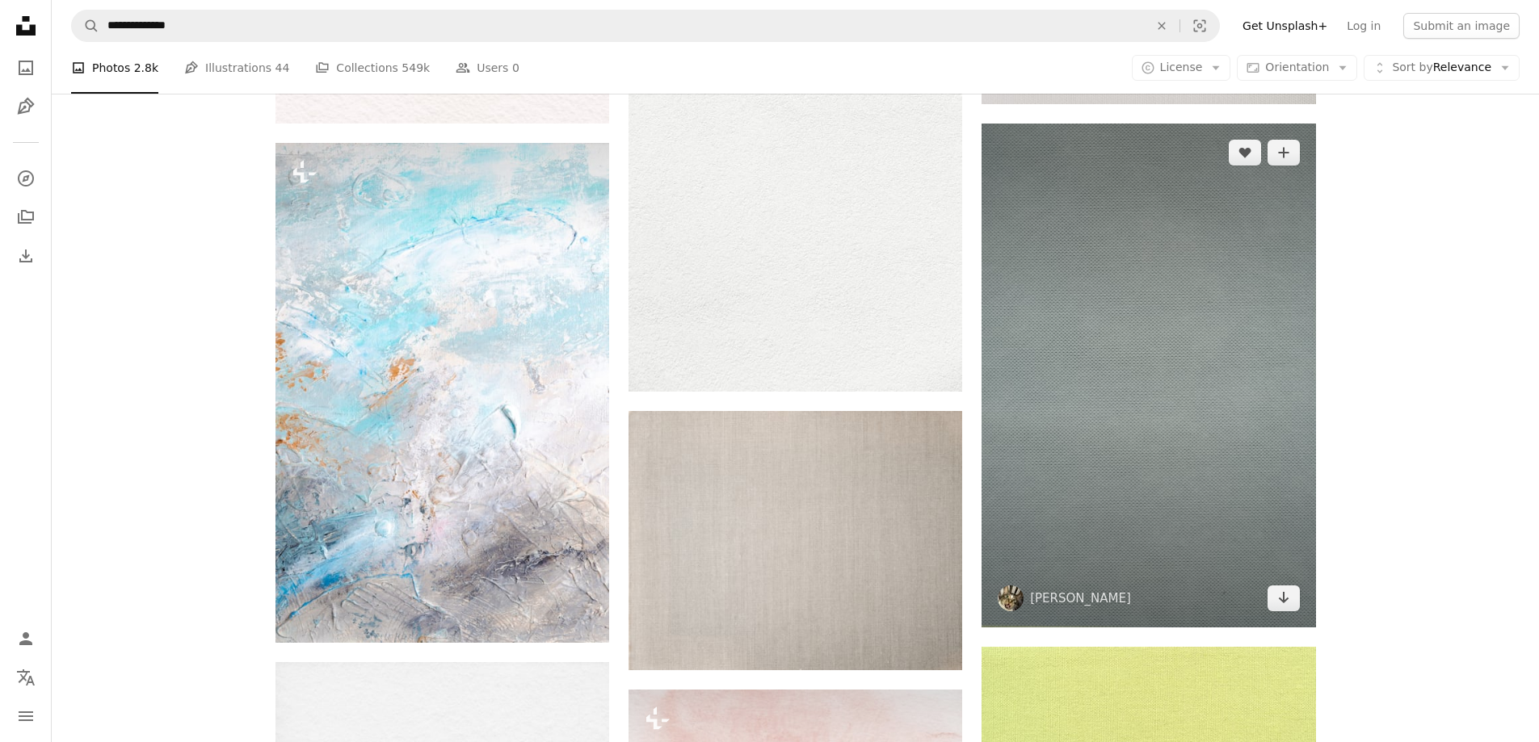
click at [1164, 464] on img at bounding box center [1148, 375] width 334 height 503
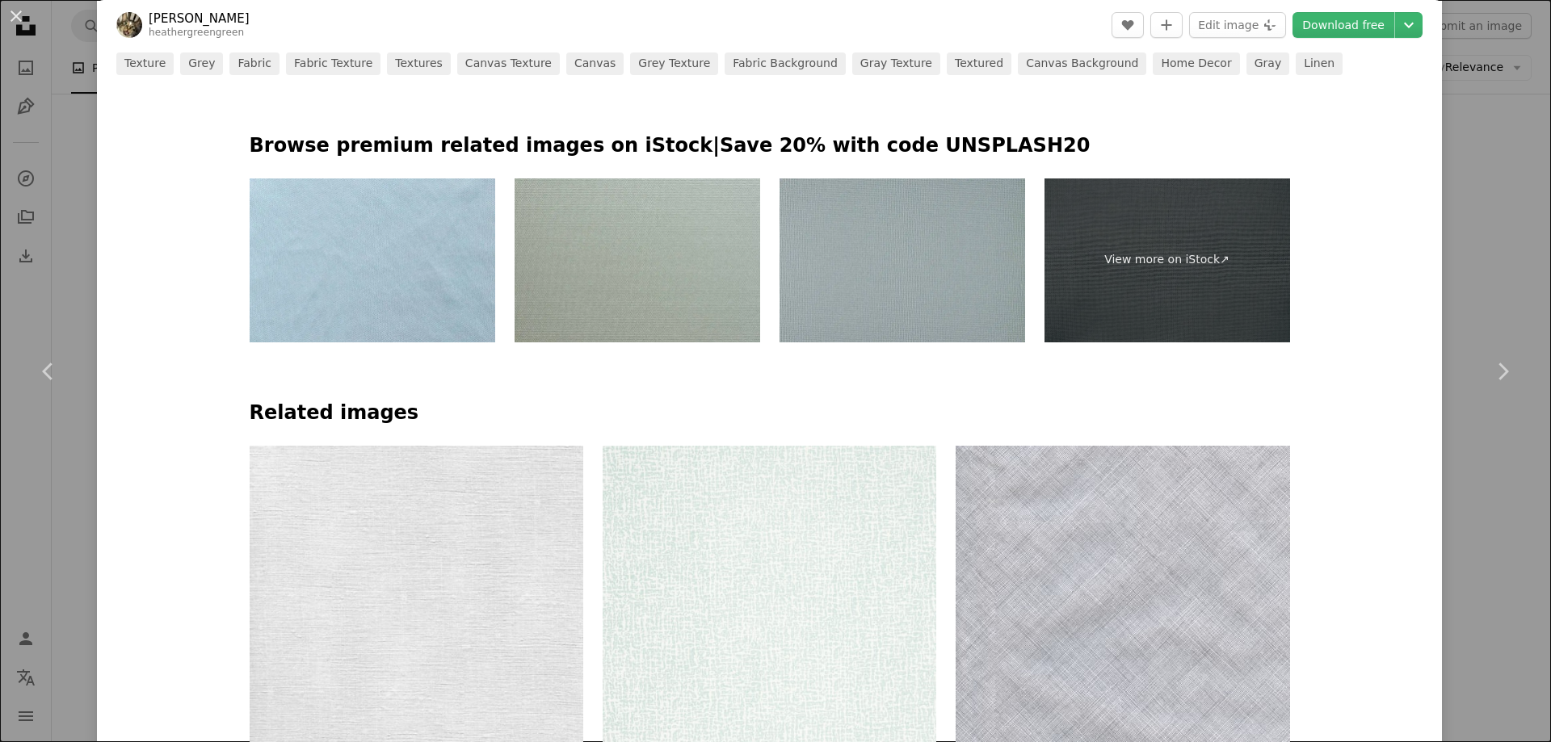
scroll to position [808, 0]
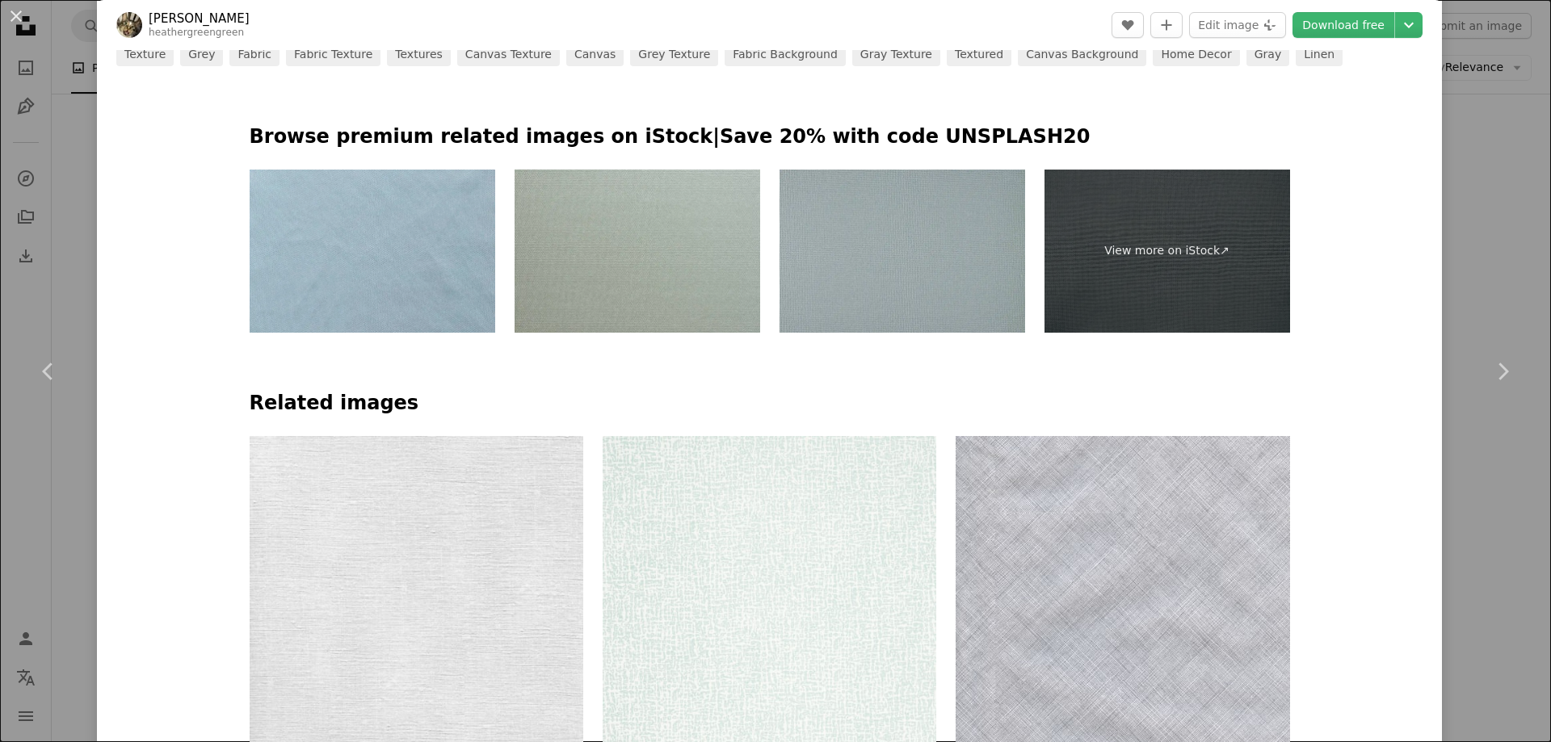
click at [390, 267] on img at bounding box center [373, 252] width 246 height 164
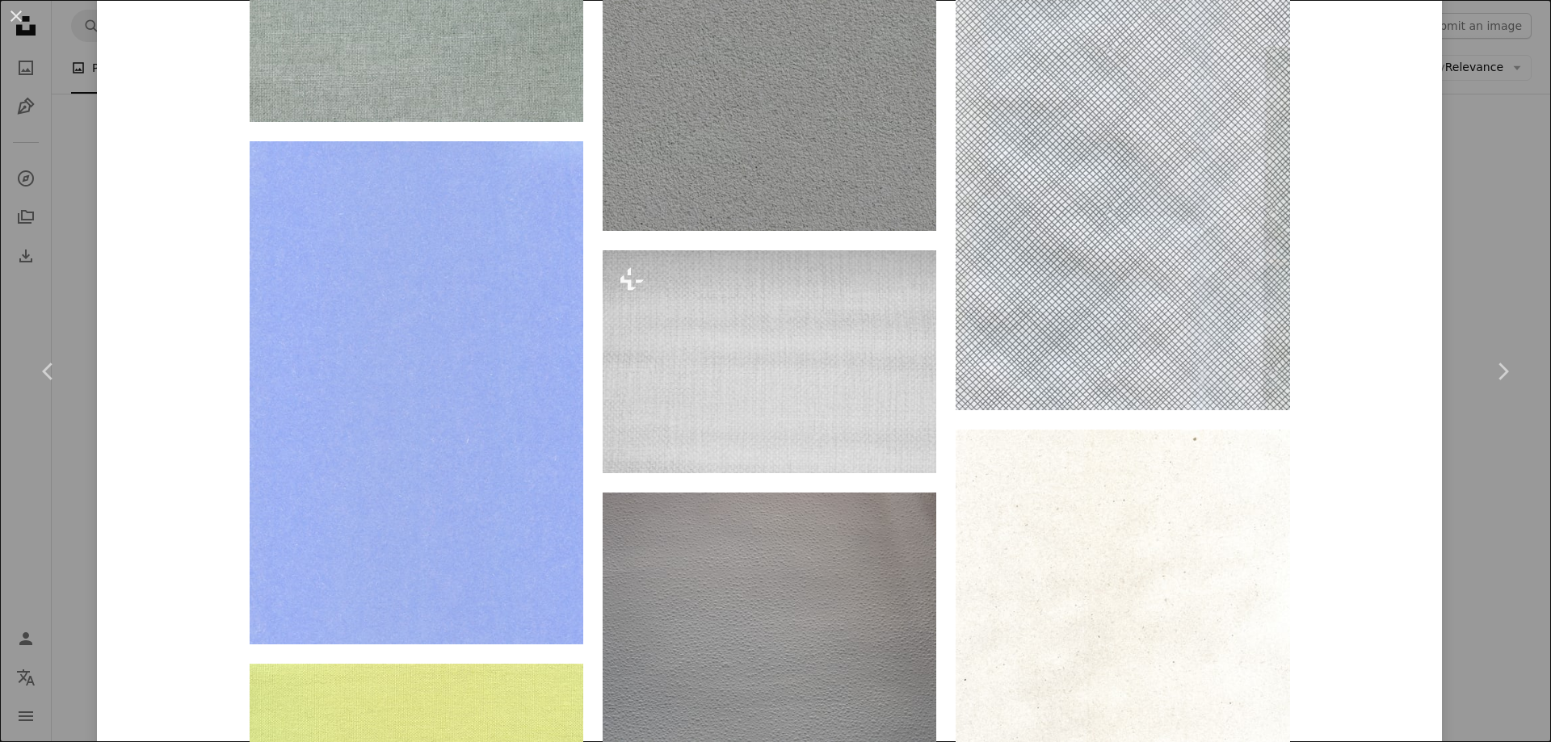
scroll to position [1825, 0]
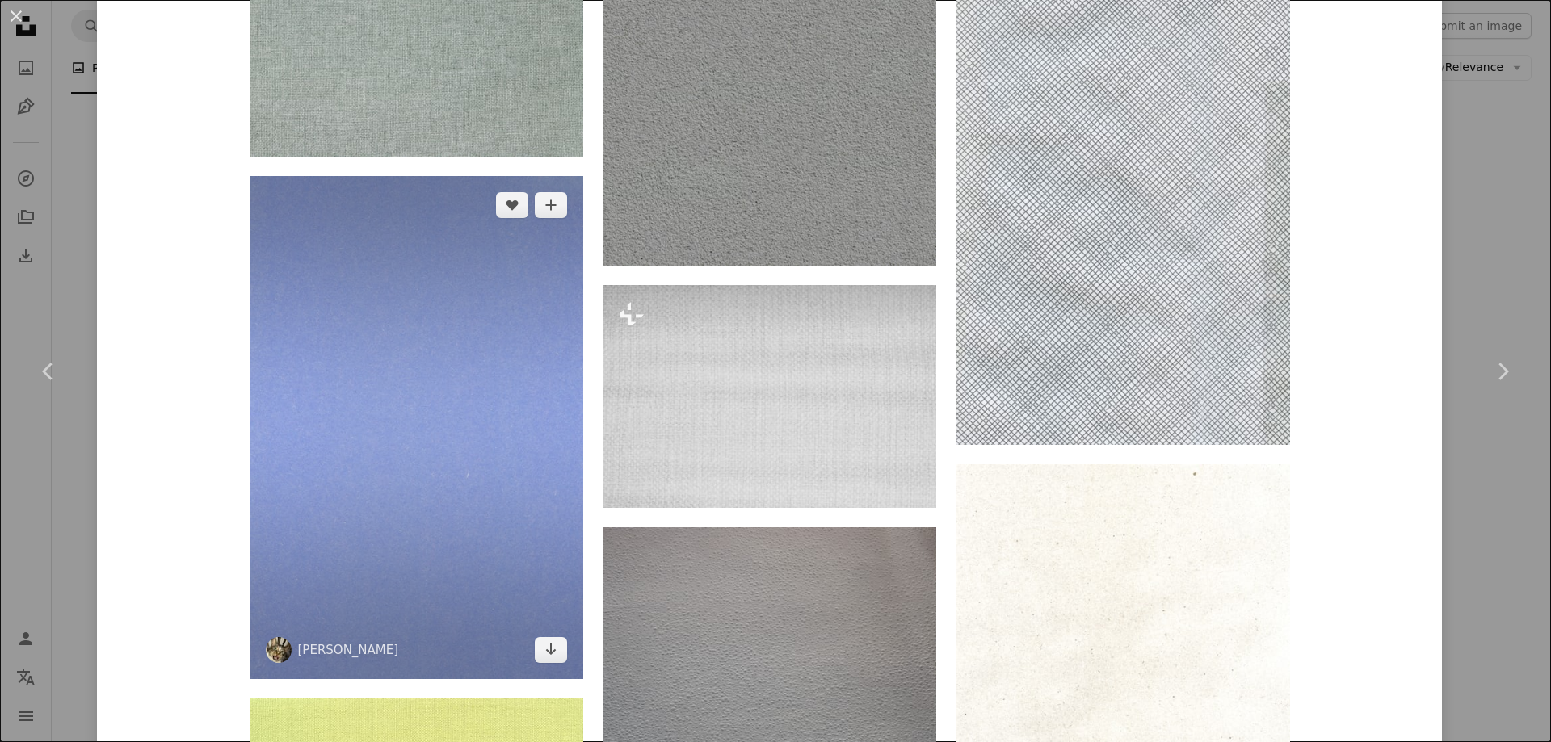
click at [405, 472] on img at bounding box center [417, 427] width 334 height 503
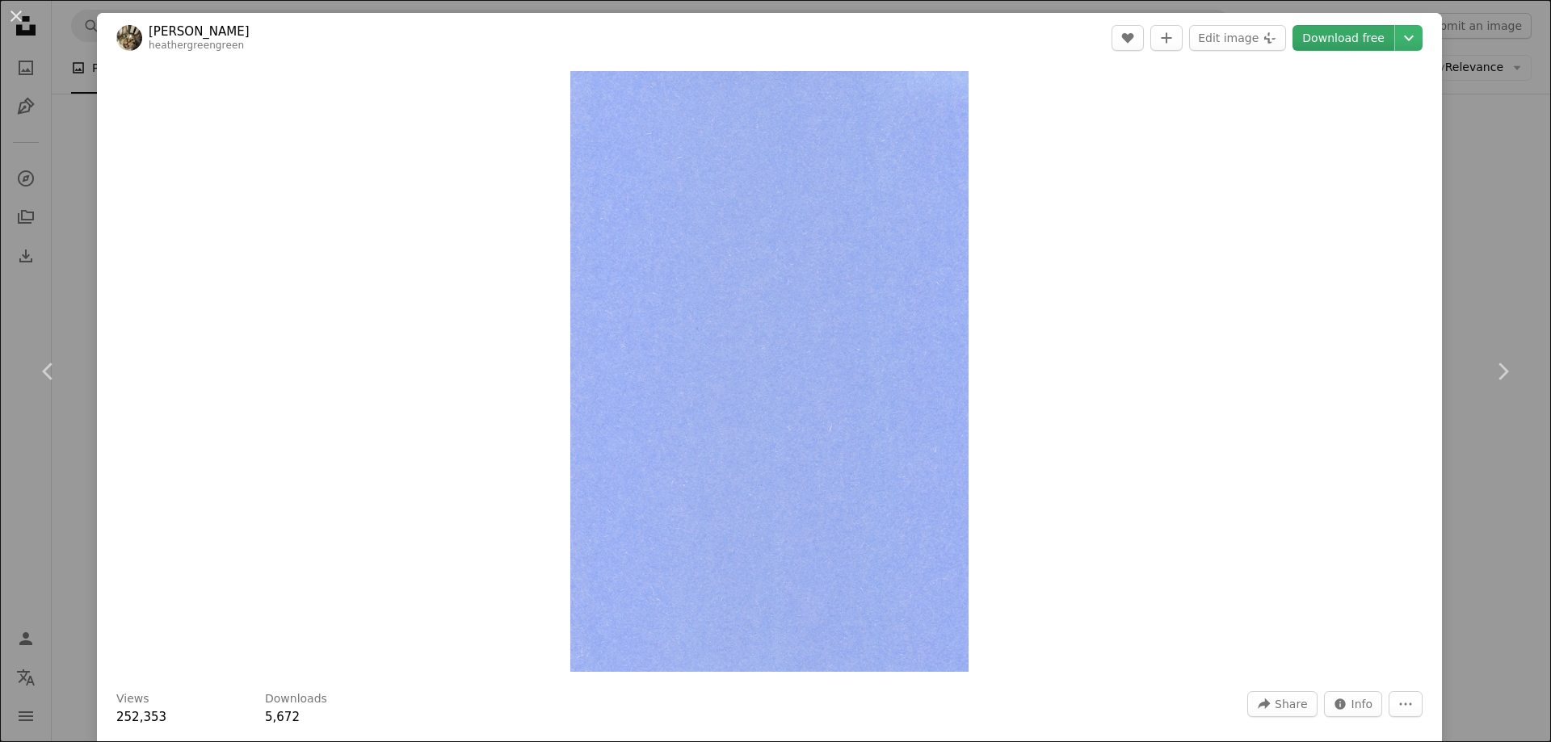
click at [1331, 38] on link "Download free" at bounding box center [1343, 38] width 102 height 26
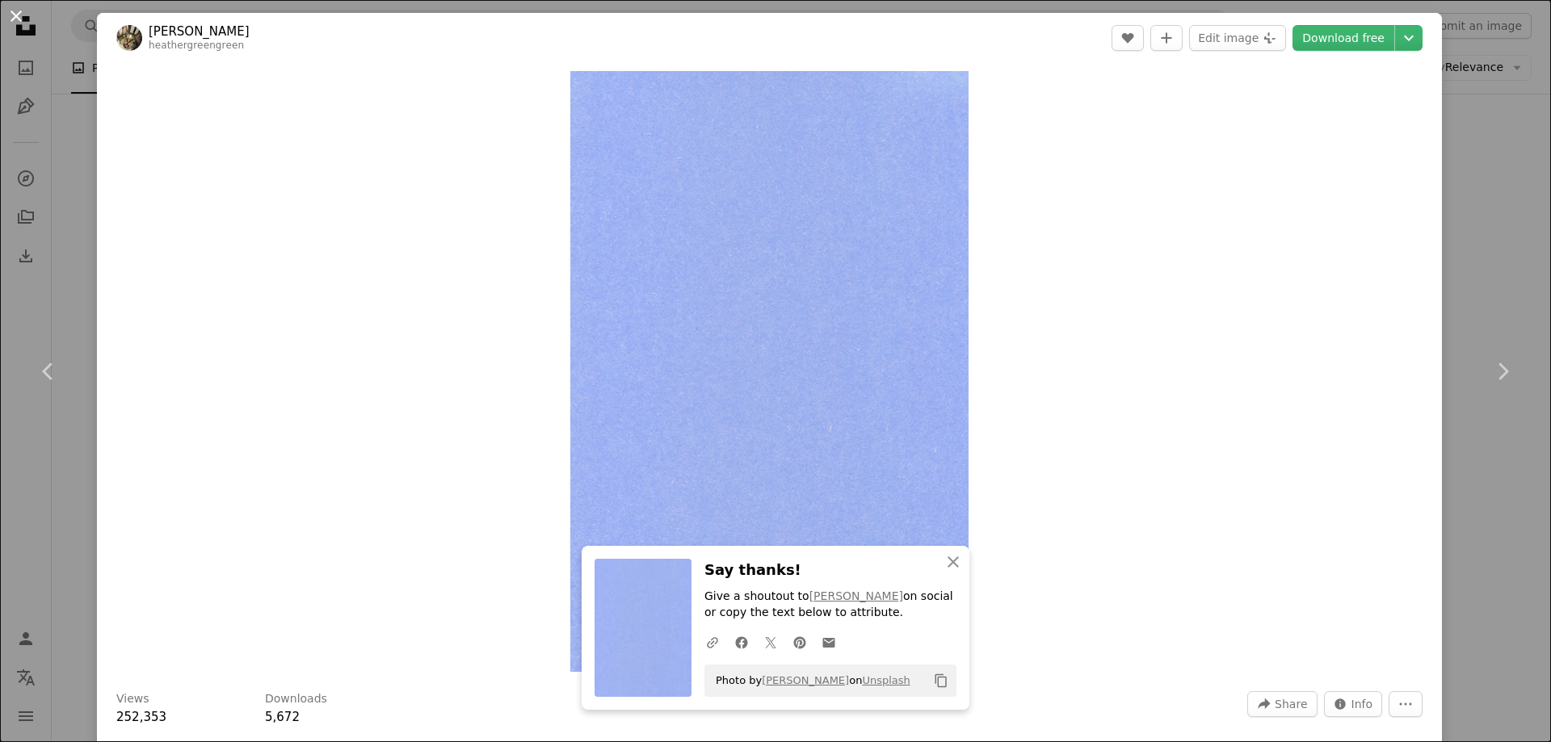
click at [19, 15] on button "An X shape" at bounding box center [15, 15] width 19 height 19
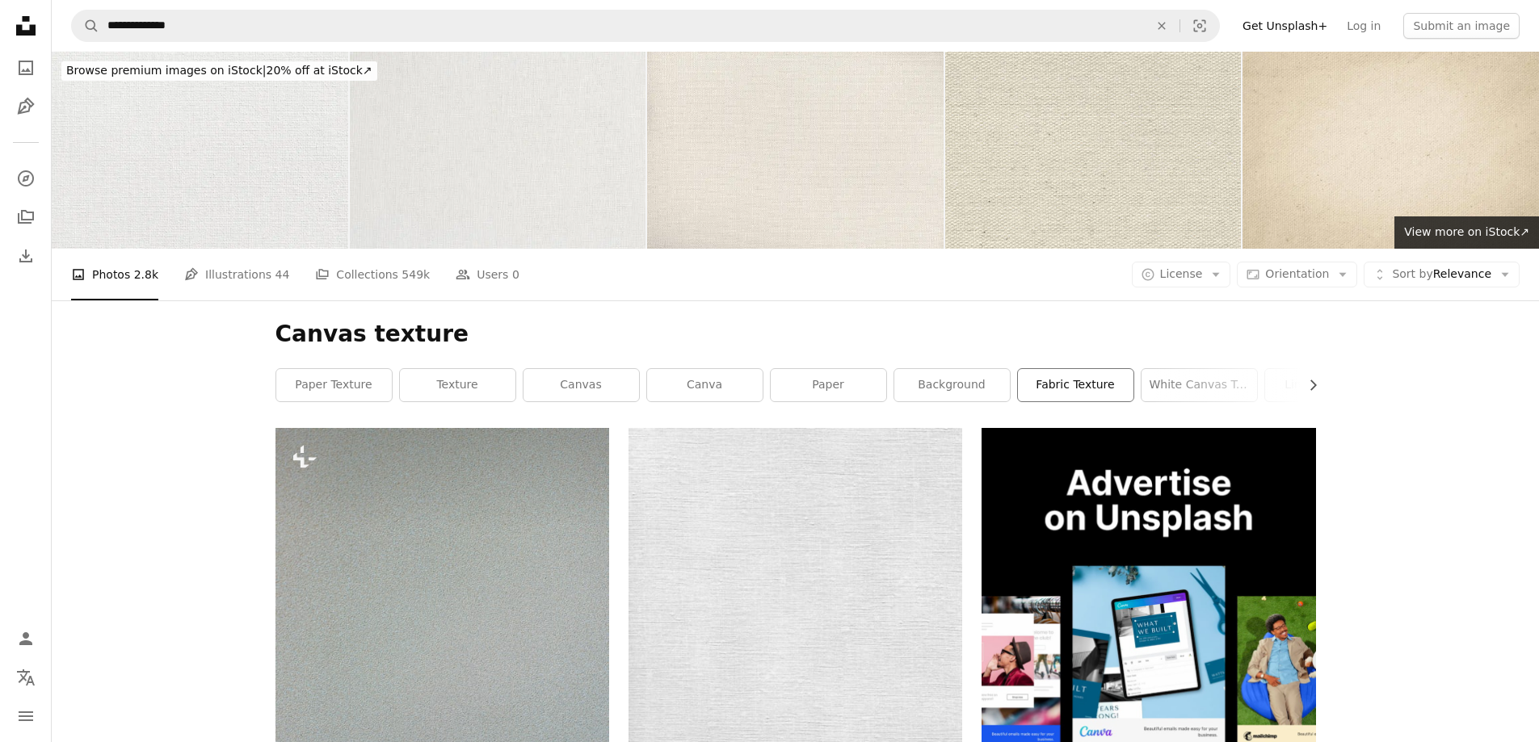
click at [1069, 388] on link "fabric texture" at bounding box center [1075, 385] width 115 height 32
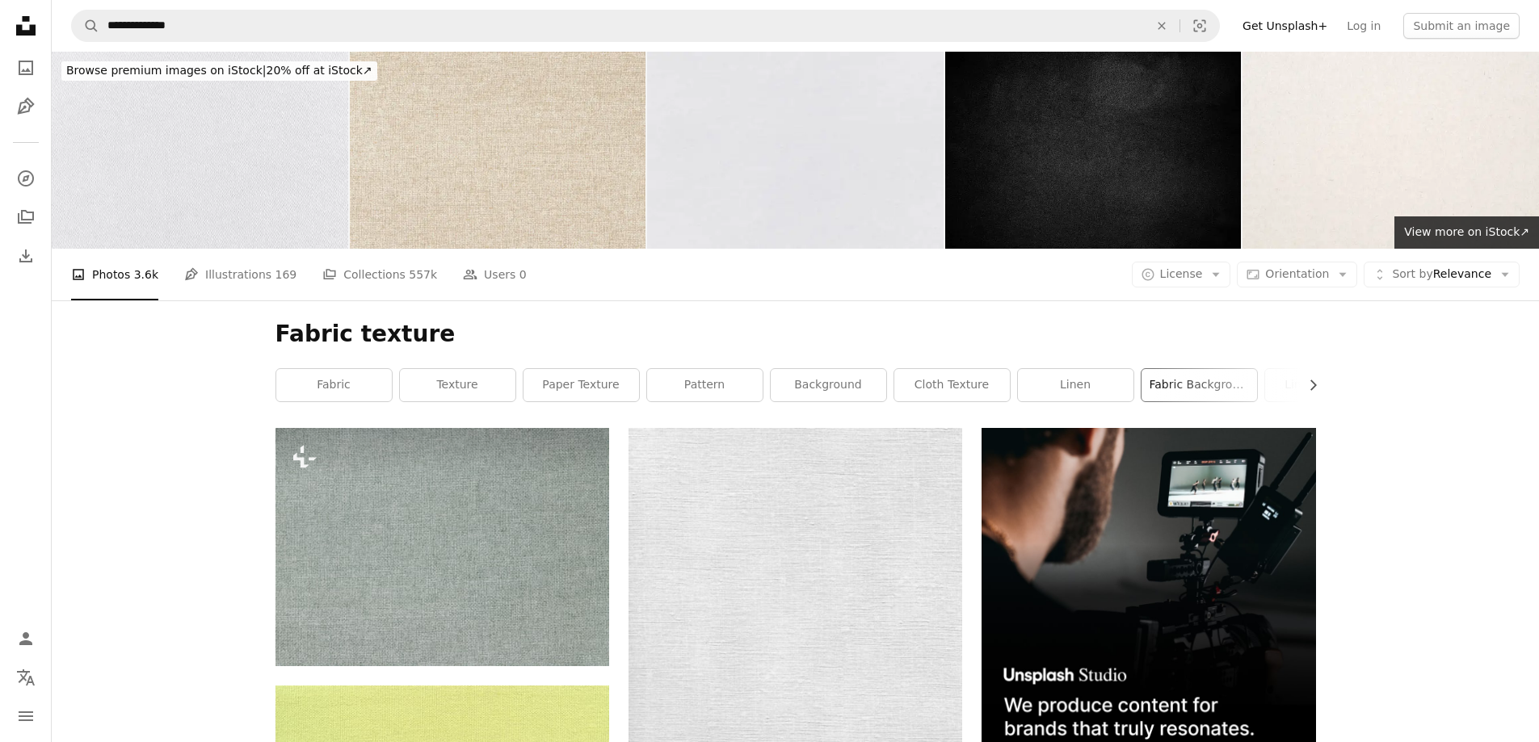
click at [1178, 387] on link "fabric background" at bounding box center [1198, 385] width 115 height 32
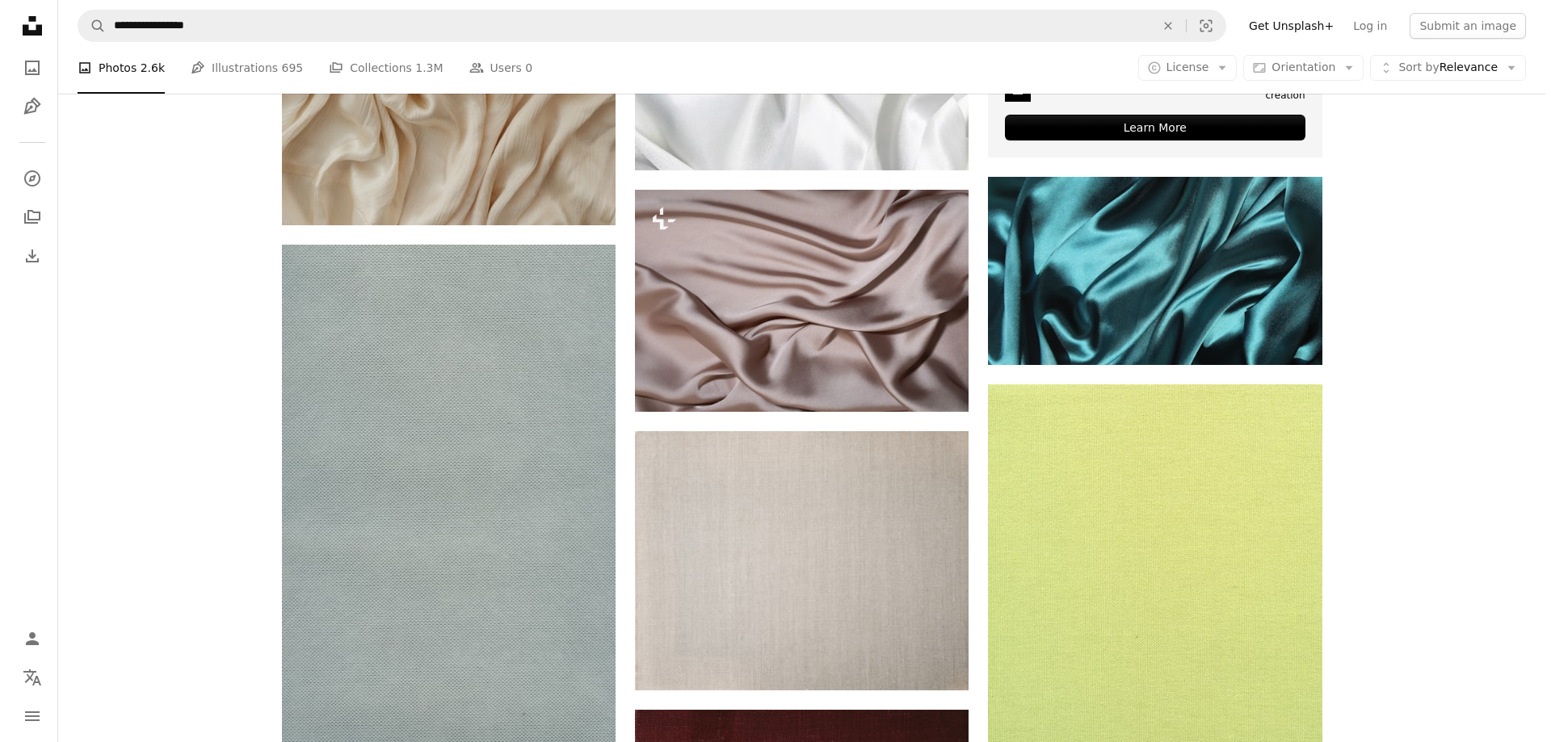
scroll to position [727, 0]
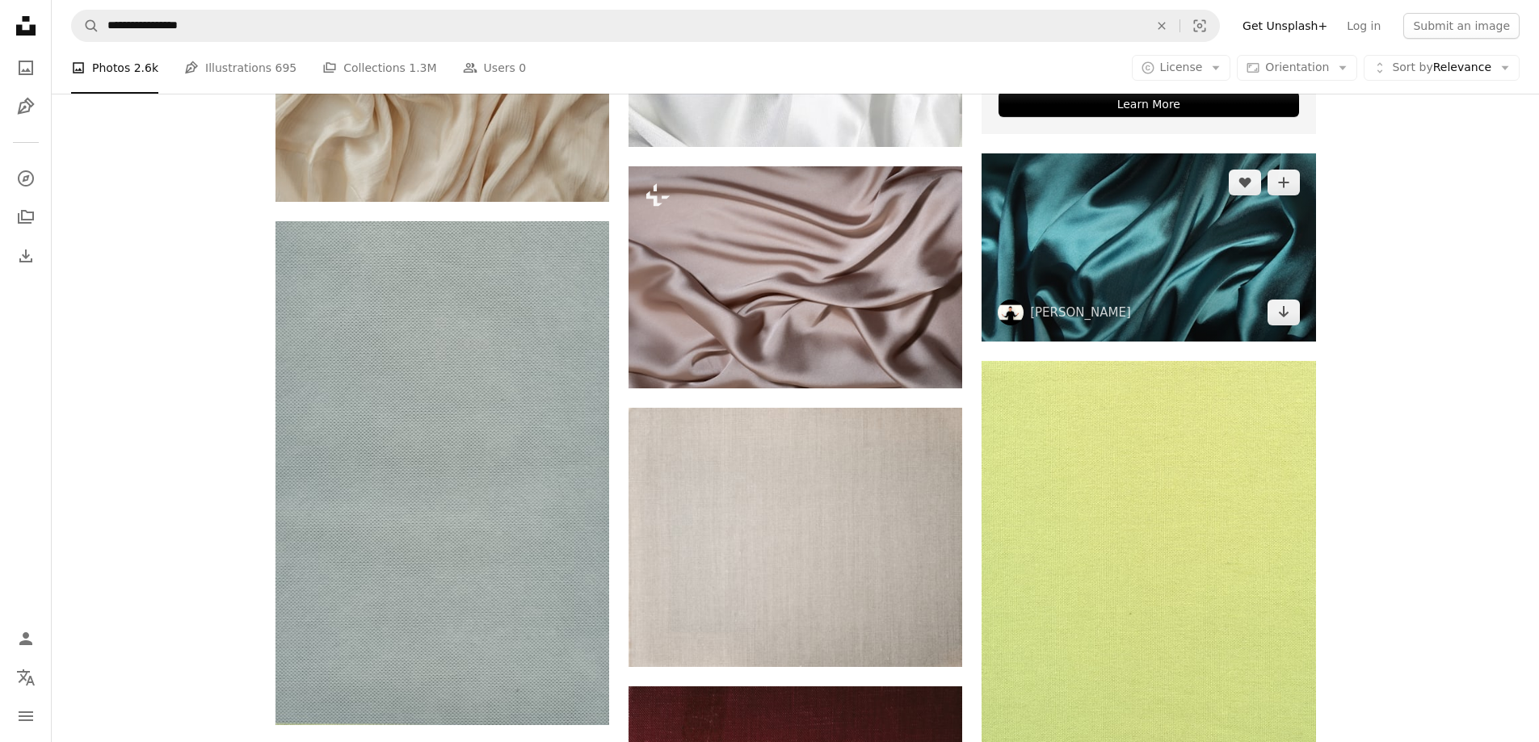
click at [1145, 271] on img at bounding box center [1148, 246] width 334 height 187
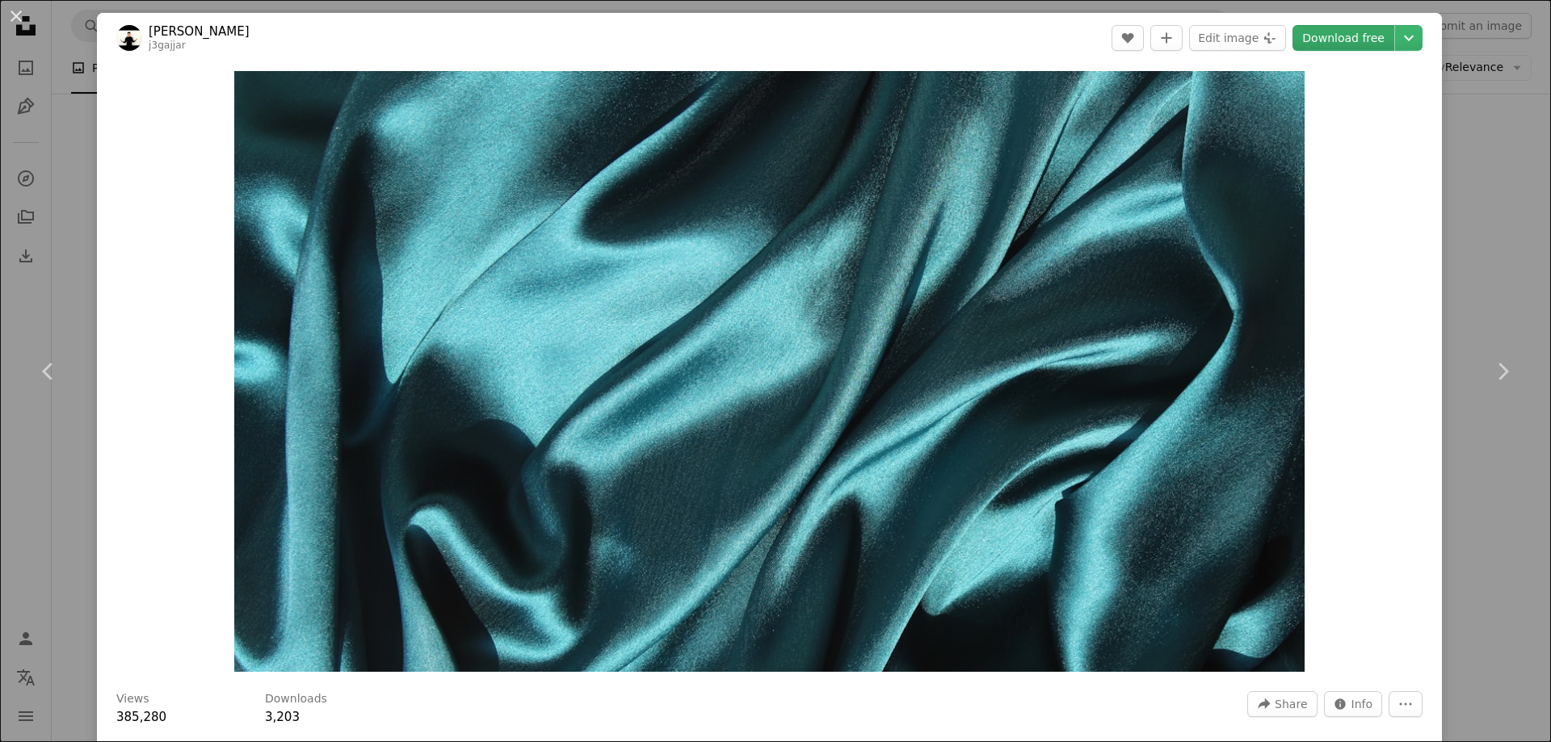
click at [1349, 35] on link "Download free" at bounding box center [1343, 38] width 102 height 26
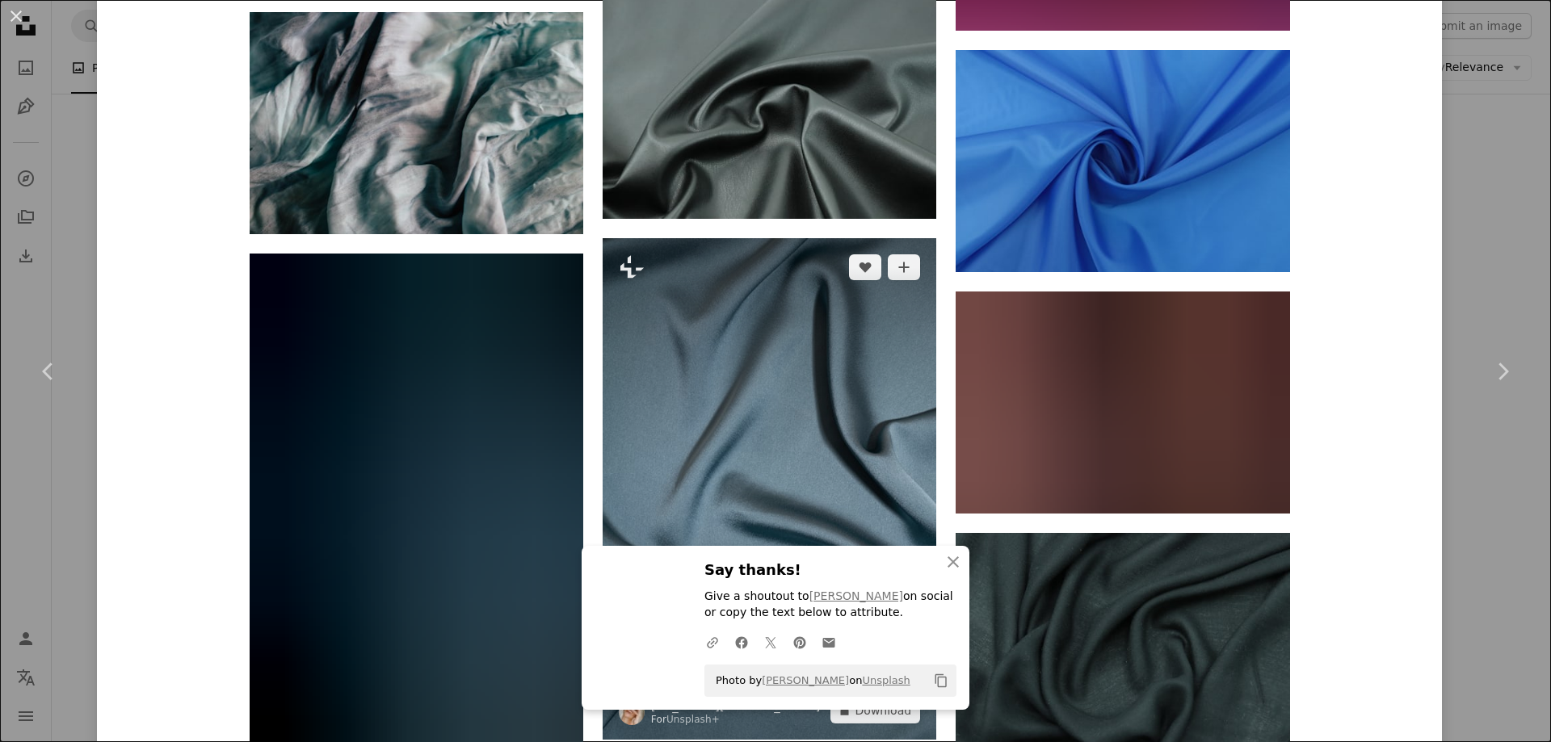
scroll to position [3790, 0]
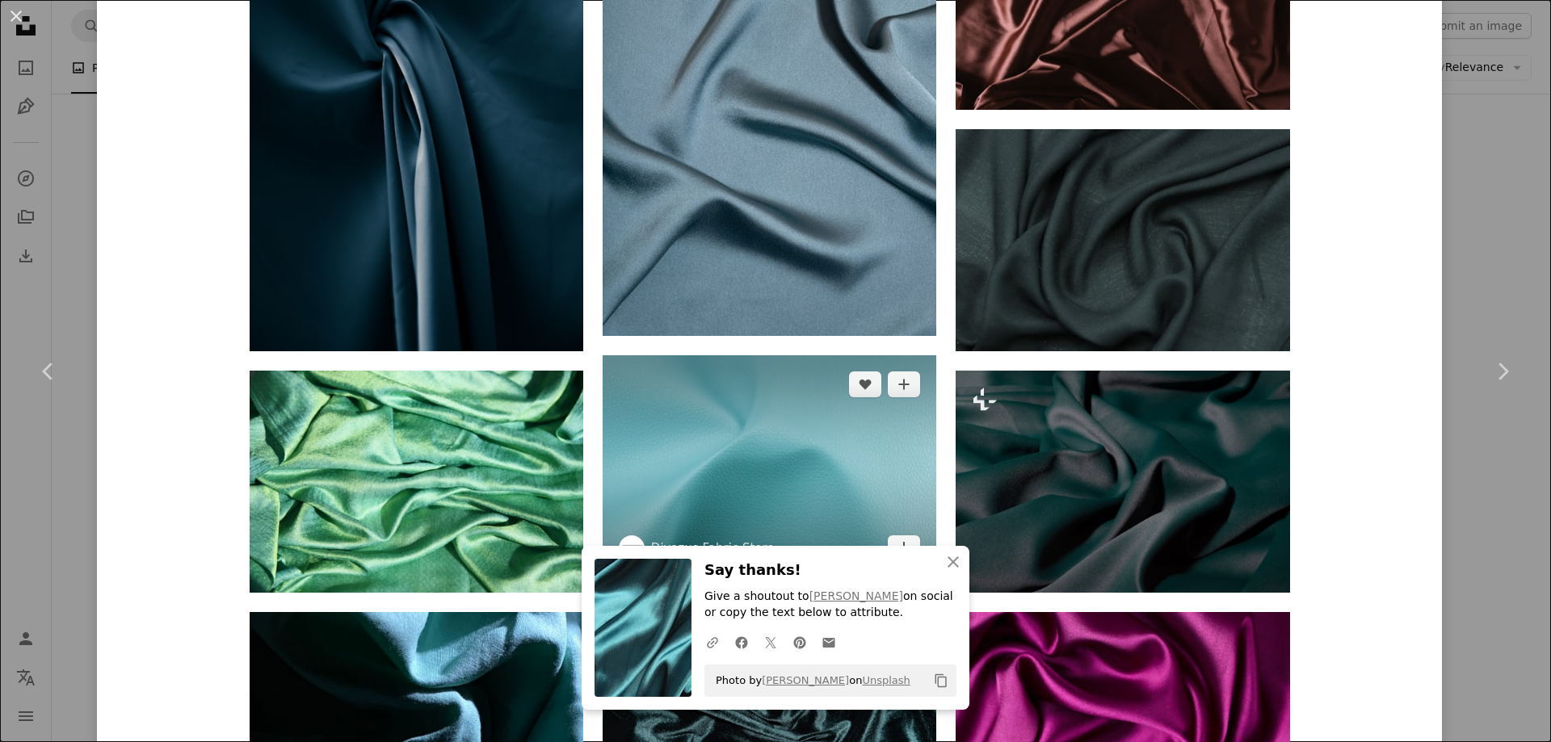
click at [784, 472] on img at bounding box center [770, 466] width 334 height 222
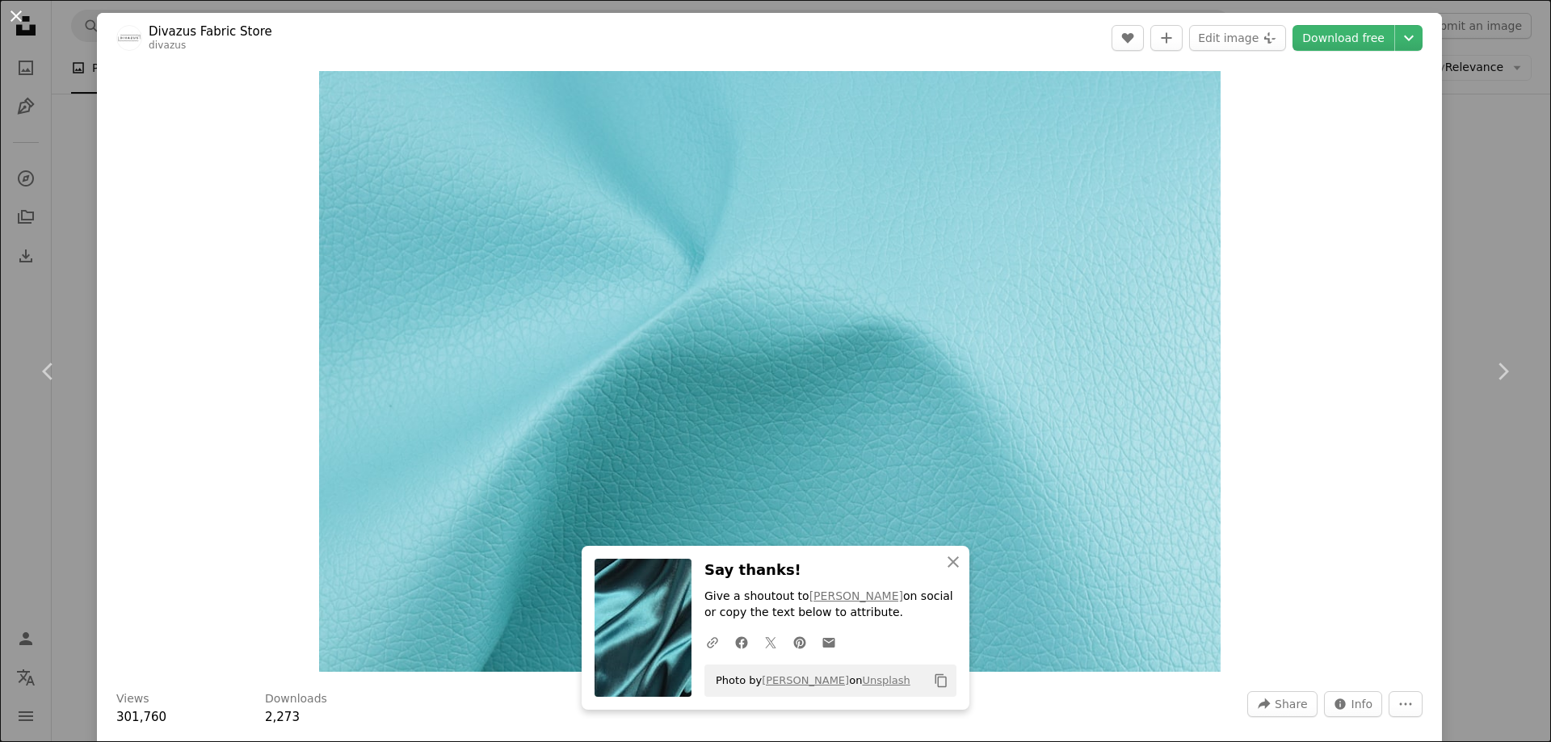
click at [9, 12] on button "An X shape" at bounding box center [15, 15] width 19 height 19
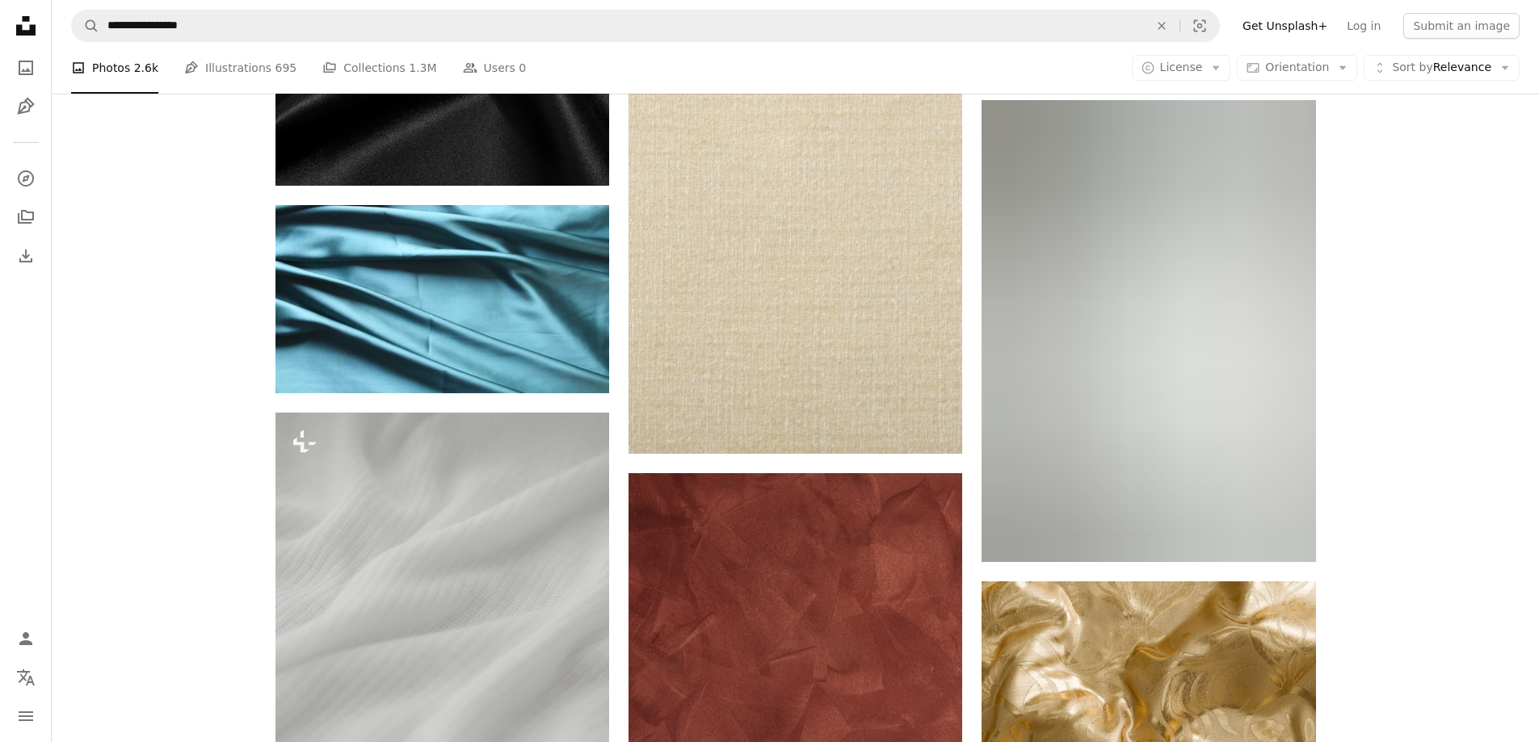
scroll to position [2827, 0]
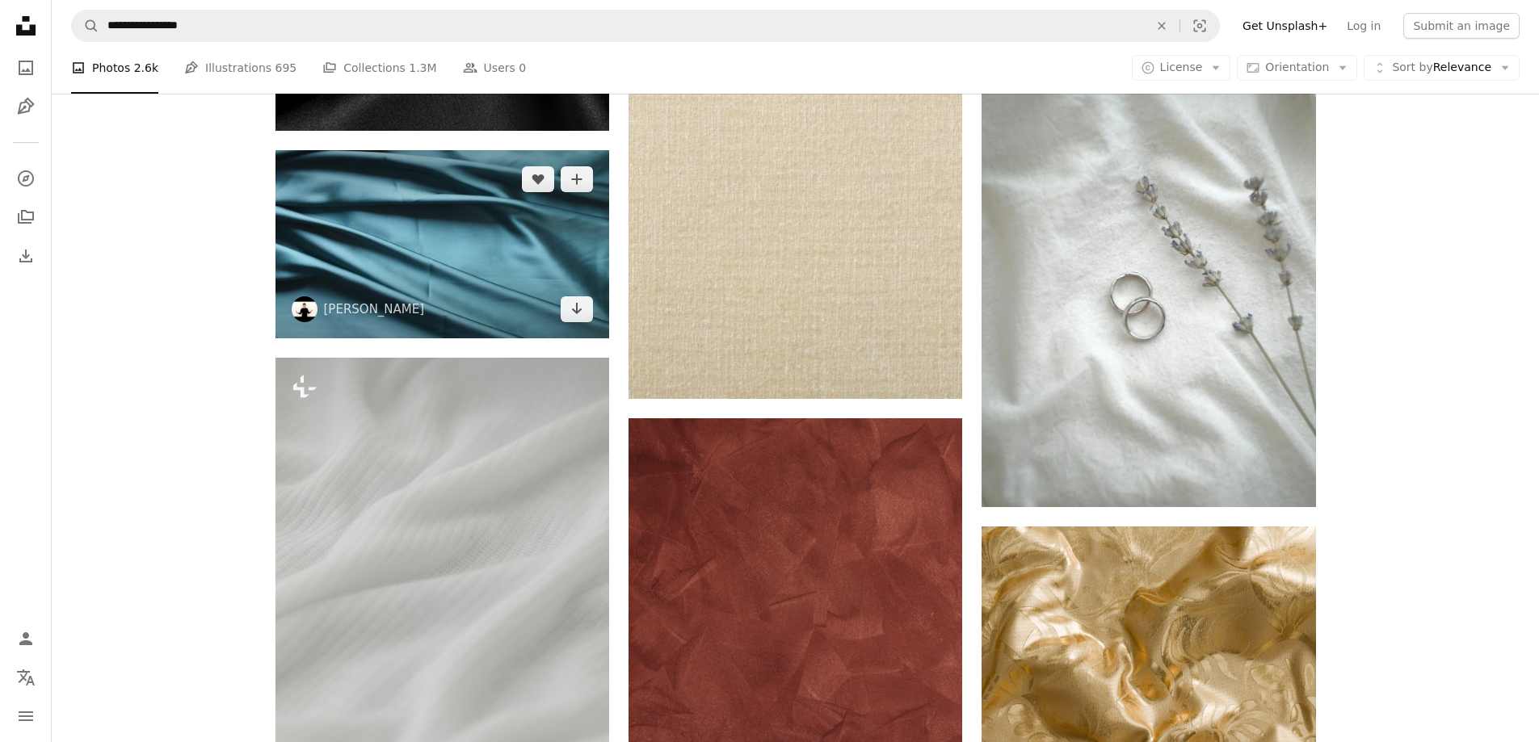
click at [404, 232] on img at bounding box center [442, 243] width 334 height 187
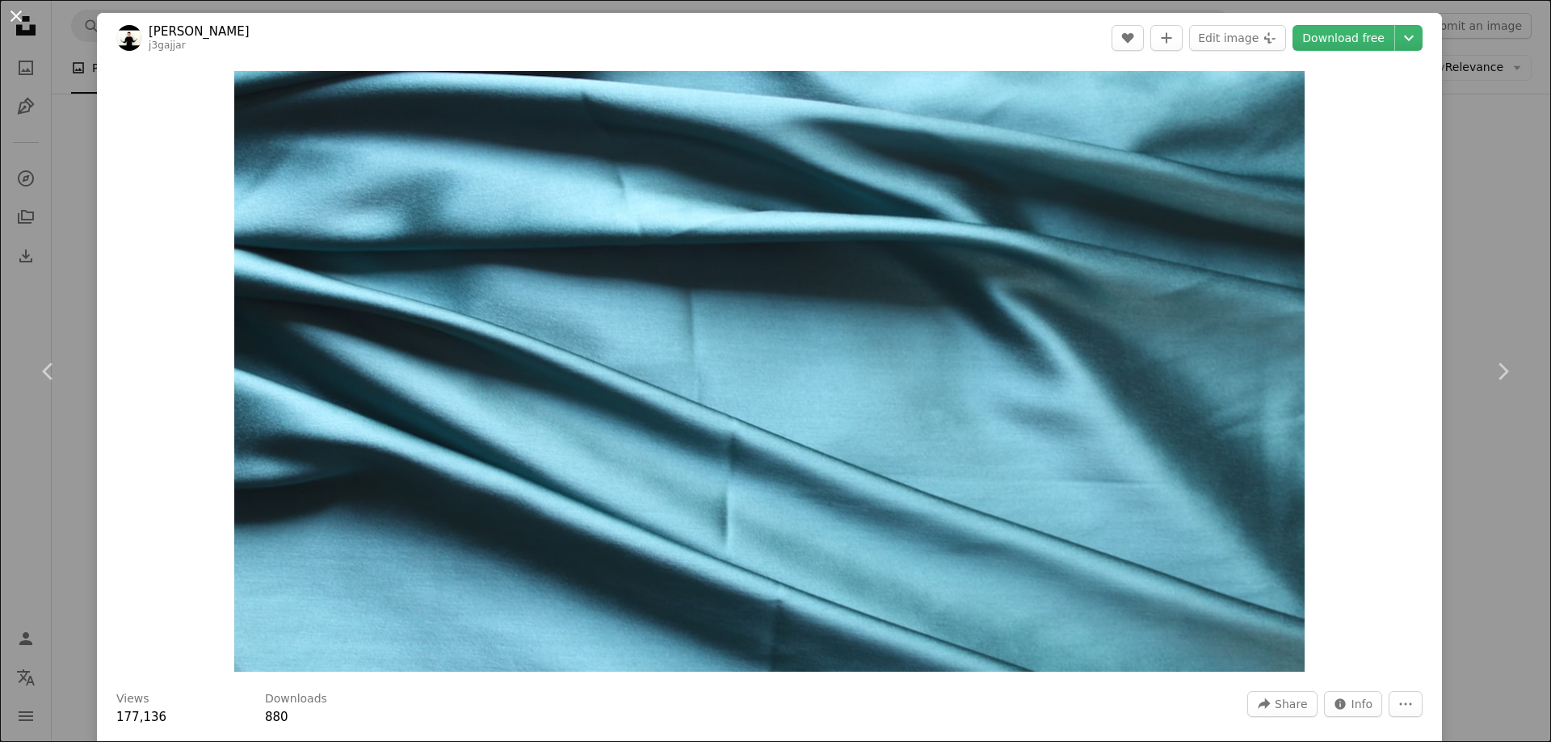
click at [20, 16] on button "An X shape" at bounding box center [15, 15] width 19 height 19
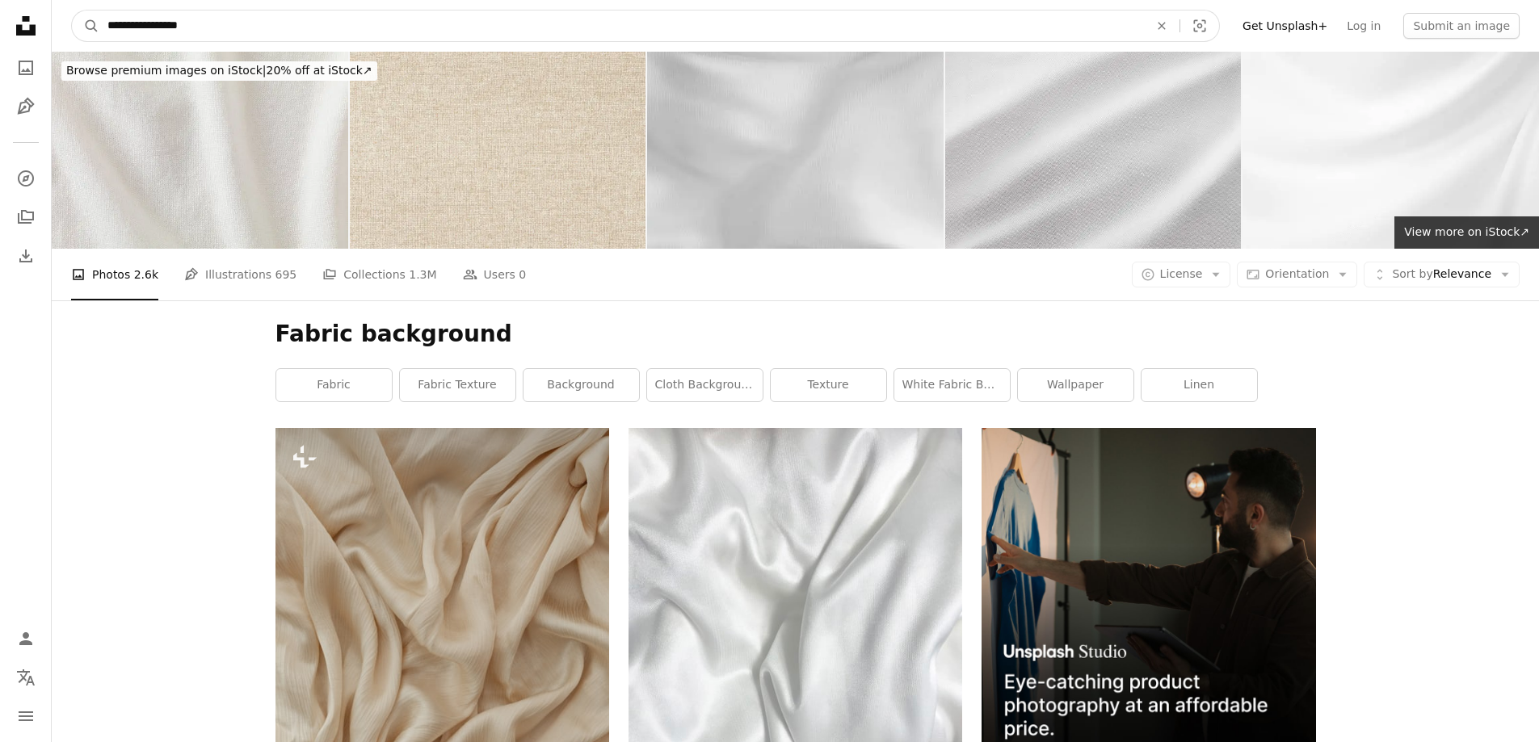
drag, startPoint x: 276, startPoint y: 29, endPoint x: 132, endPoint y: 29, distance: 143.8
click at [191, 29] on input "**********" at bounding box center [621, 25] width 1044 height 31
drag, startPoint x: 132, startPoint y: 29, endPoint x: 72, endPoint y: 29, distance: 60.6
click at [72, 29] on form "**********" at bounding box center [645, 26] width 1149 height 32
click at [217, 20] on input "**********" at bounding box center [621, 25] width 1044 height 31
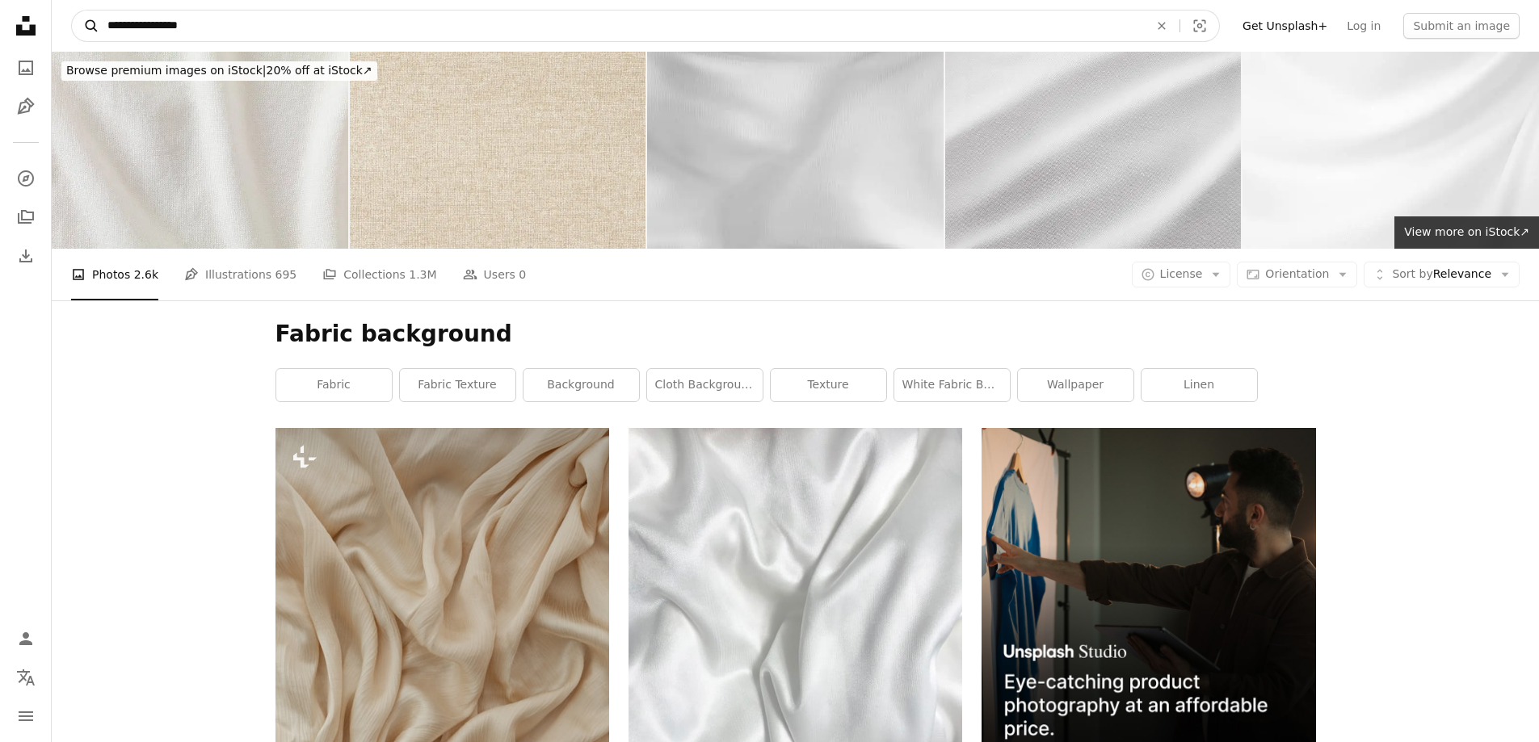
drag, startPoint x: 220, startPoint y: 23, endPoint x: 78, endPoint y: 25, distance: 143.0
click at [78, 25] on form "**********" at bounding box center [645, 26] width 1149 height 32
type input "**********"
click at [72, 10] on button "A magnifying glass" at bounding box center [85, 25] width 27 height 31
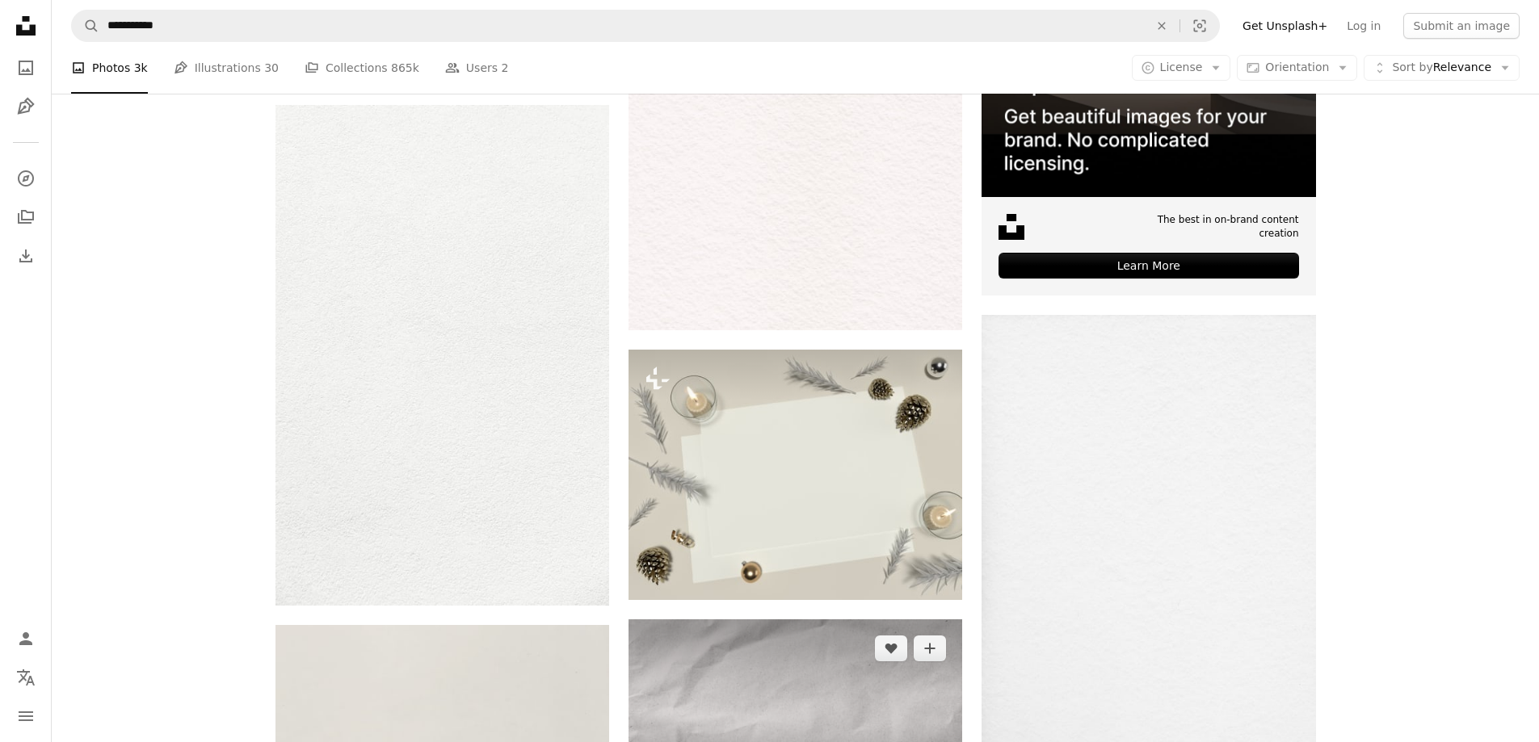
scroll to position [242, 0]
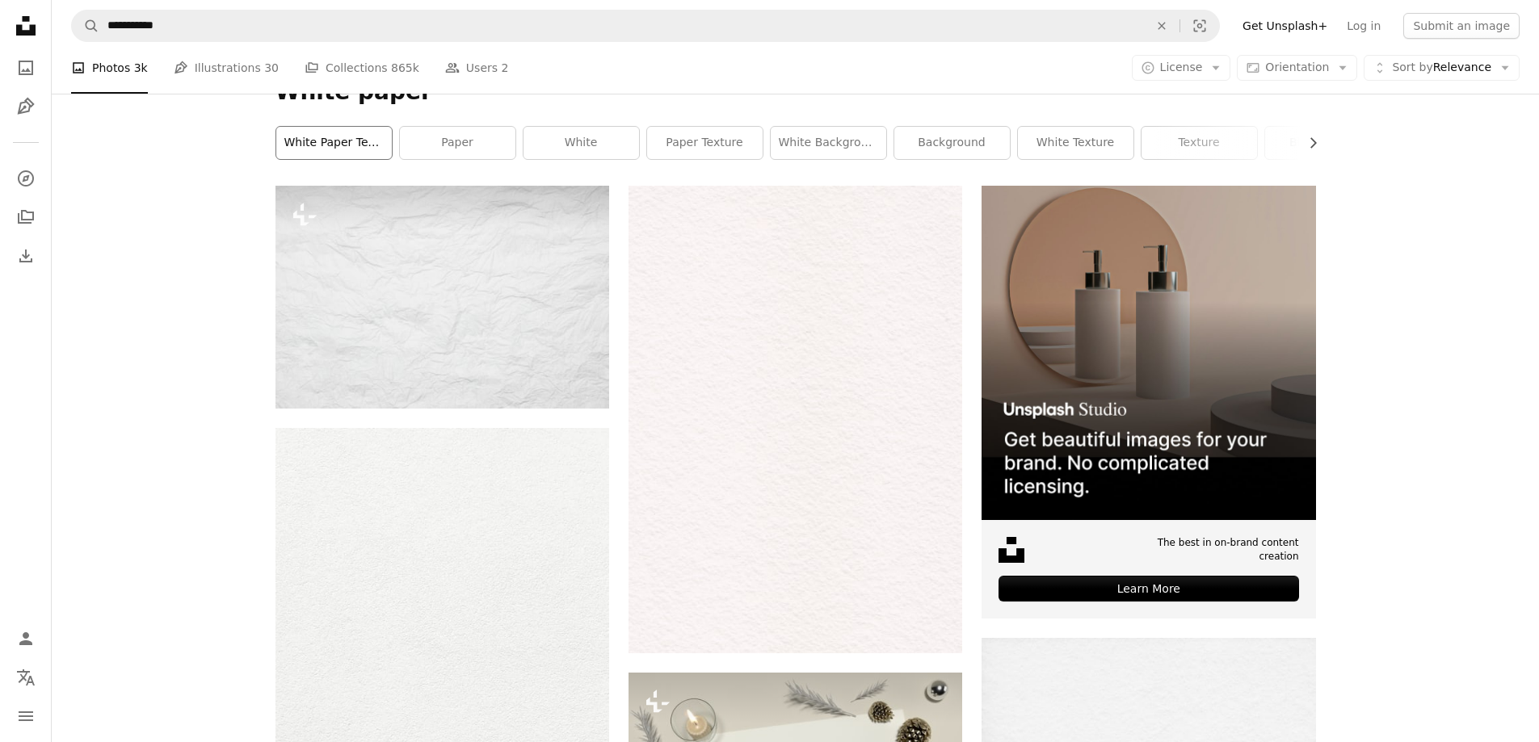
click at [326, 145] on link "white paper texture" at bounding box center [333, 143] width 115 height 32
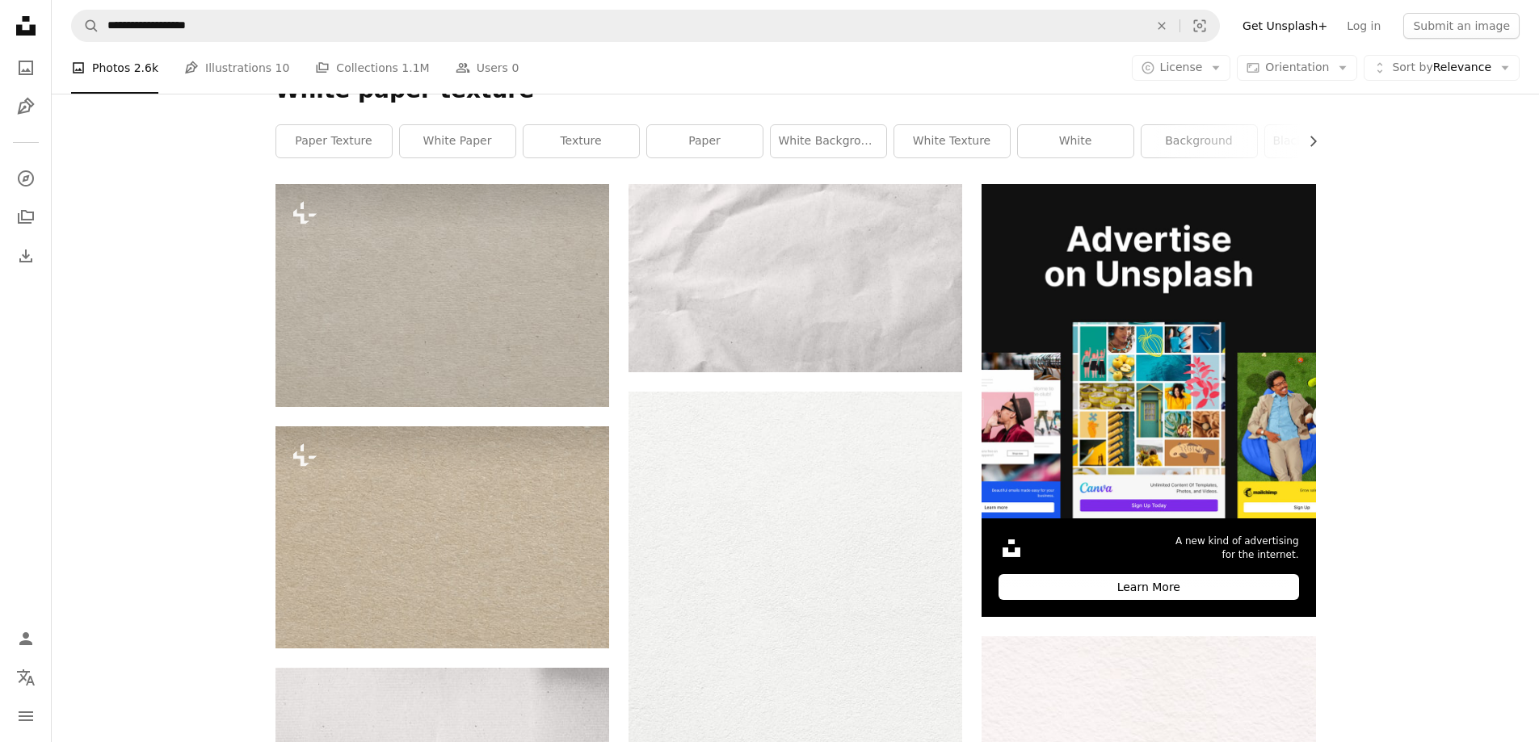
scroll to position [242, 0]
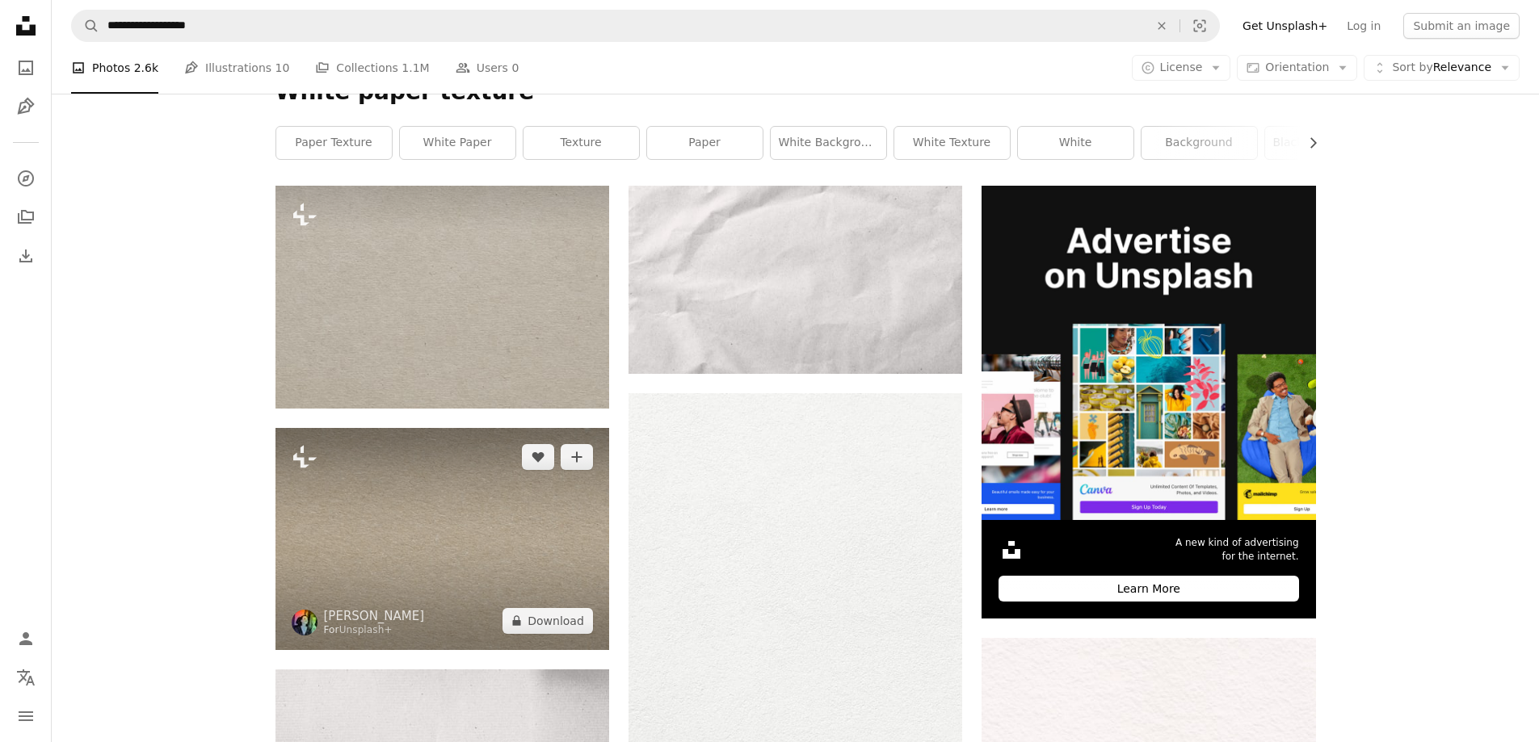
click at [560, 493] on img at bounding box center [442, 539] width 334 height 222
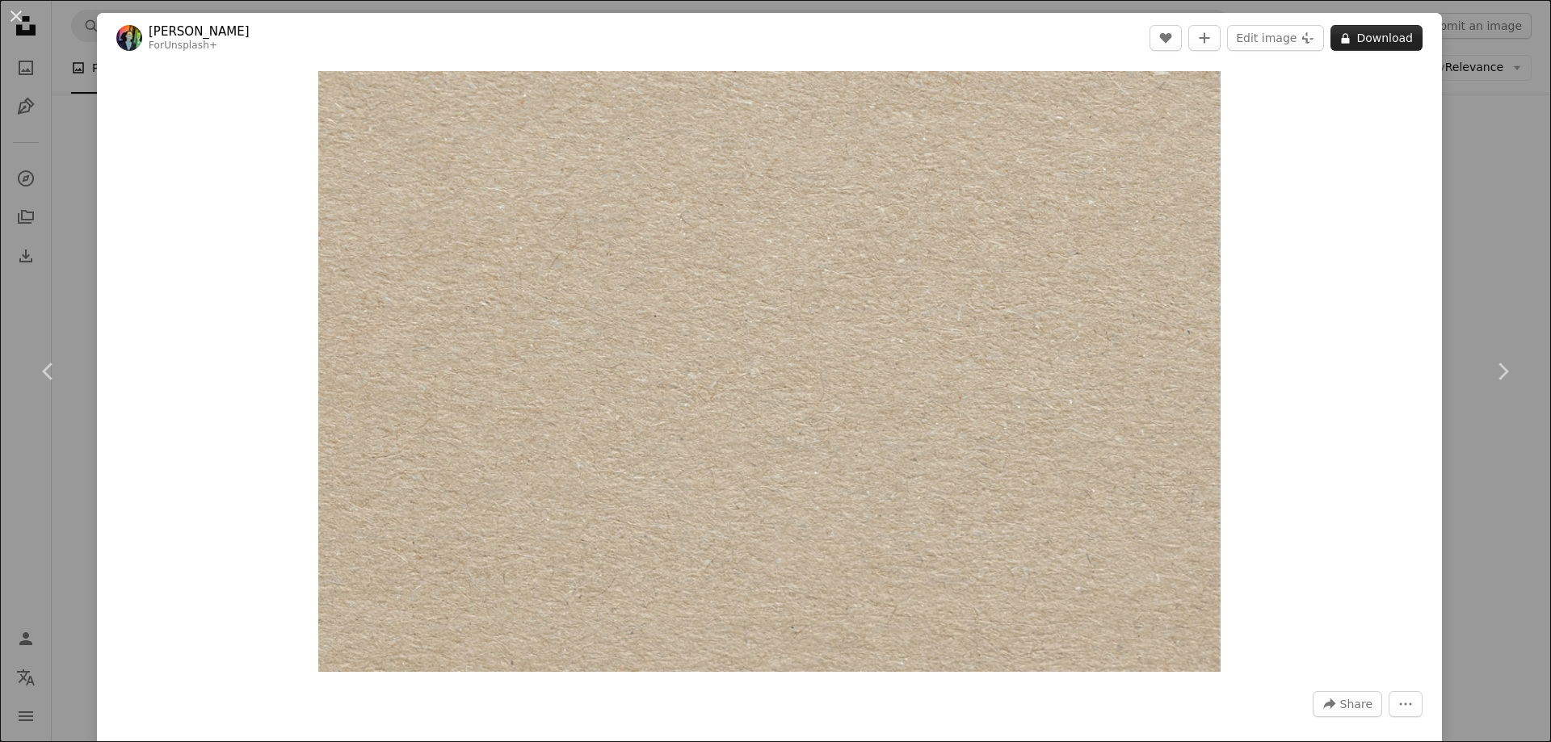
click at [1379, 32] on button "A lock Download" at bounding box center [1376, 38] width 92 height 26
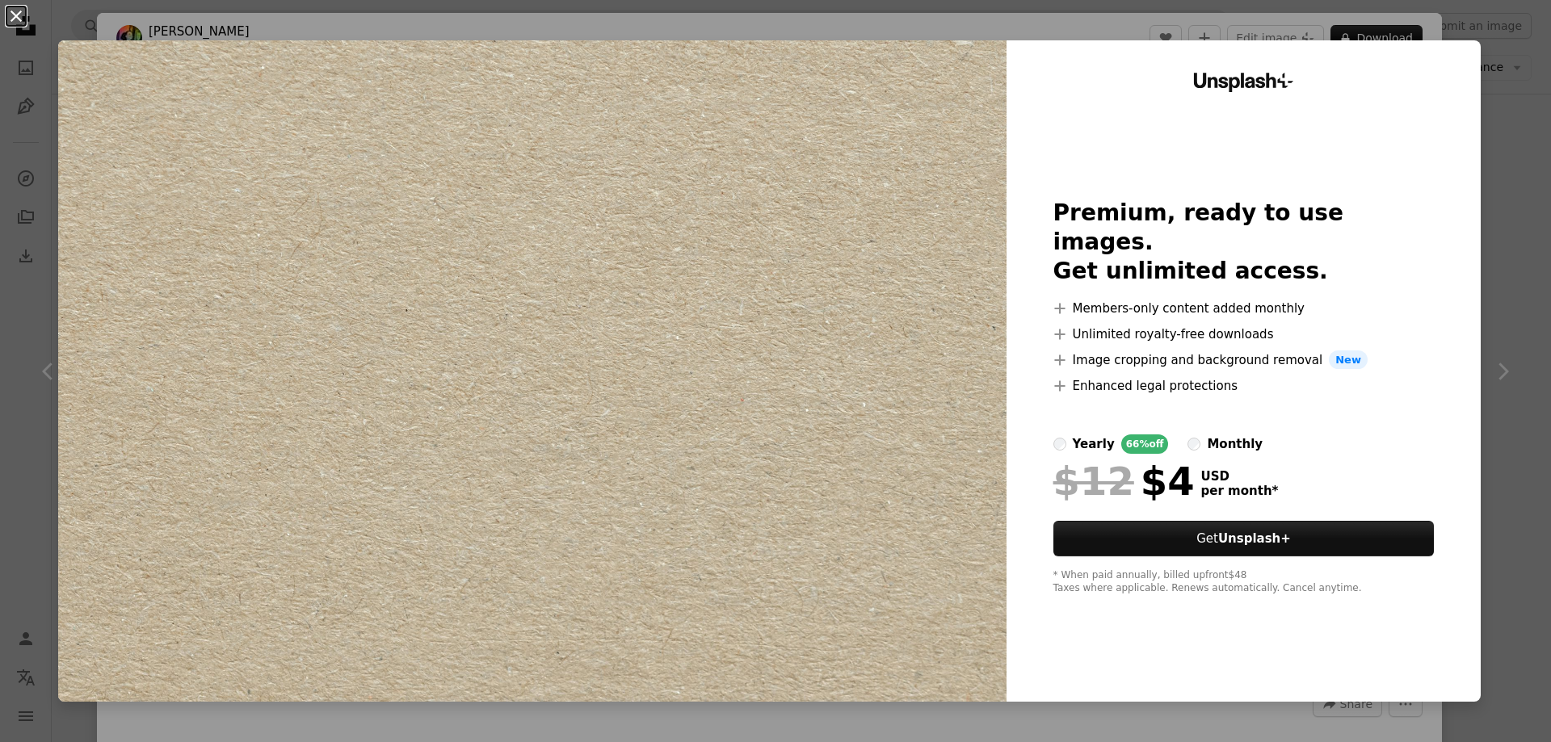
click at [15, 8] on button "An X shape" at bounding box center [15, 15] width 19 height 19
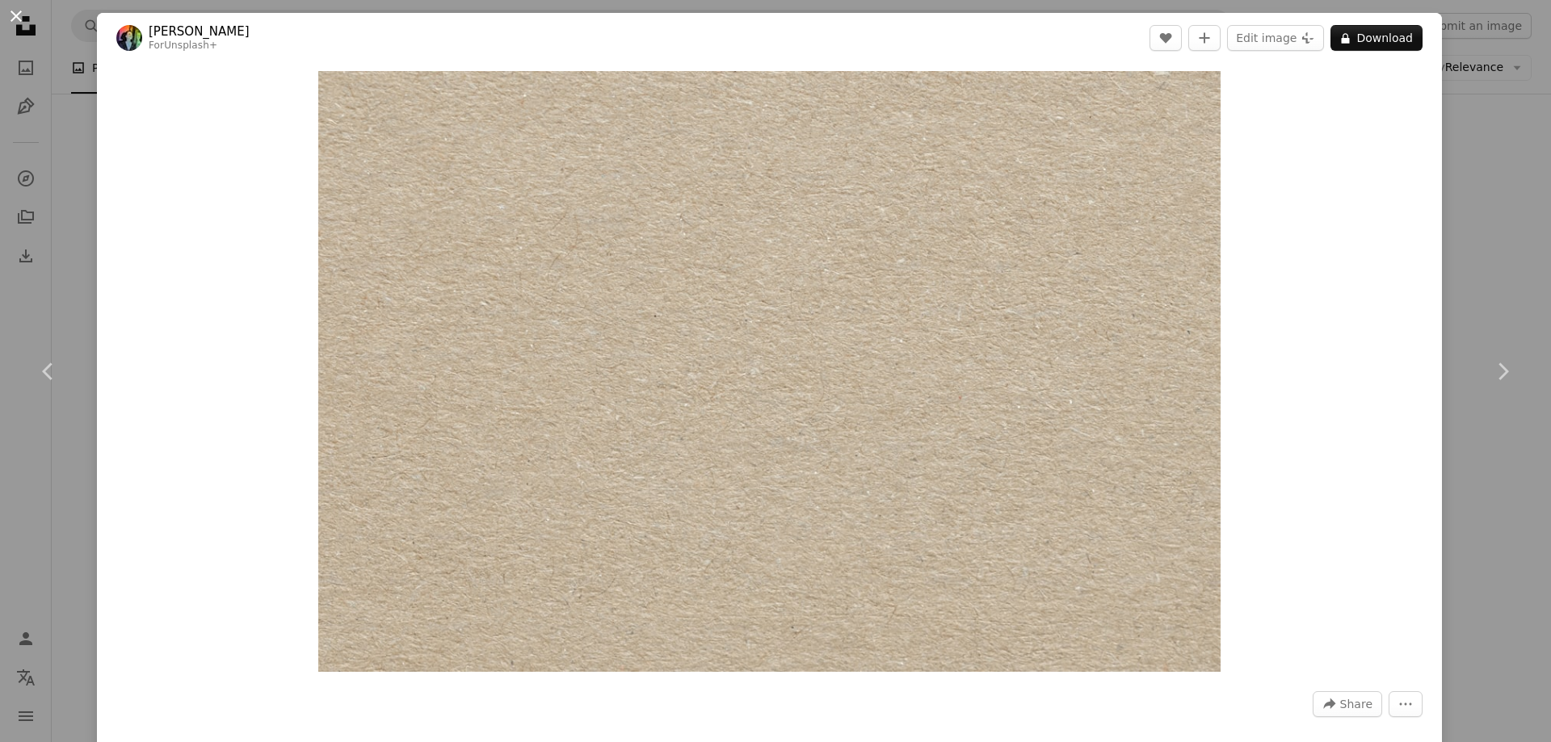
click at [15, 6] on button "An X shape" at bounding box center [15, 15] width 19 height 19
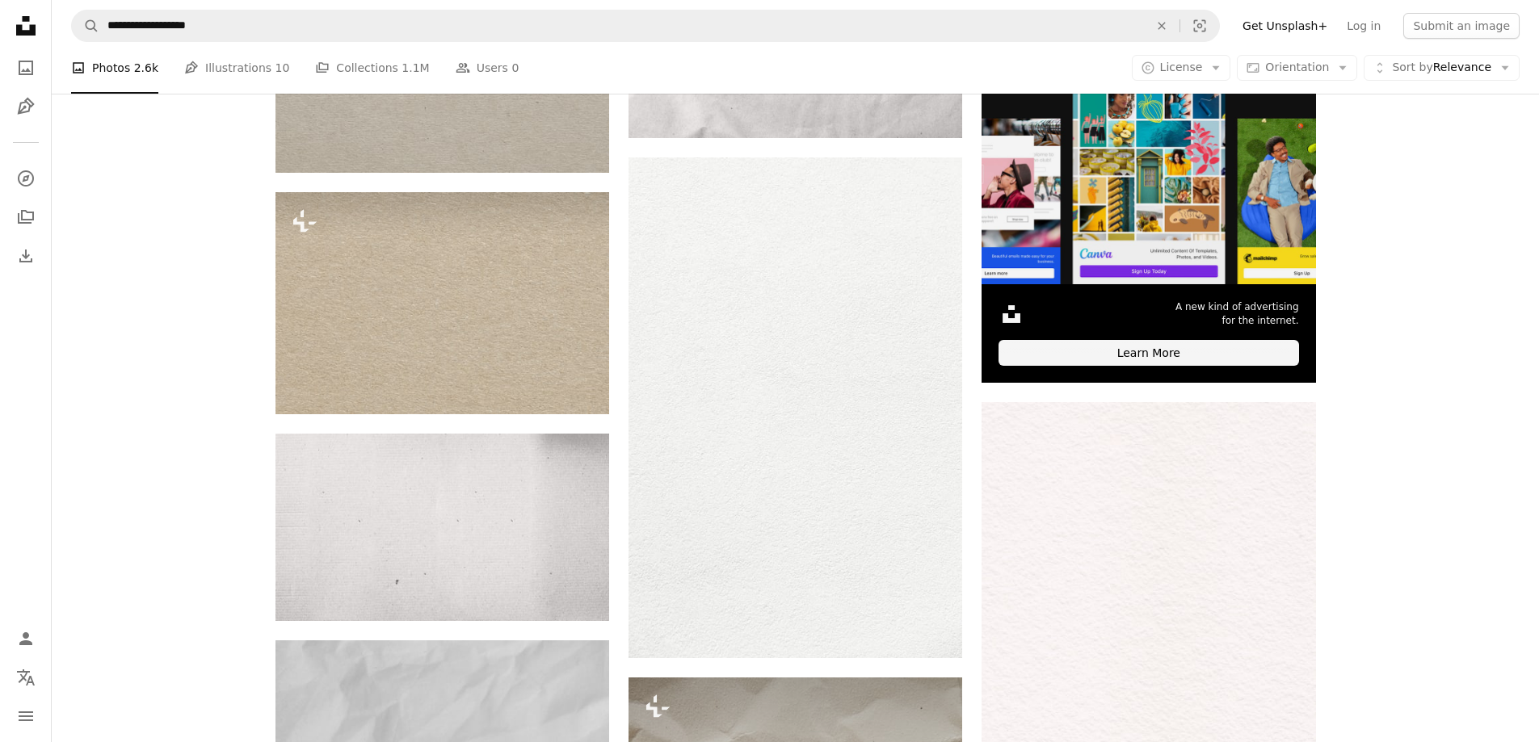
scroll to position [485, 0]
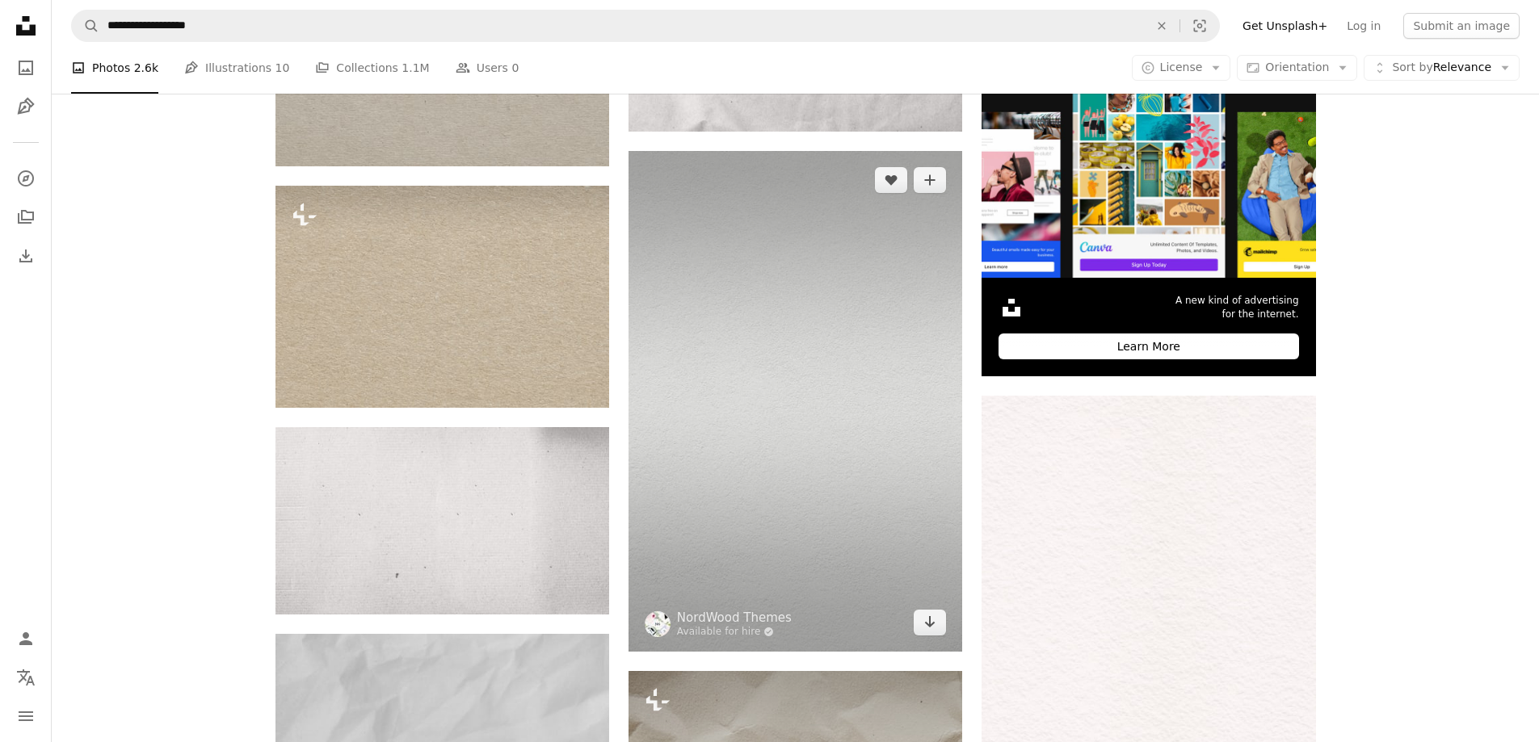
click at [904, 359] on img at bounding box center [795, 401] width 334 height 501
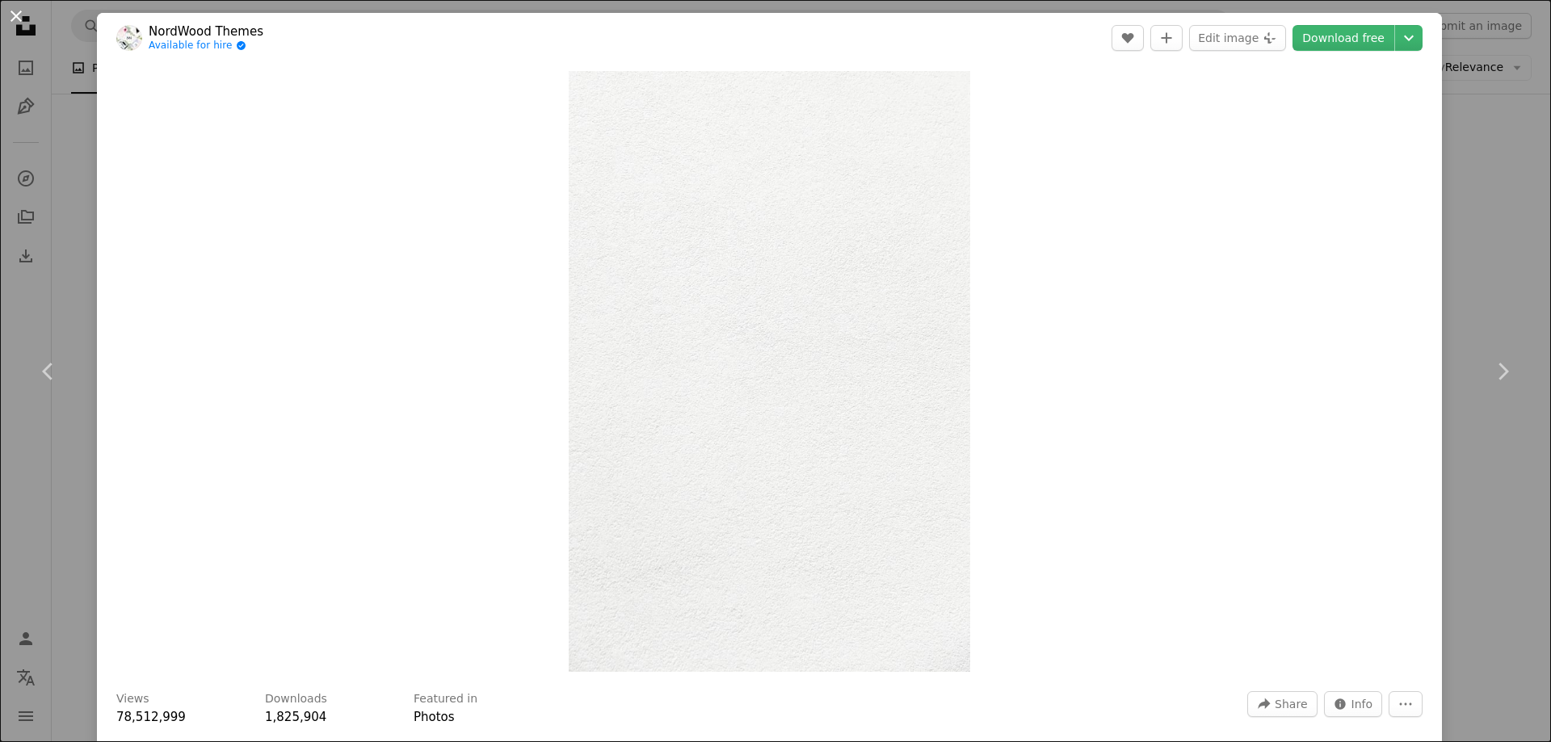
click at [9, 14] on button "An X shape" at bounding box center [15, 15] width 19 height 19
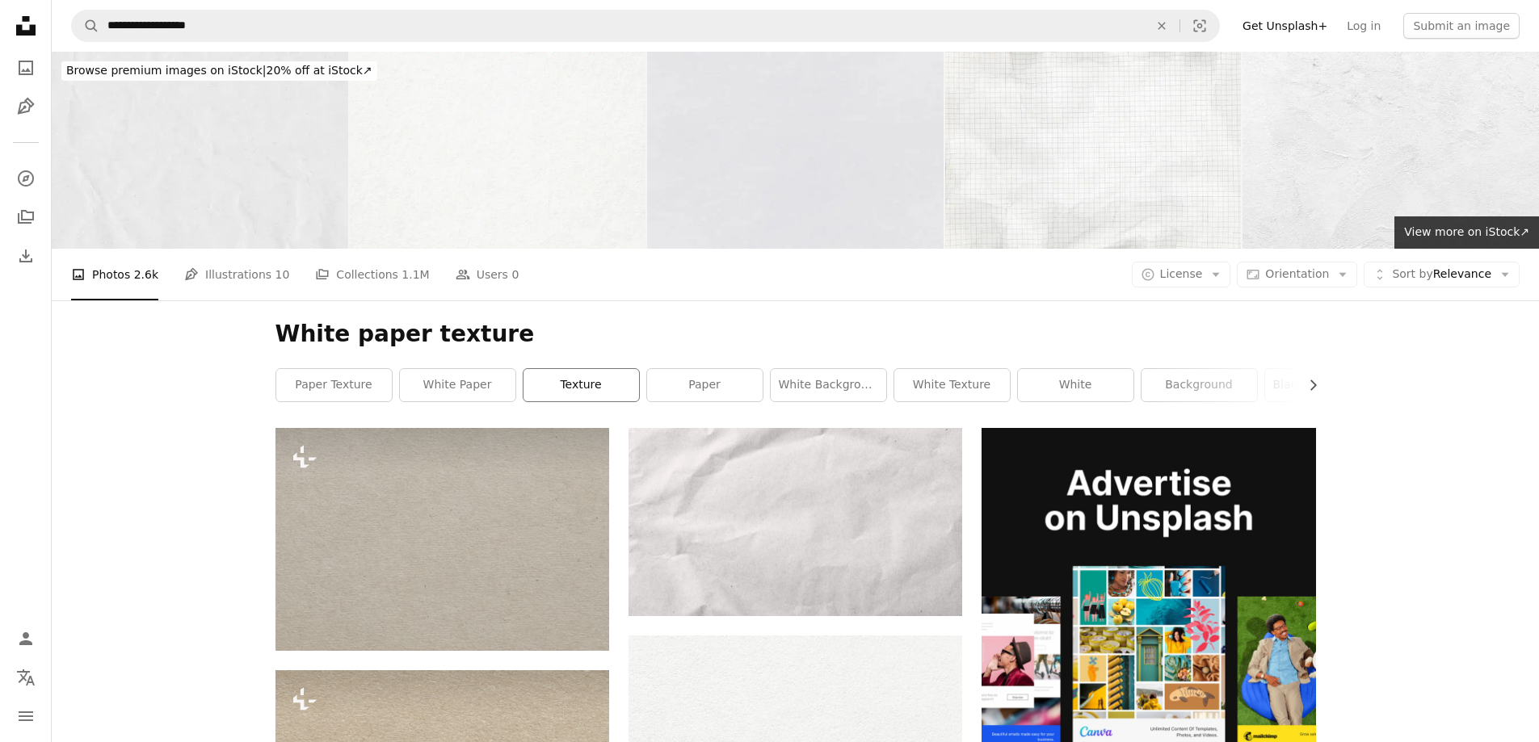
click at [606, 393] on link "texture" at bounding box center [580, 385] width 115 height 32
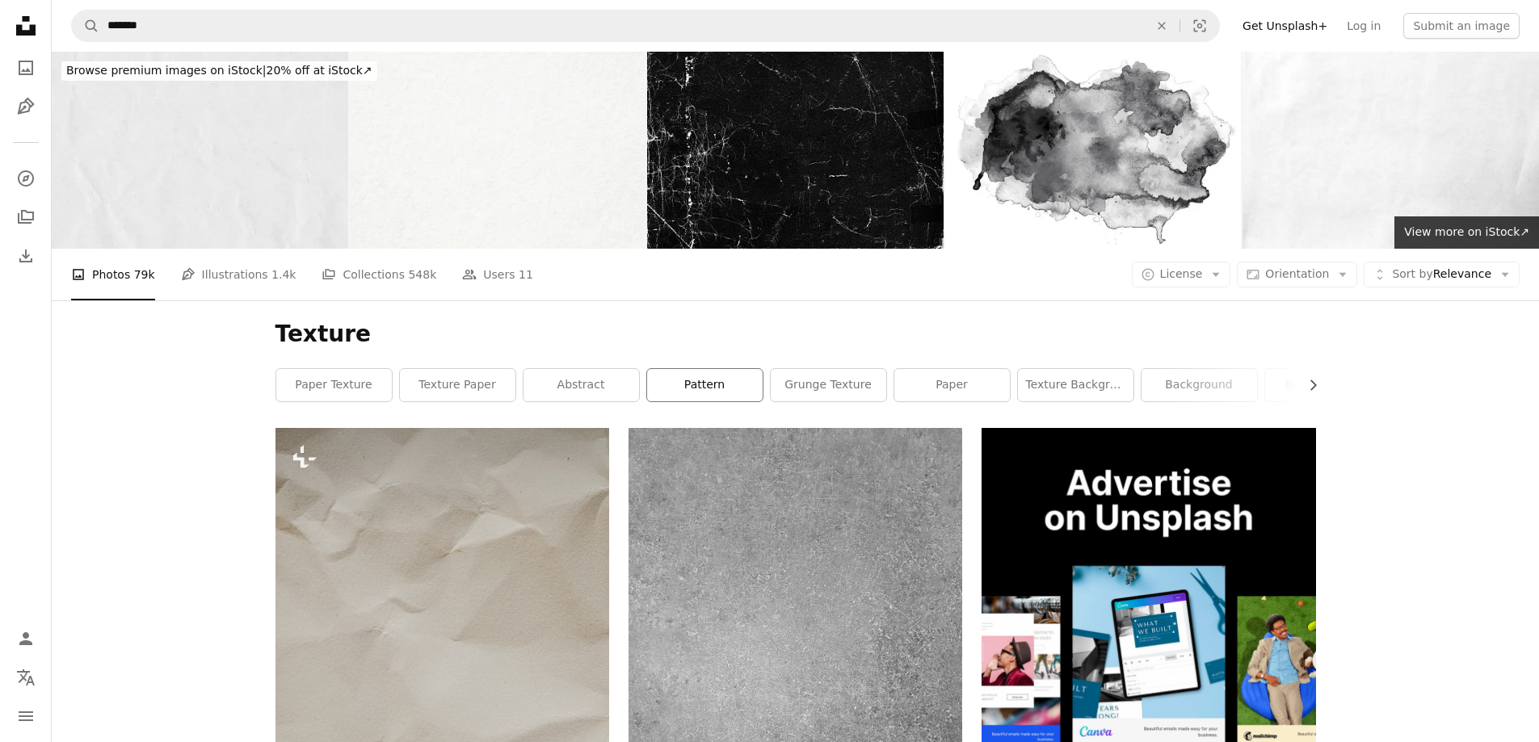
click at [719, 386] on link "pattern" at bounding box center [704, 385] width 115 height 32
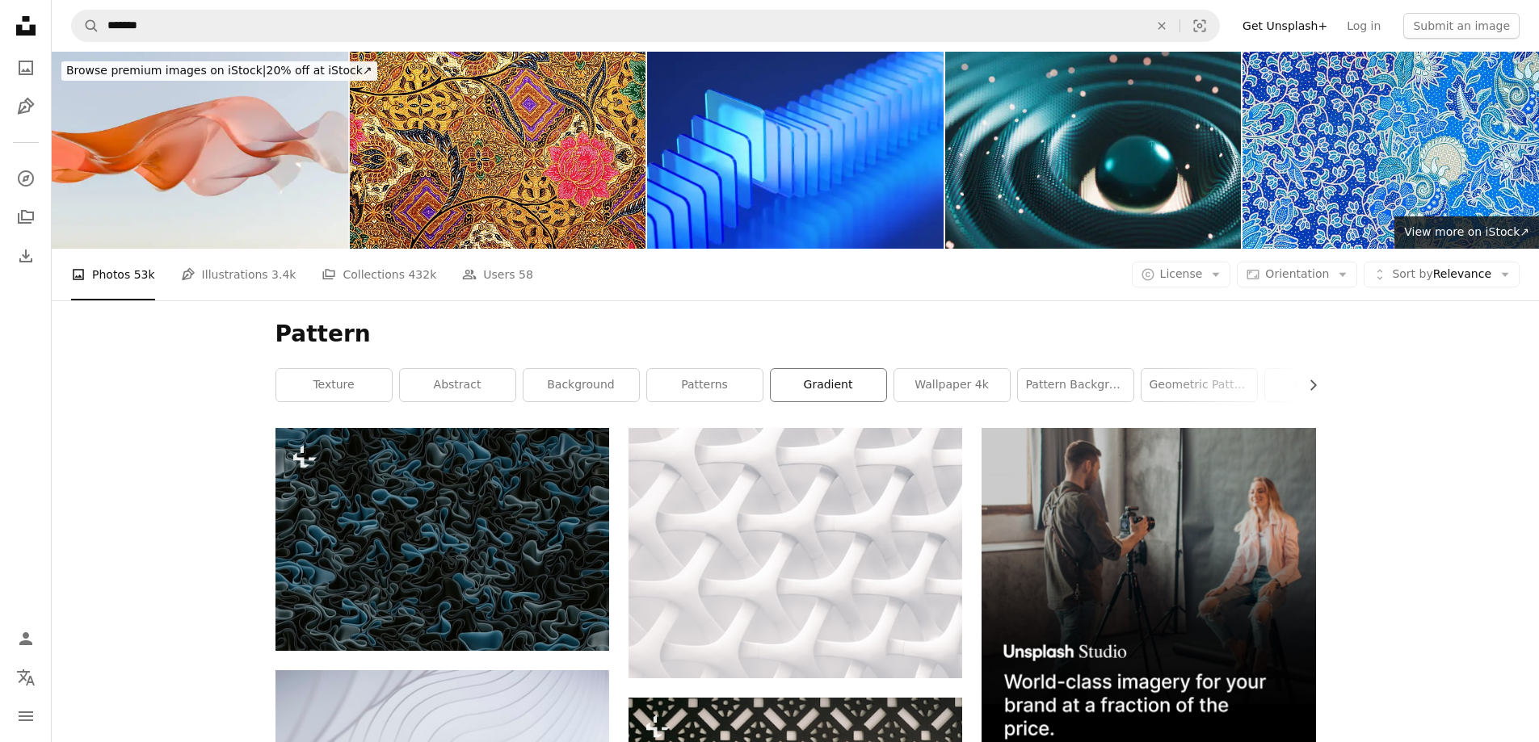
click at [810, 393] on link "gradient" at bounding box center [828, 385] width 115 height 32
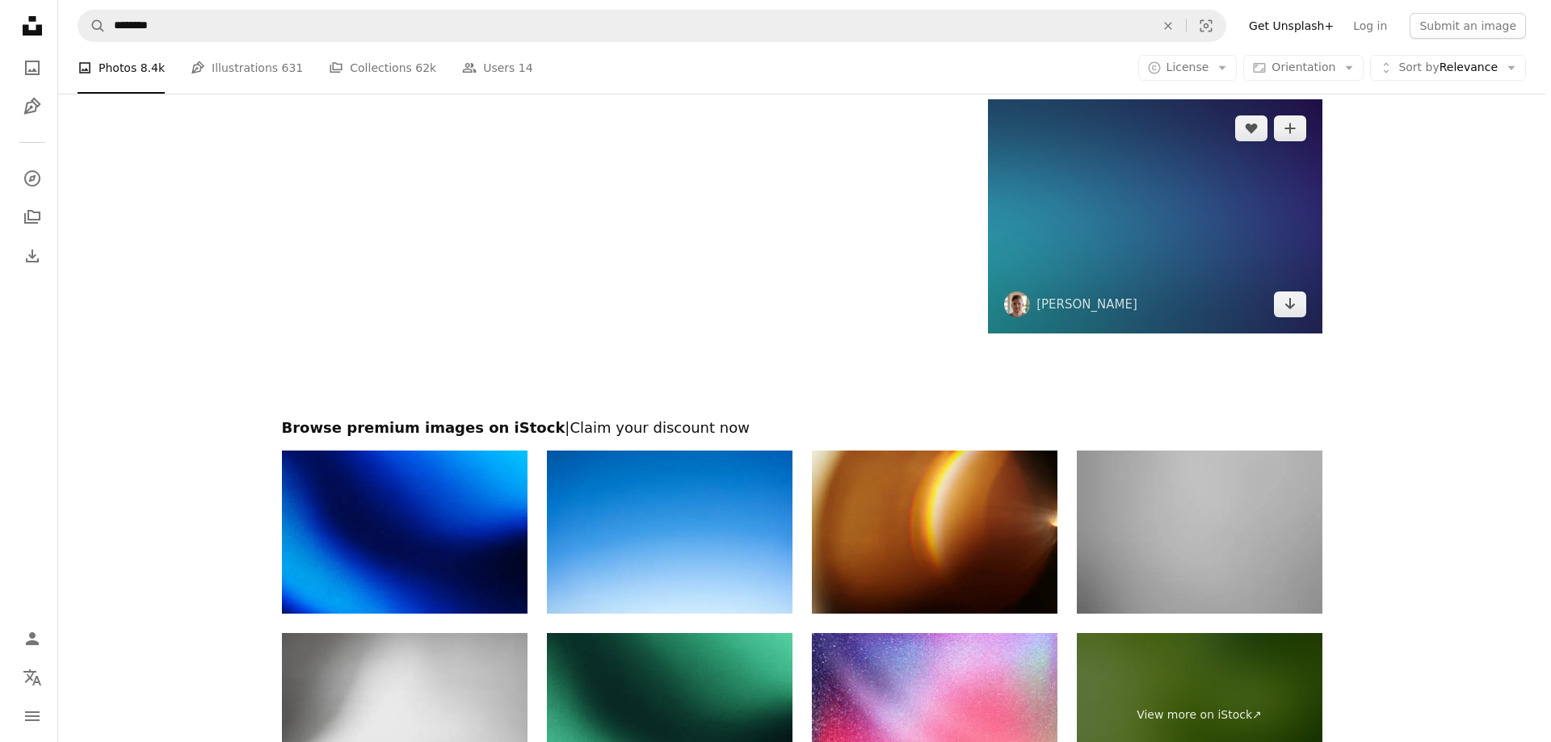
scroll to position [2261, 0]
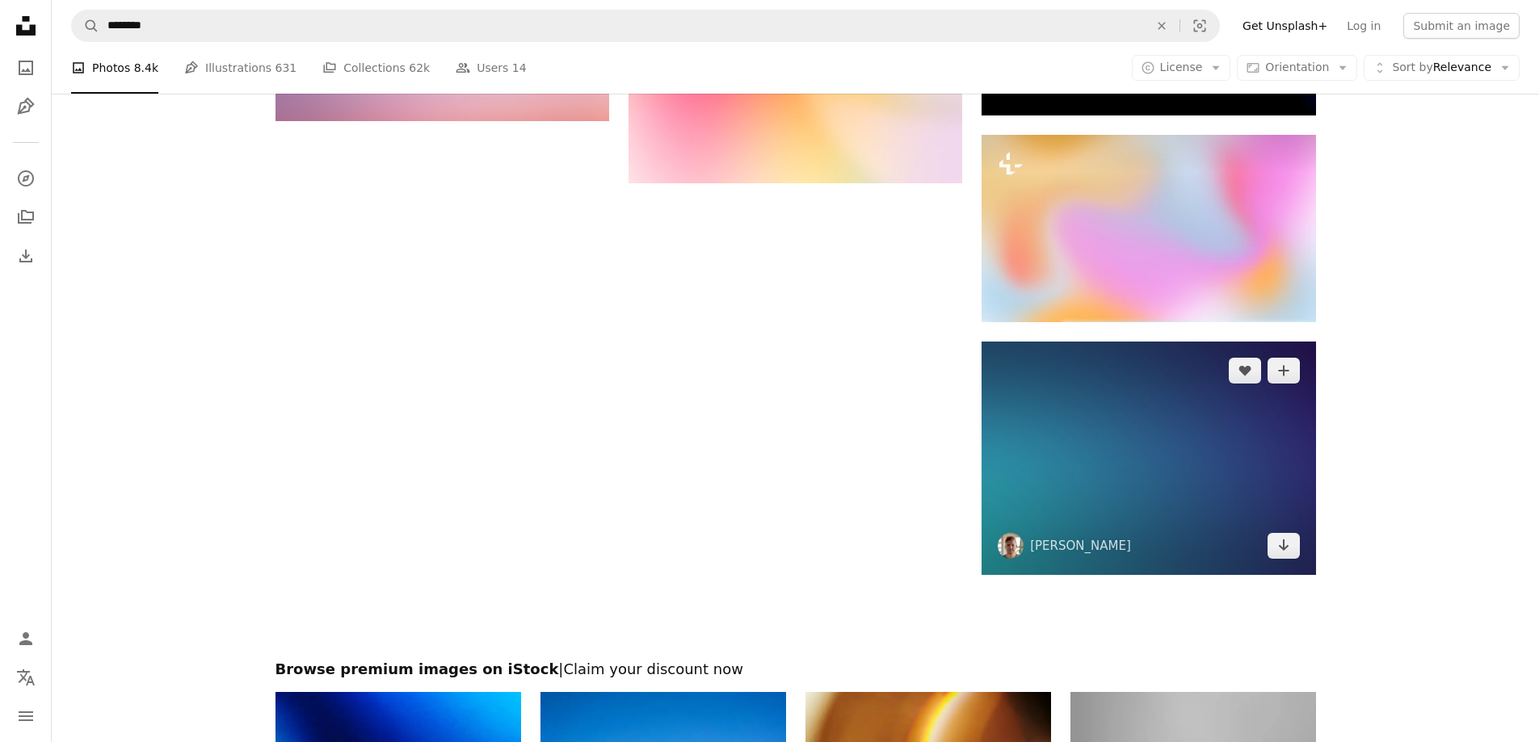
click at [1200, 469] on img at bounding box center [1148, 458] width 334 height 233
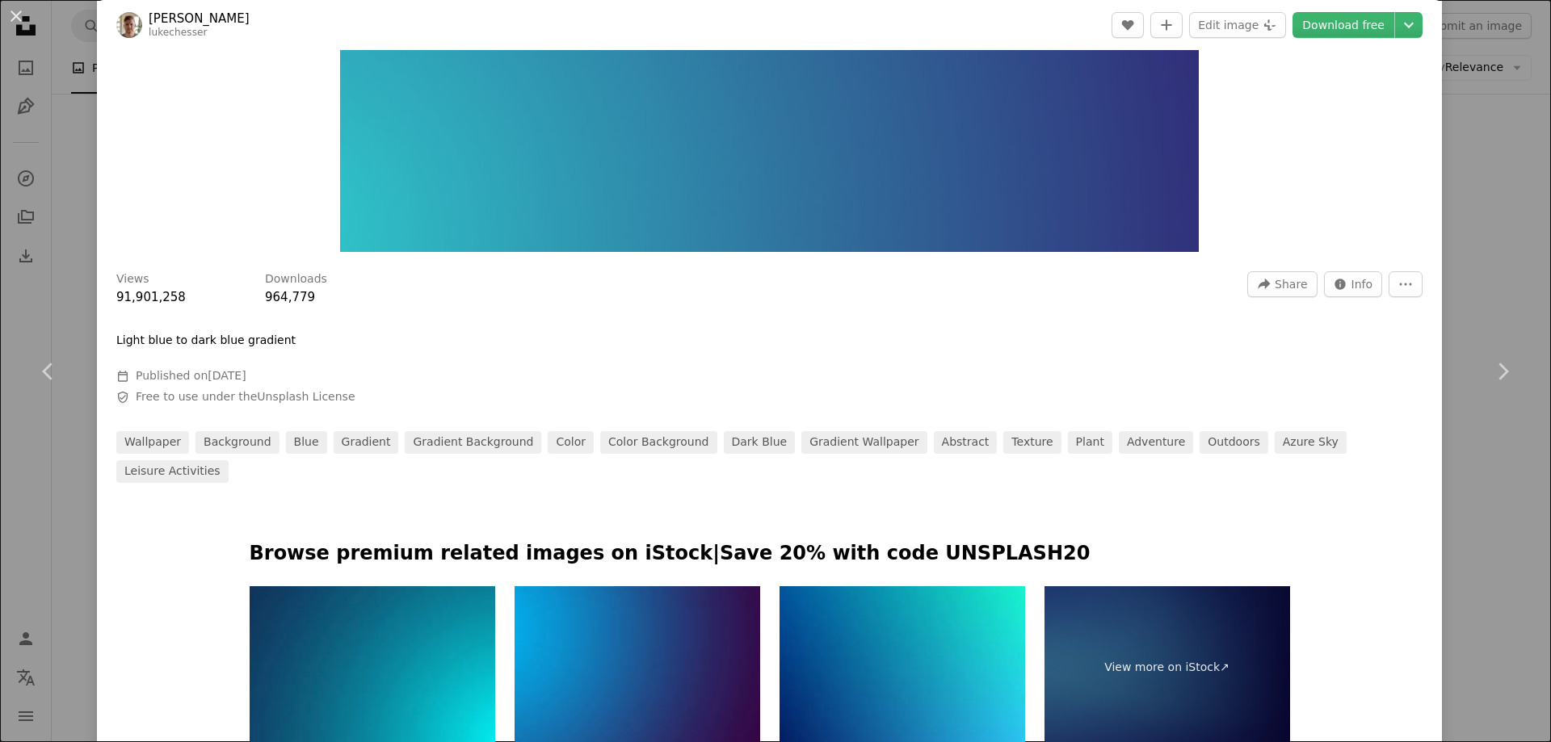
scroll to position [485, 0]
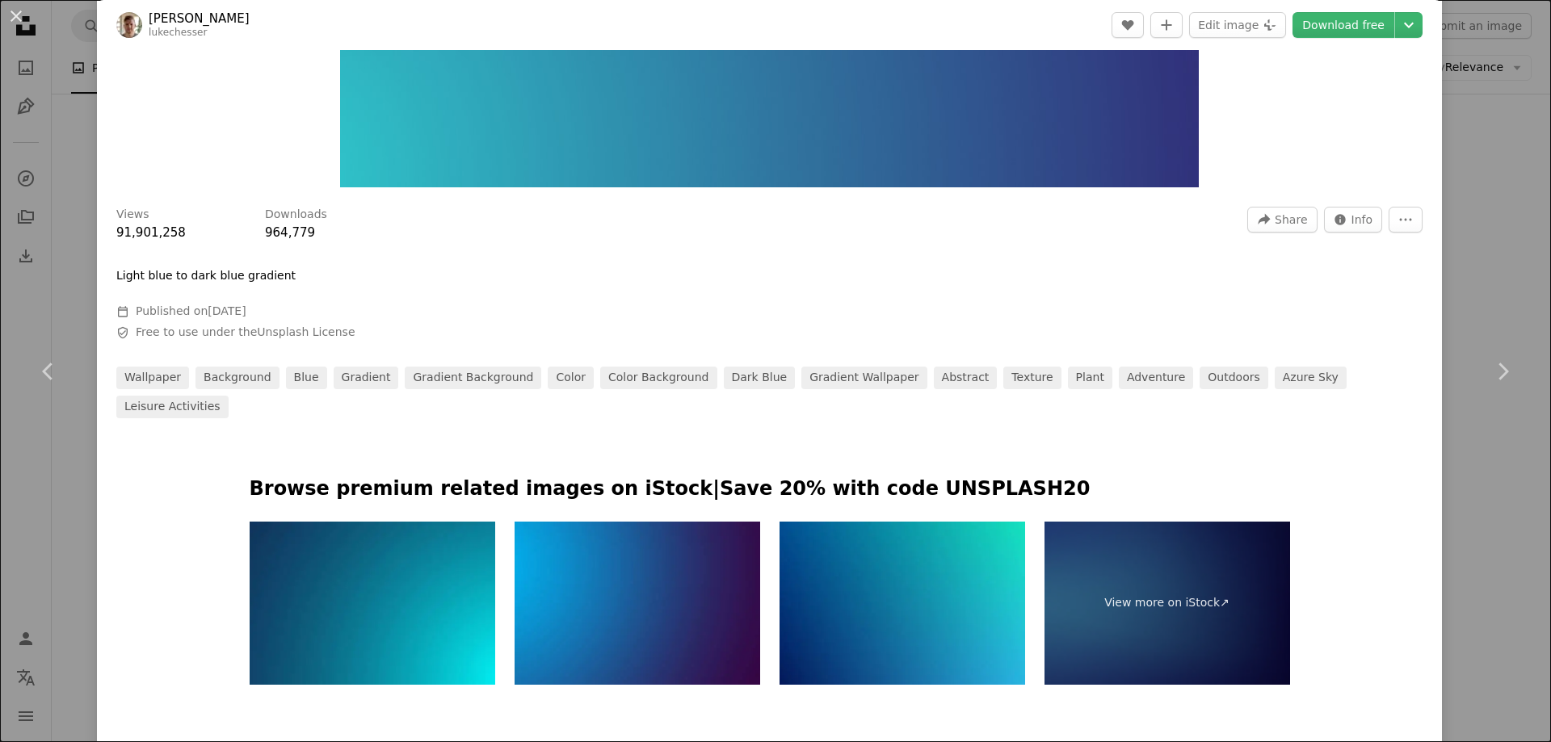
click at [976, 554] on img at bounding box center [902, 604] width 246 height 164
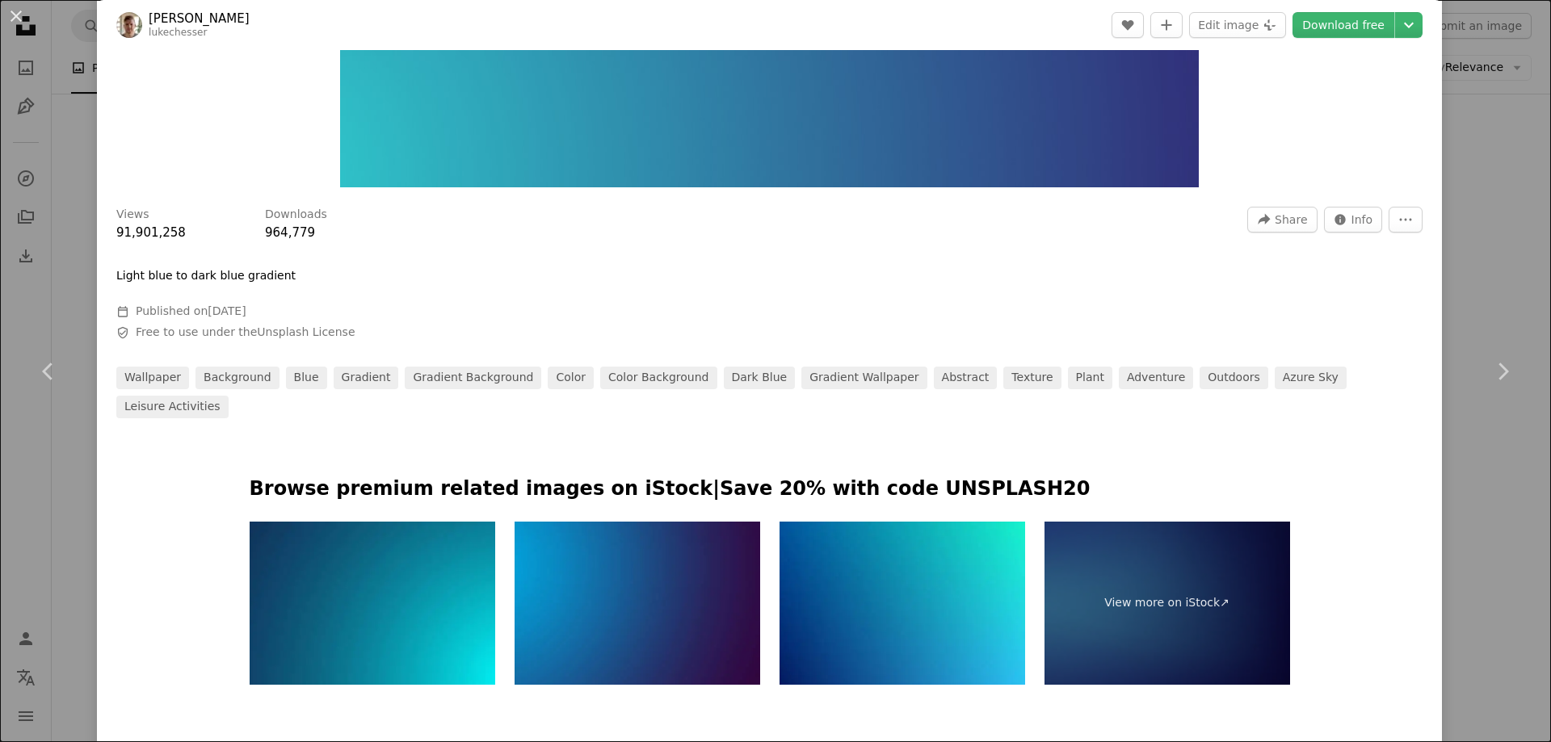
click at [679, 567] on img at bounding box center [637, 604] width 246 height 164
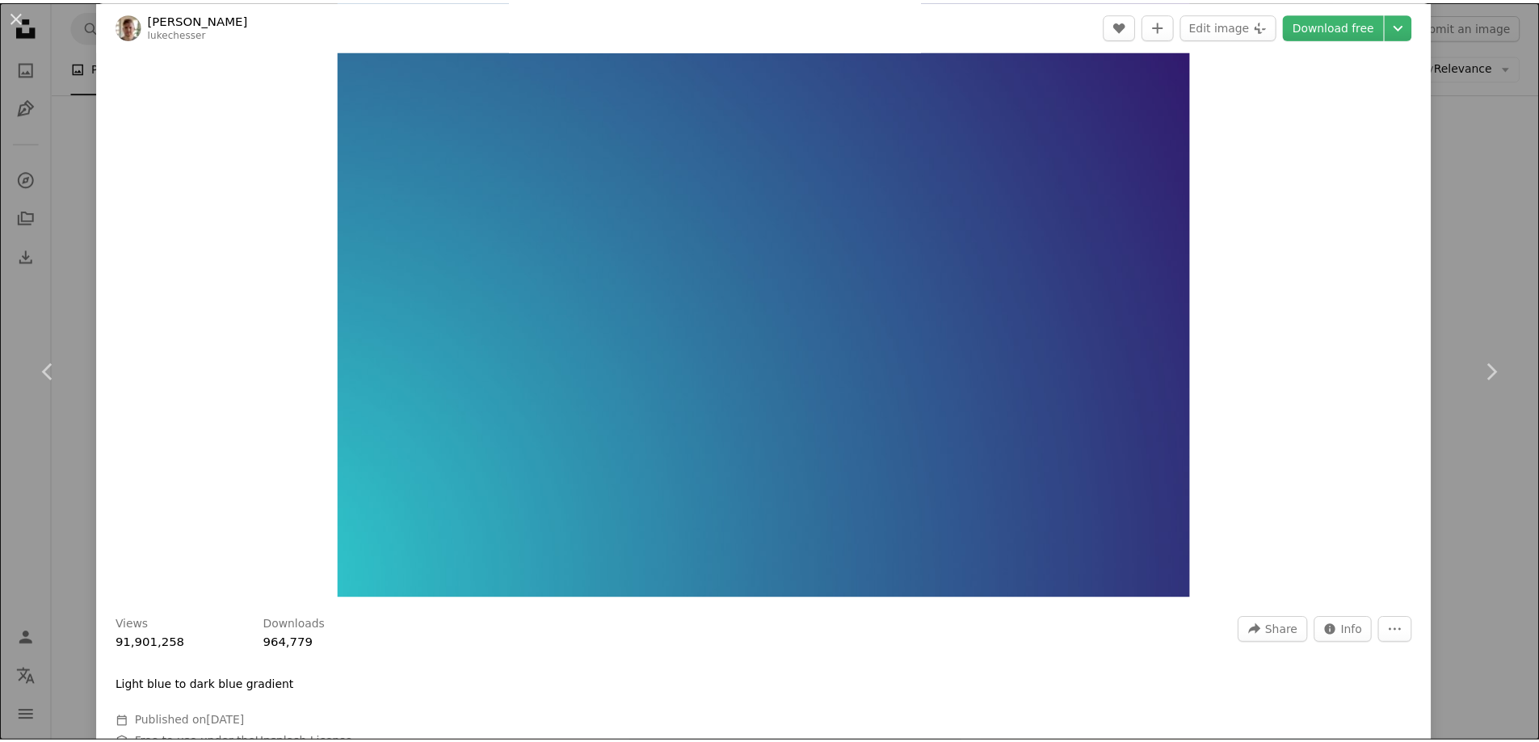
scroll to position [0, 0]
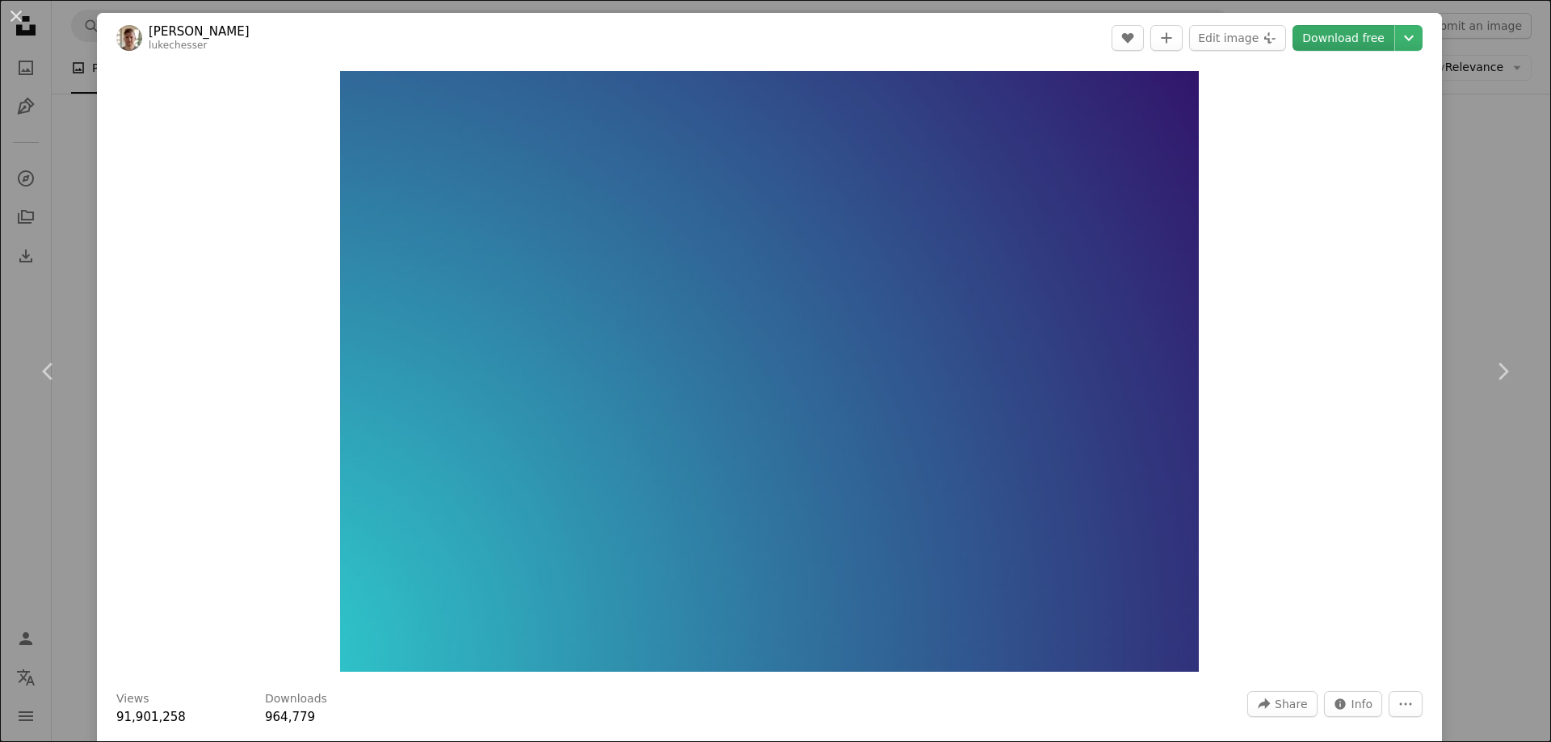
click at [1343, 38] on link "Download free" at bounding box center [1343, 38] width 102 height 26
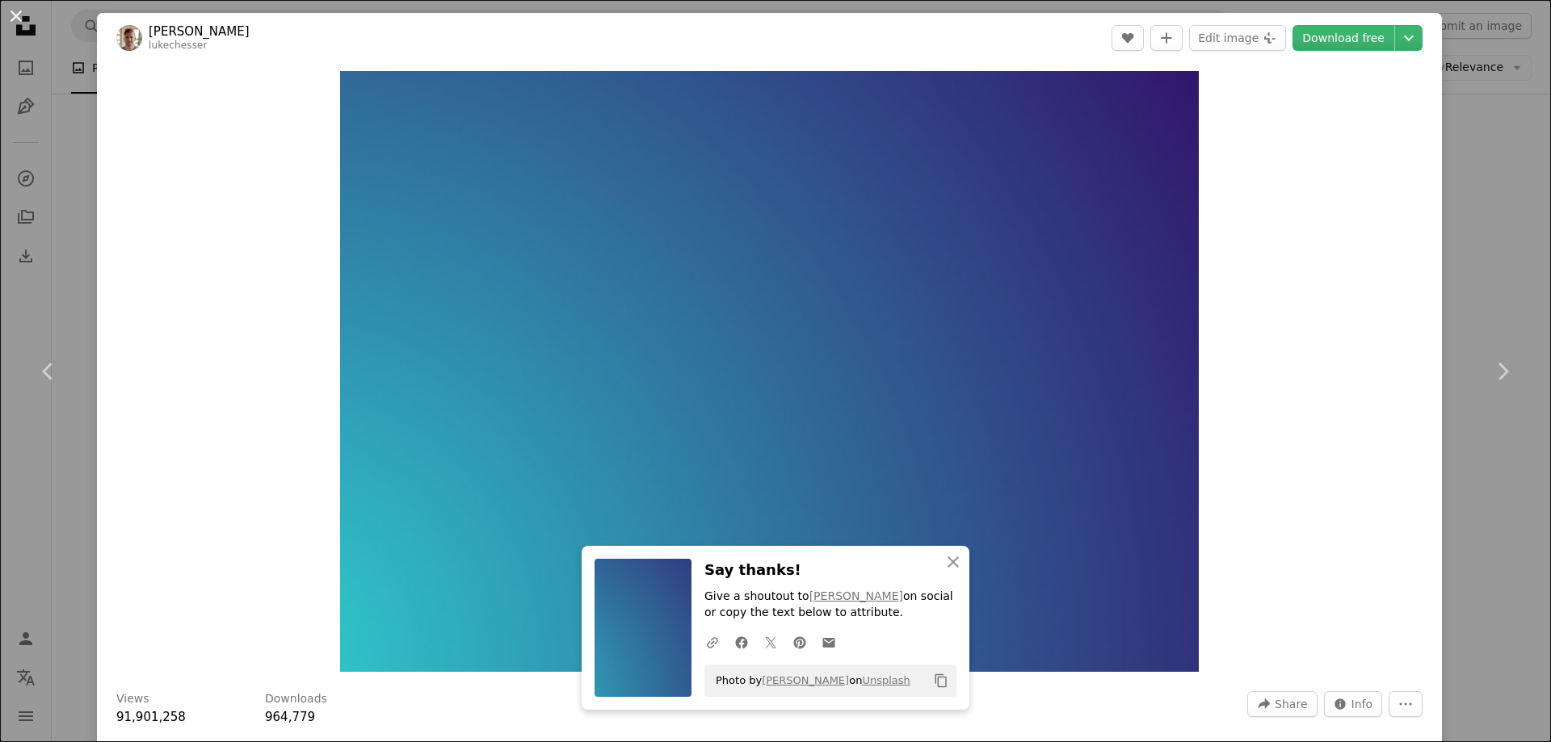
click at [21, 15] on button "An X shape" at bounding box center [15, 15] width 19 height 19
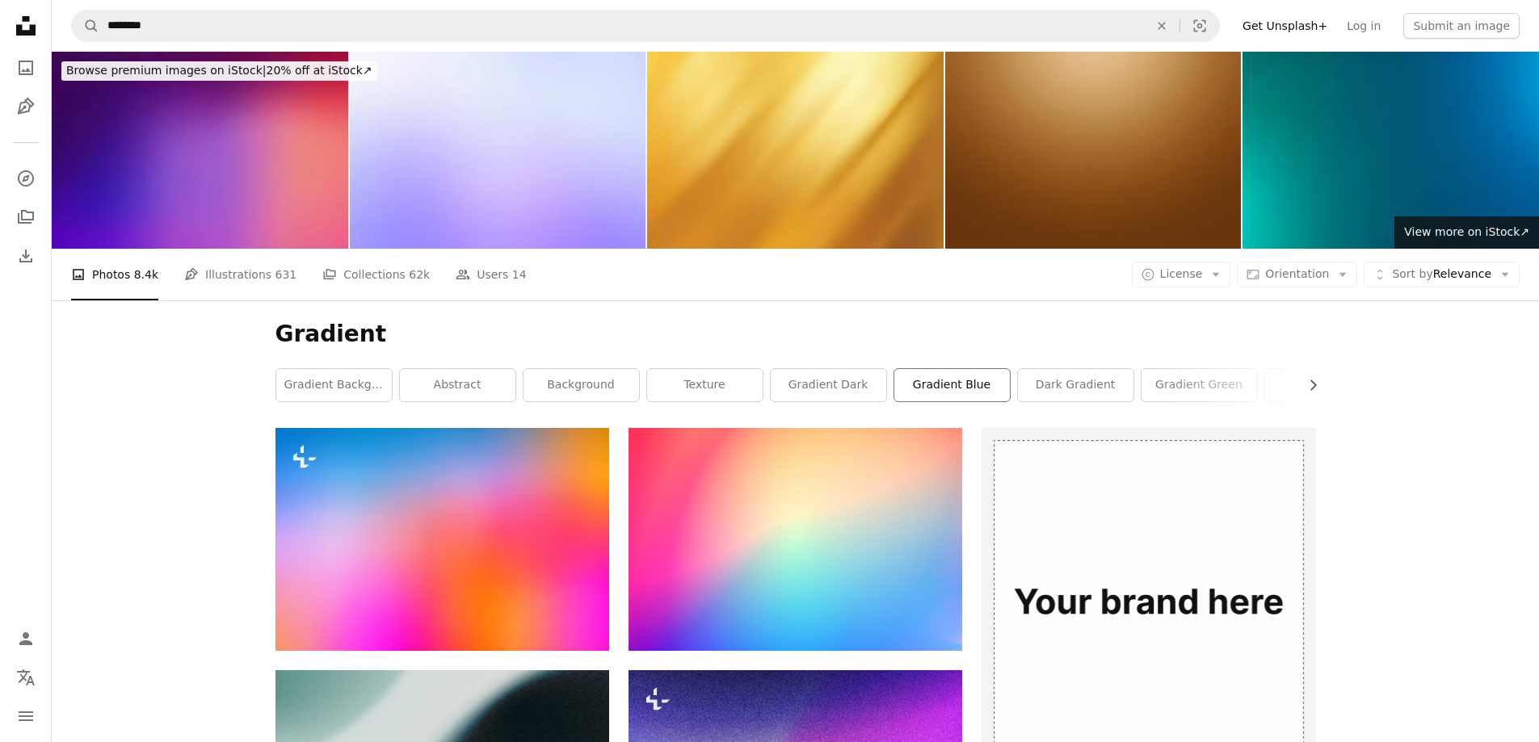
click at [964, 392] on link "gradient blue" at bounding box center [951, 385] width 115 height 32
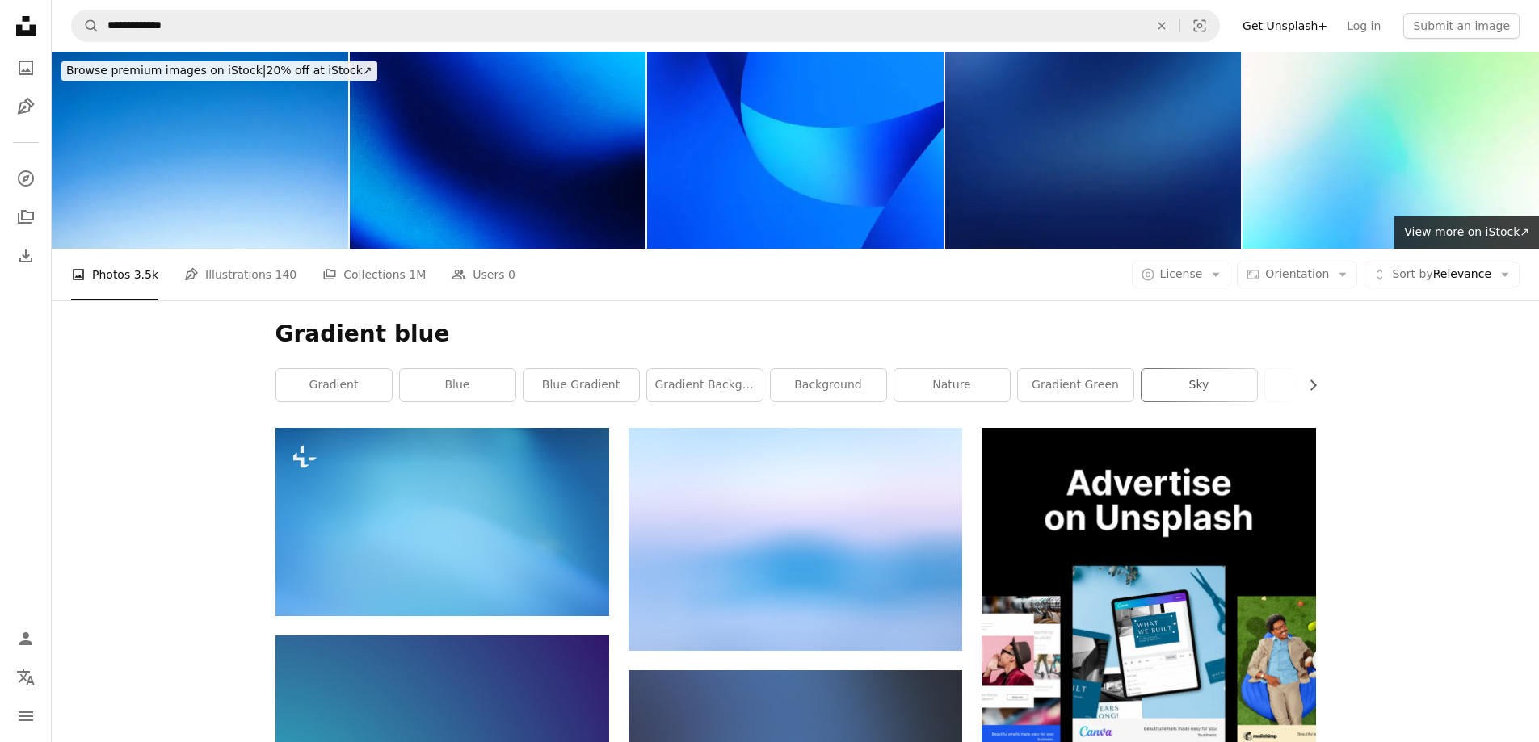
click at [1213, 389] on link "sky" at bounding box center [1198, 385] width 115 height 32
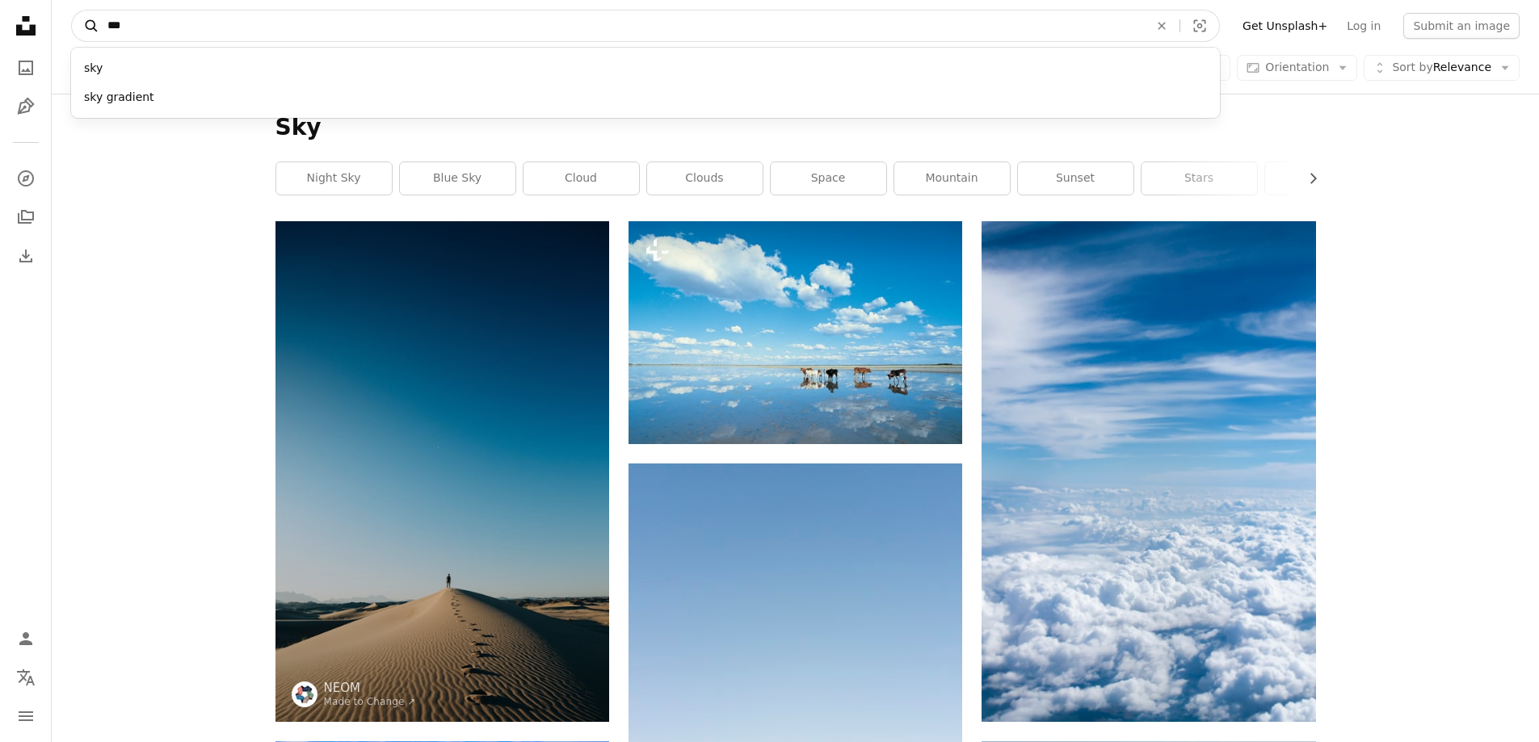
drag, startPoint x: 181, startPoint y: 32, endPoint x: 81, endPoint y: 31, distance: 100.2
click at [81, 31] on form "A magnifying glass *** sky sky gradient An X shape Visual search" at bounding box center [645, 26] width 1149 height 32
type input "********"
click at [72, 10] on button "A magnifying glass" at bounding box center [85, 25] width 27 height 31
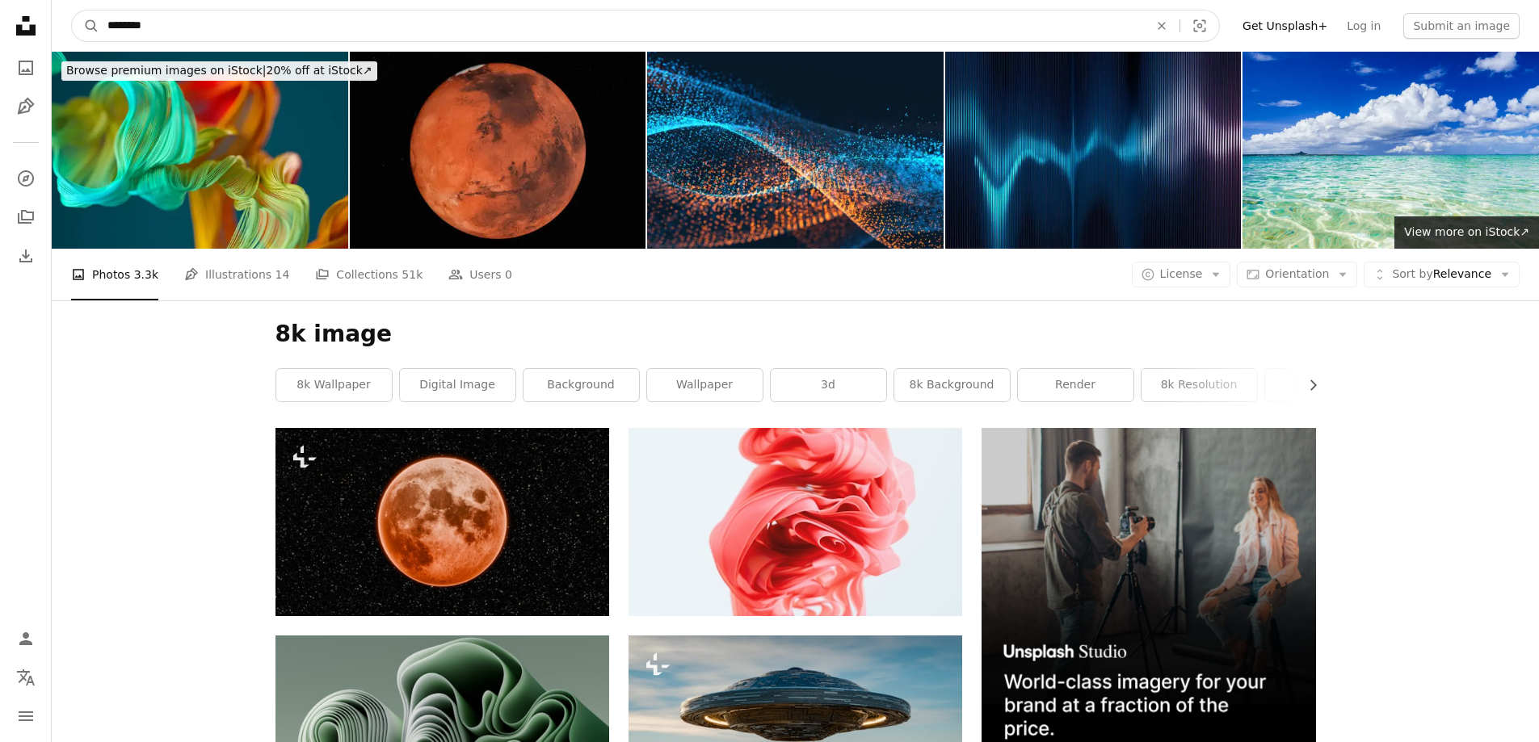
click at [216, 27] on input "********" at bounding box center [621, 25] width 1044 height 31
